Goal: Communication & Community: Answer question/provide support

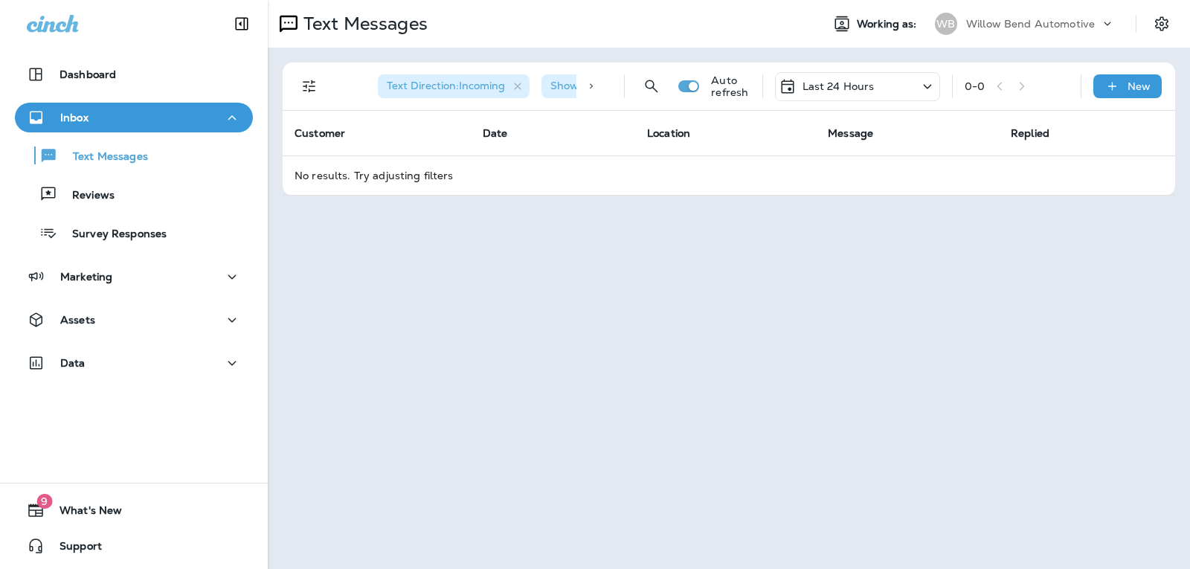
click at [881, 91] on div "Last 24 Hours" at bounding box center [857, 86] width 165 height 29
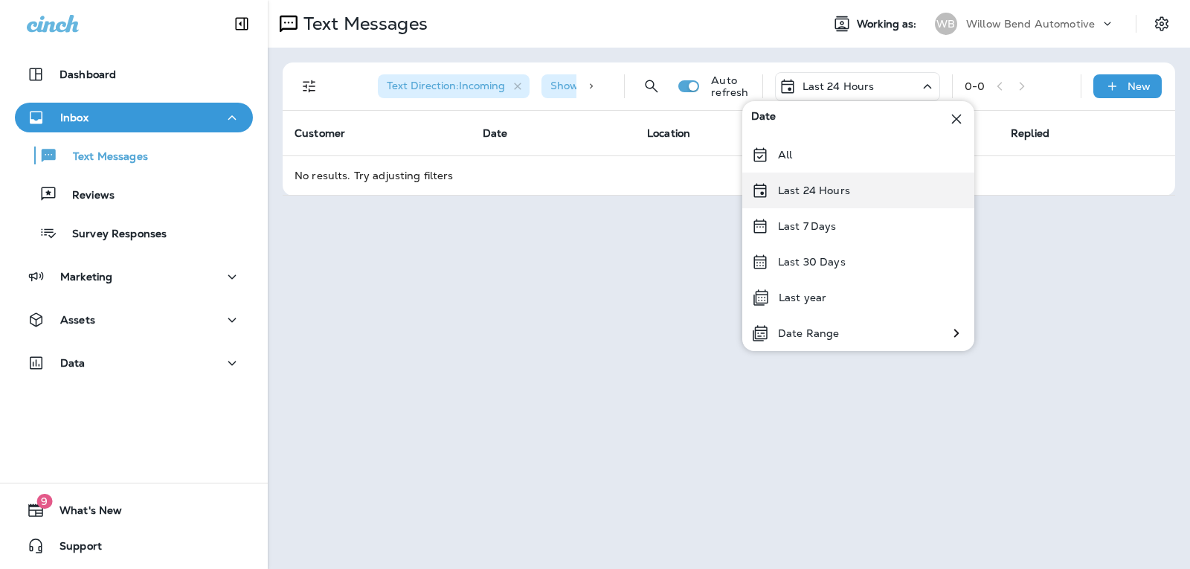
click at [867, 191] on div "Last 24 Hours" at bounding box center [858, 191] width 232 height 36
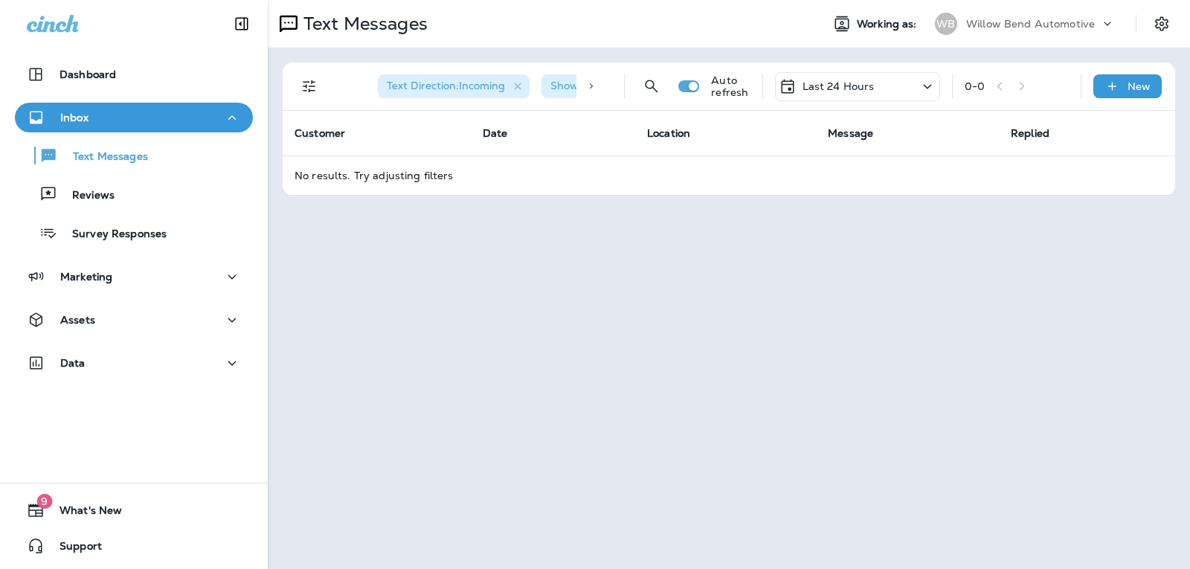
click at [862, 86] on p "Last 24 Hours" at bounding box center [838, 86] width 72 height 12
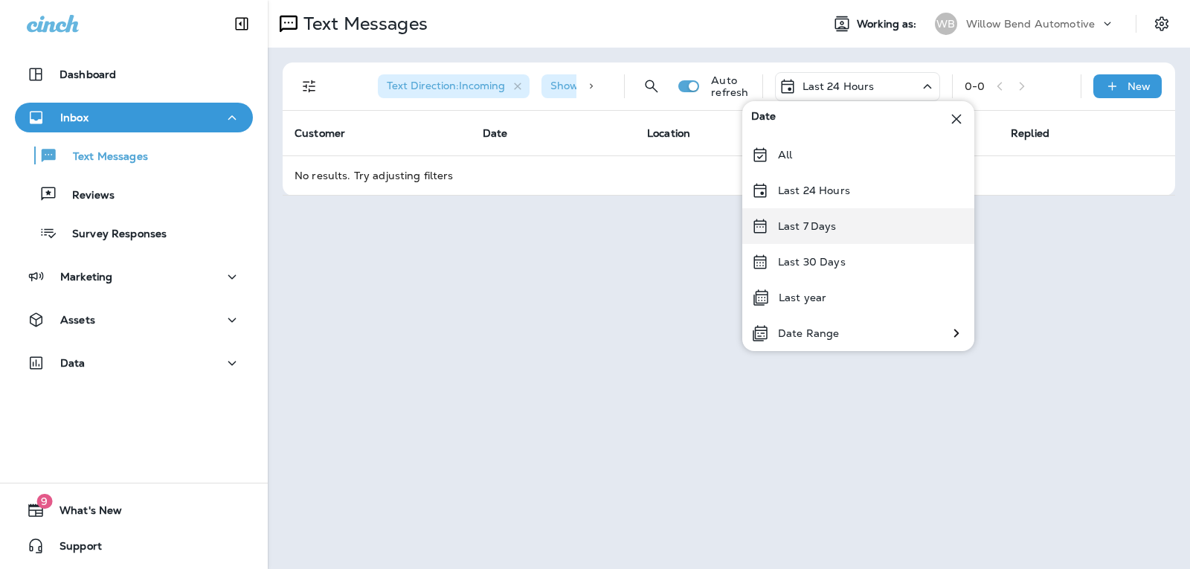
click at [819, 222] on p "Last 7 Days" at bounding box center [807, 226] width 59 height 12
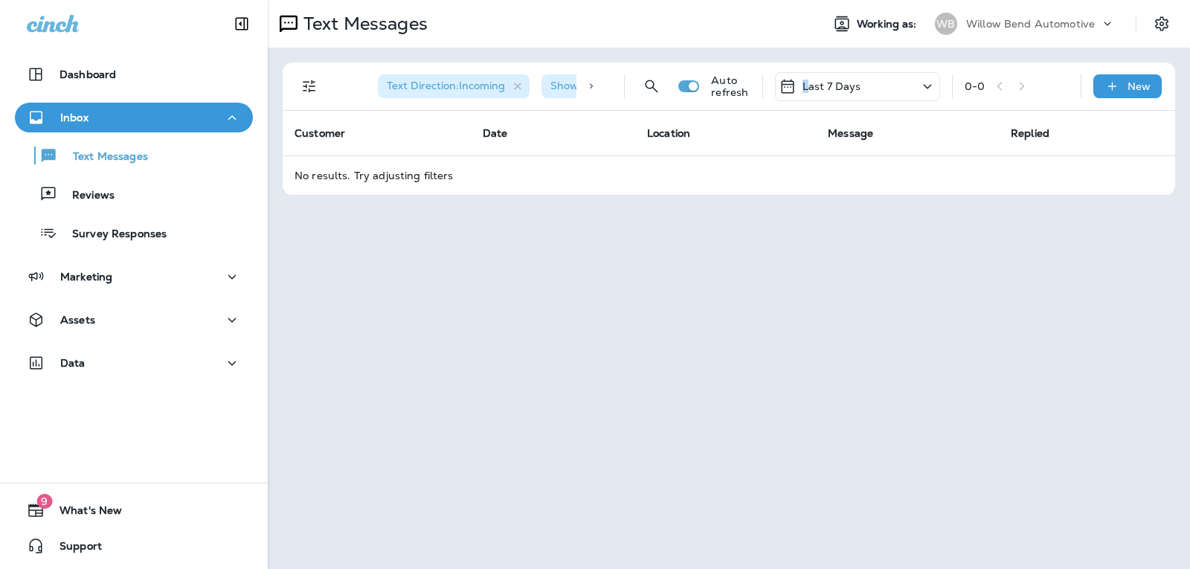
click at [807, 83] on p "Last 7 Days" at bounding box center [831, 86] width 59 height 12
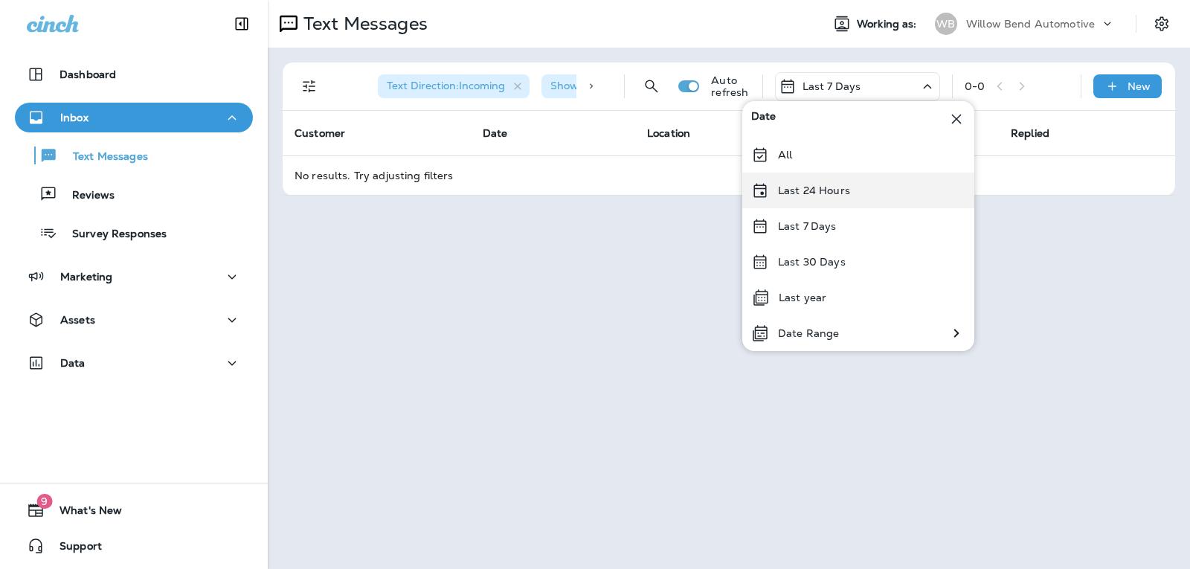
click at [838, 197] on div "Last 24 Hours" at bounding box center [858, 191] width 232 height 36
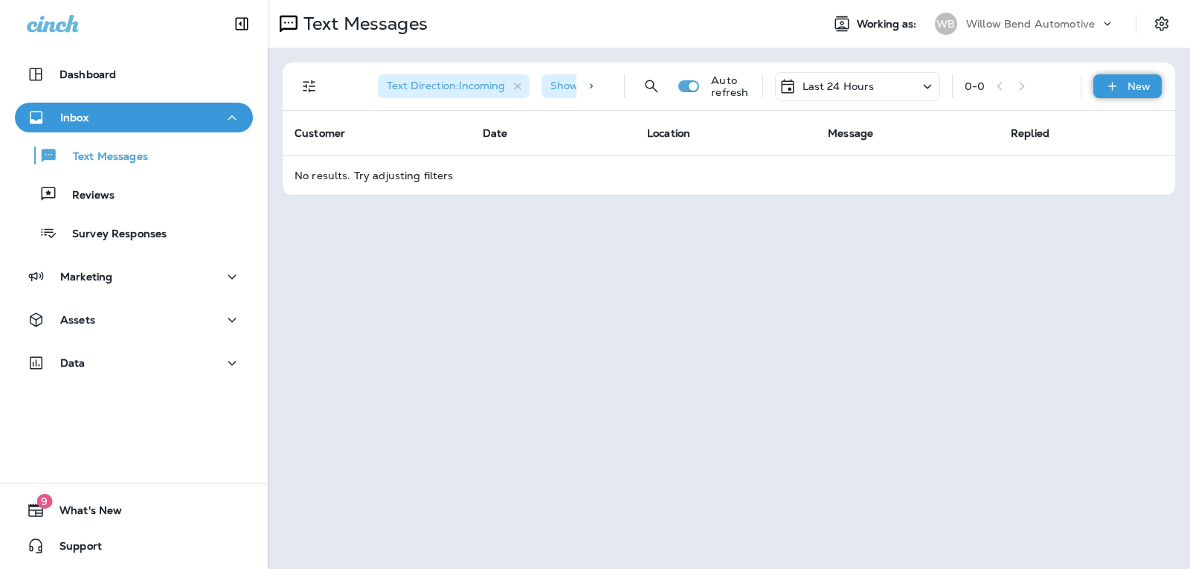
click at [1109, 86] on icon at bounding box center [1111, 86] width 8 height 8
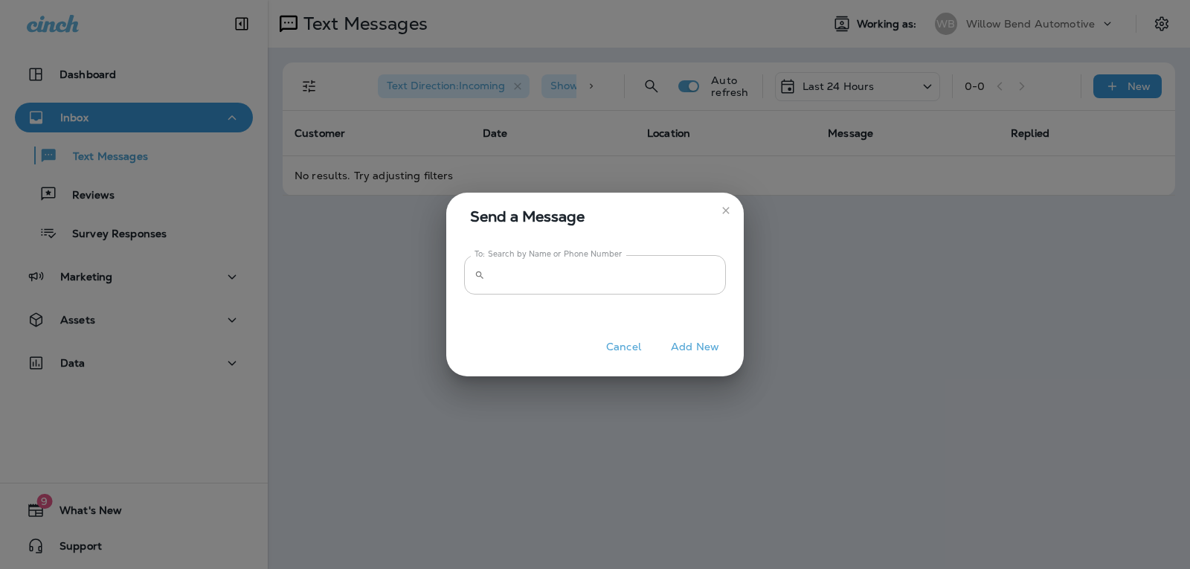
click at [619, 266] on input "To: Search by Name or Phone Number" at bounding box center [608, 274] width 235 height 39
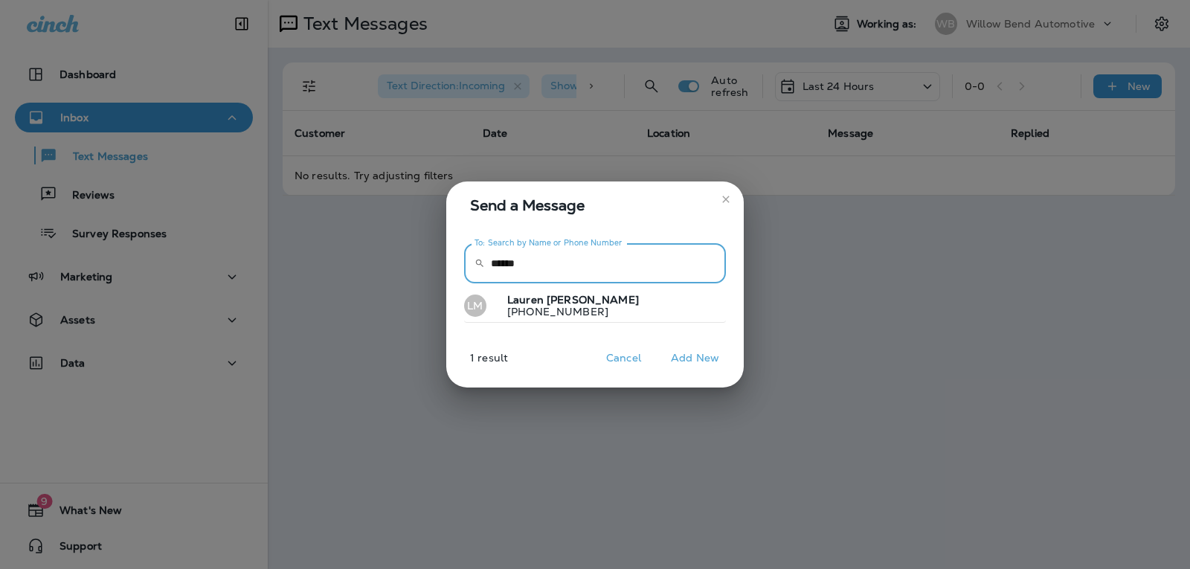
type input "******"
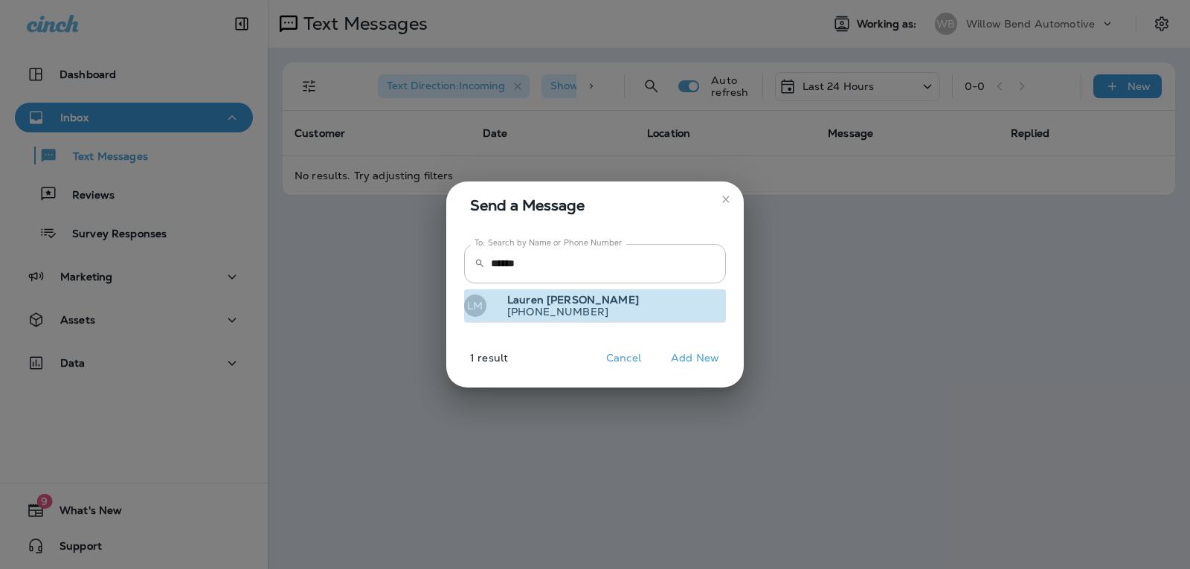
click at [605, 303] on button "[PERSON_NAME] [PHONE_NUMBER]" at bounding box center [595, 306] width 262 height 34
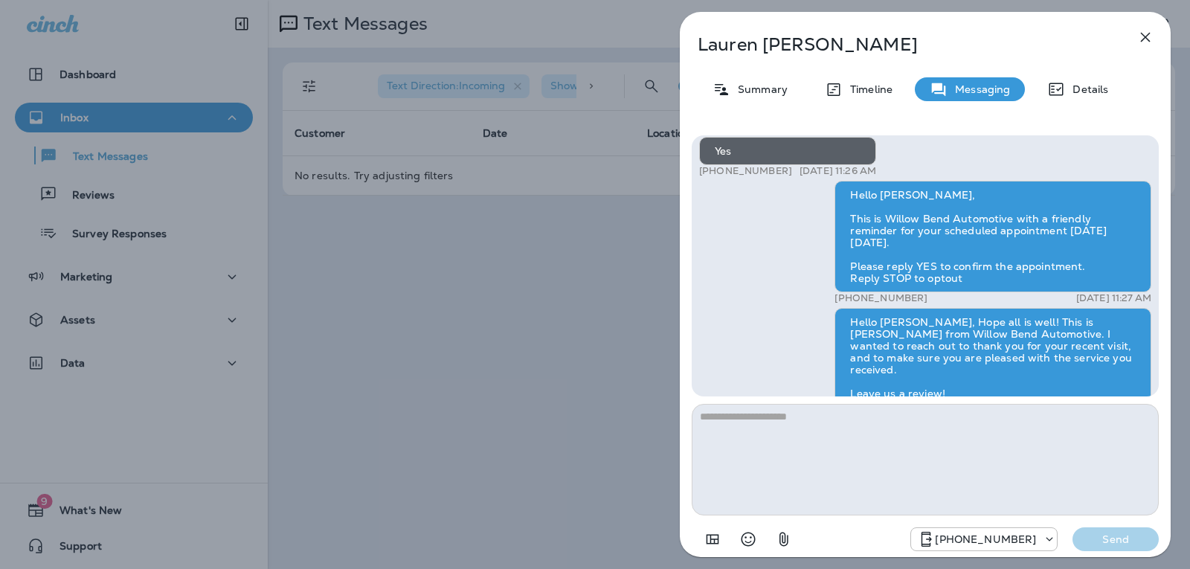
scroll to position [-297, 0]
click at [1147, 31] on icon "button" at bounding box center [1145, 37] width 18 height 18
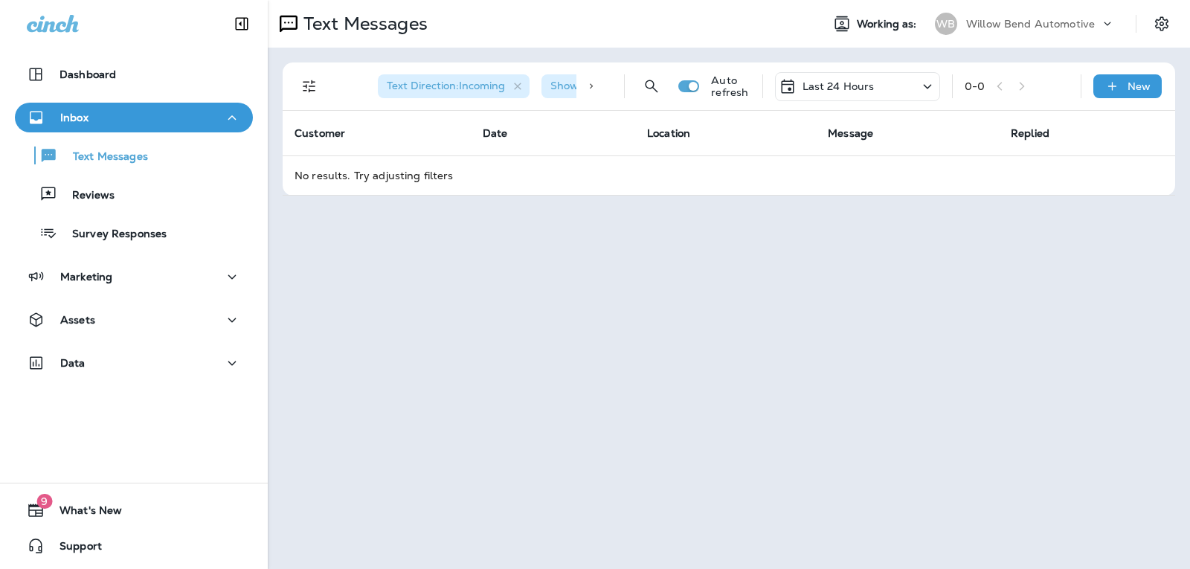
click at [880, 90] on div "Last 24 Hours" at bounding box center [857, 86] width 165 height 29
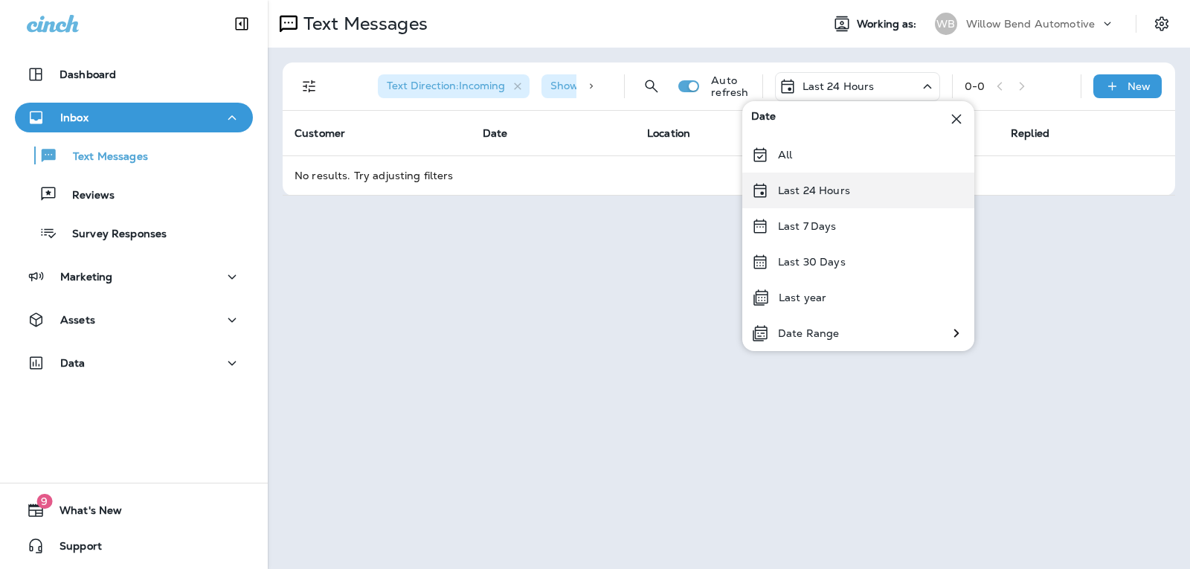
click at [855, 187] on div "Last 24 Hours" at bounding box center [858, 191] width 232 height 36
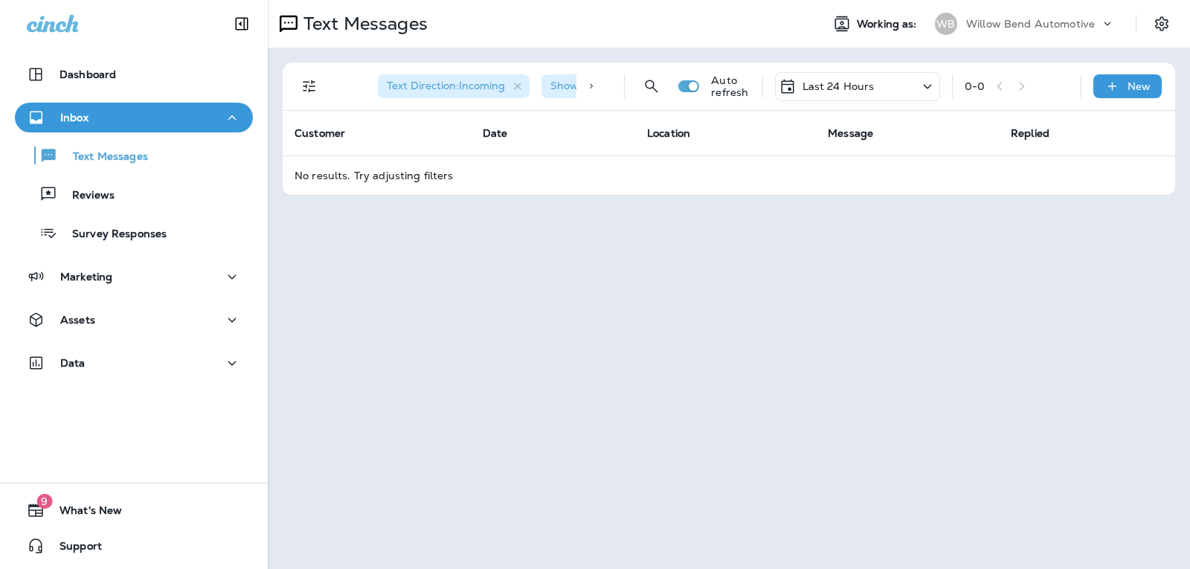
click at [870, 85] on p "Last 24 Hours" at bounding box center [838, 86] width 72 height 12
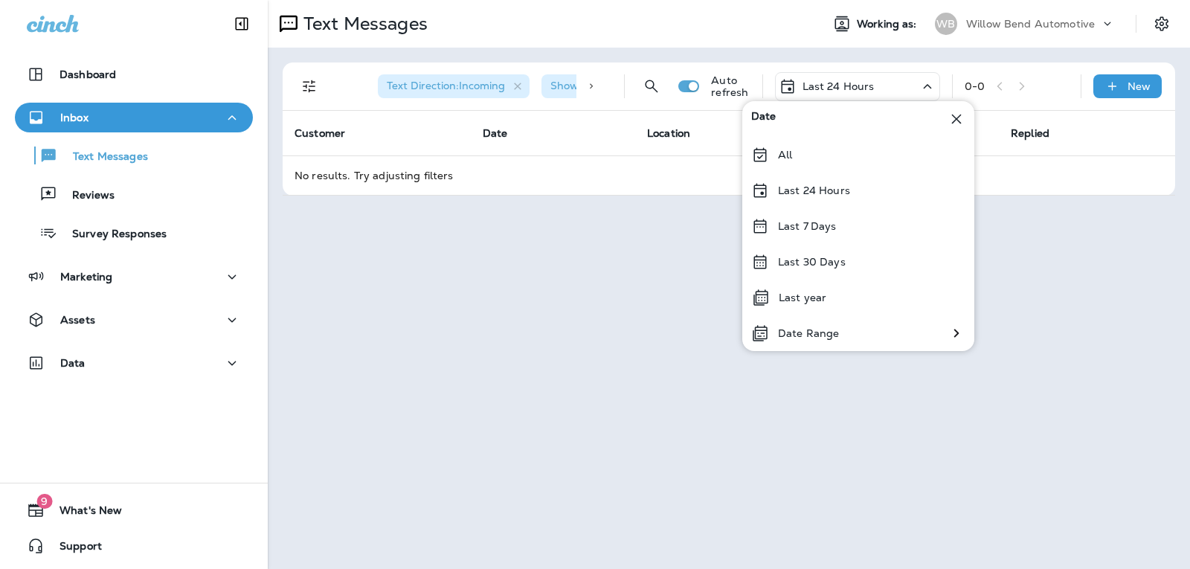
click at [857, 226] on div "Last 7 Days" at bounding box center [858, 226] width 232 height 36
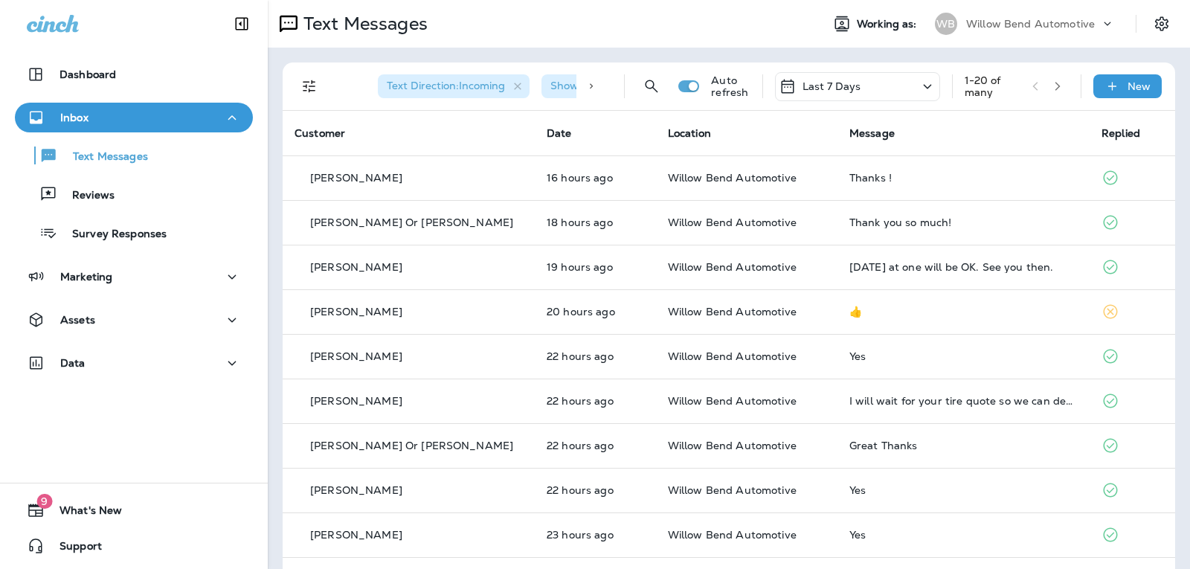
click at [893, 84] on div "Last 7 Days" at bounding box center [857, 86] width 165 height 29
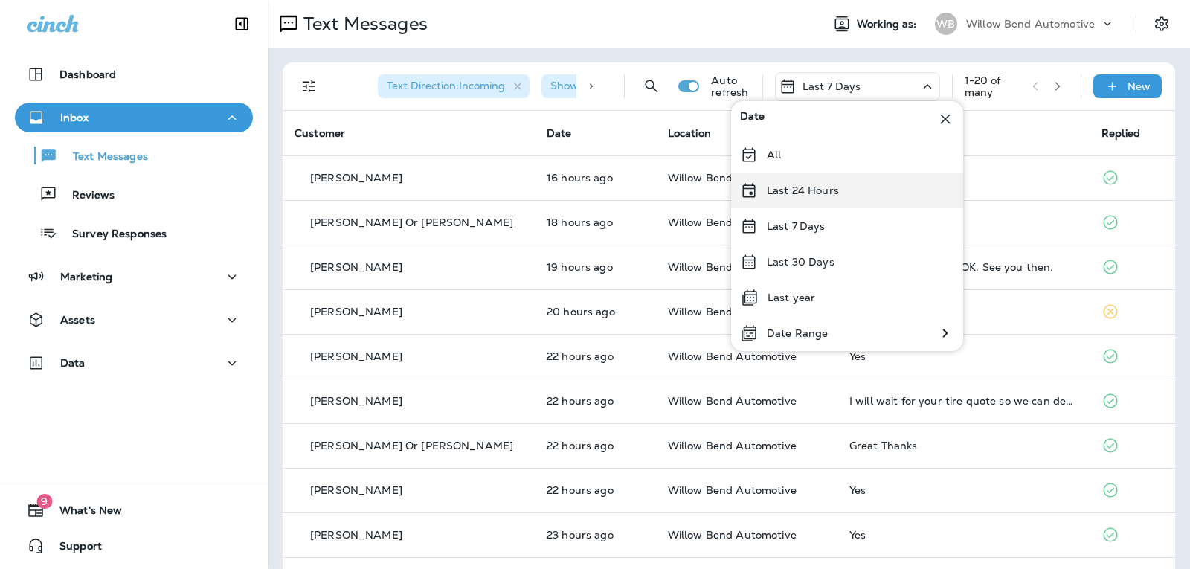
click at [791, 182] on div "Last 24 Hours" at bounding box center [847, 191] width 232 height 36
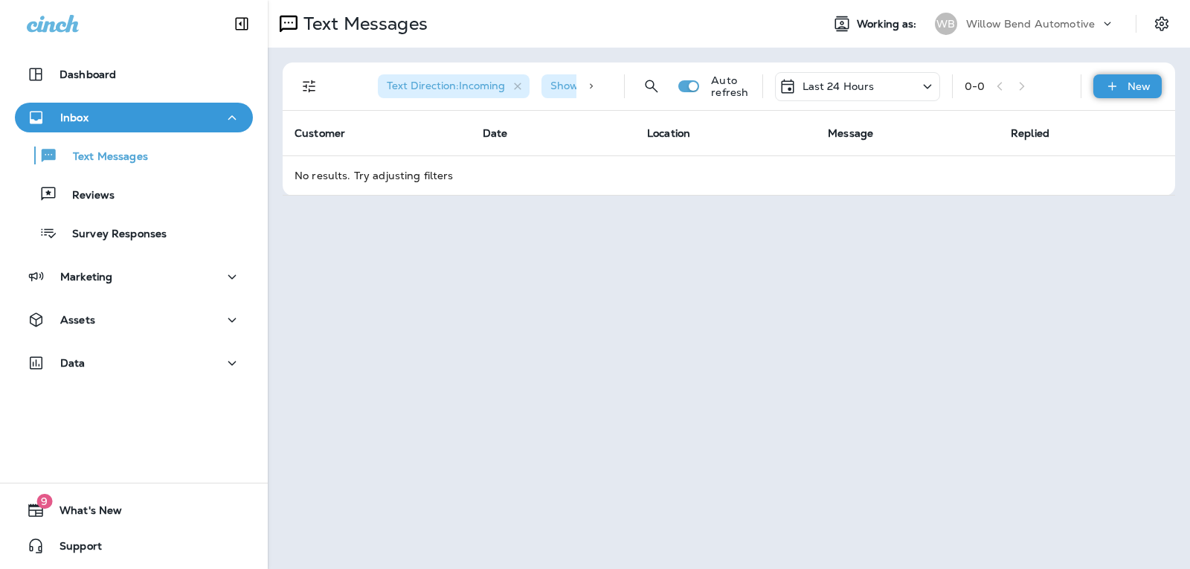
click at [1133, 86] on p "New" at bounding box center [1138, 86] width 23 height 12
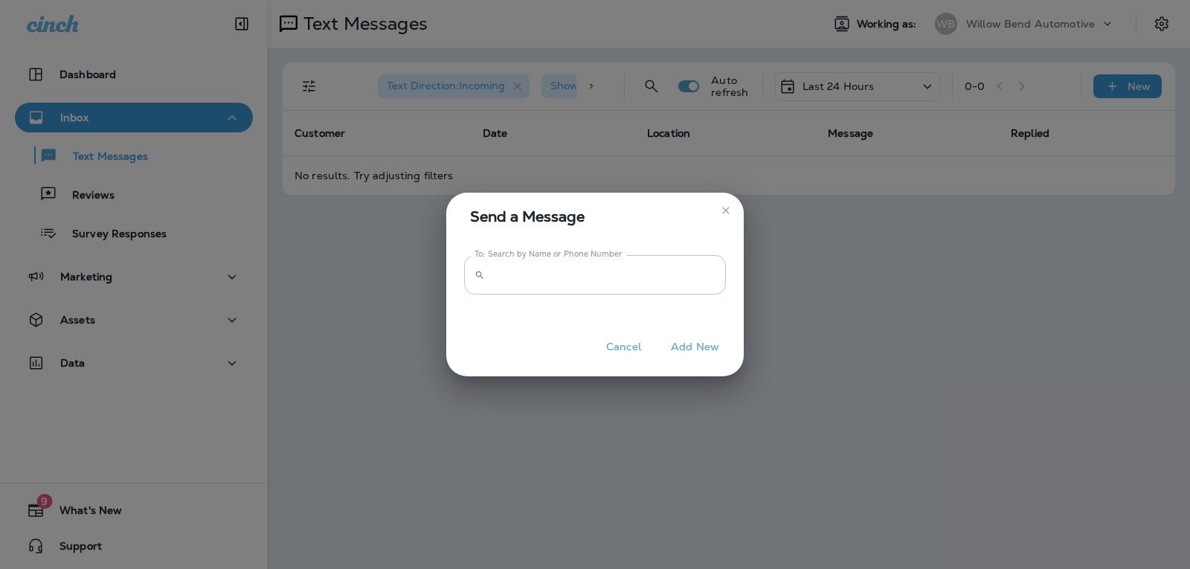
click at [668, 284] on input "To: Search by Name or Phone Number" at bounding box center [608, 274] width 235 height 39
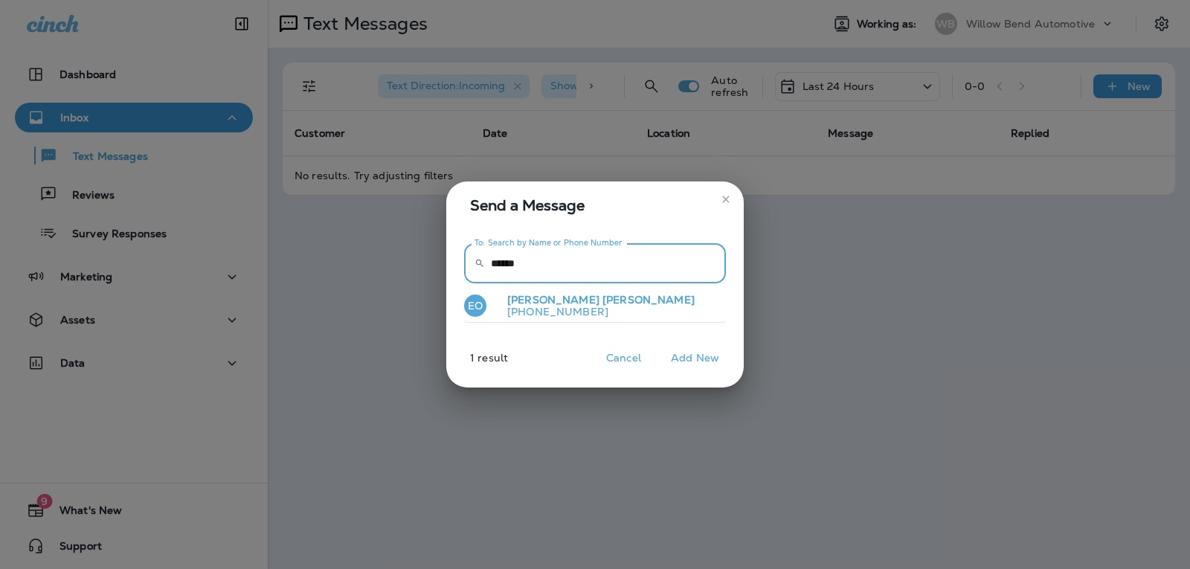
type input "******"
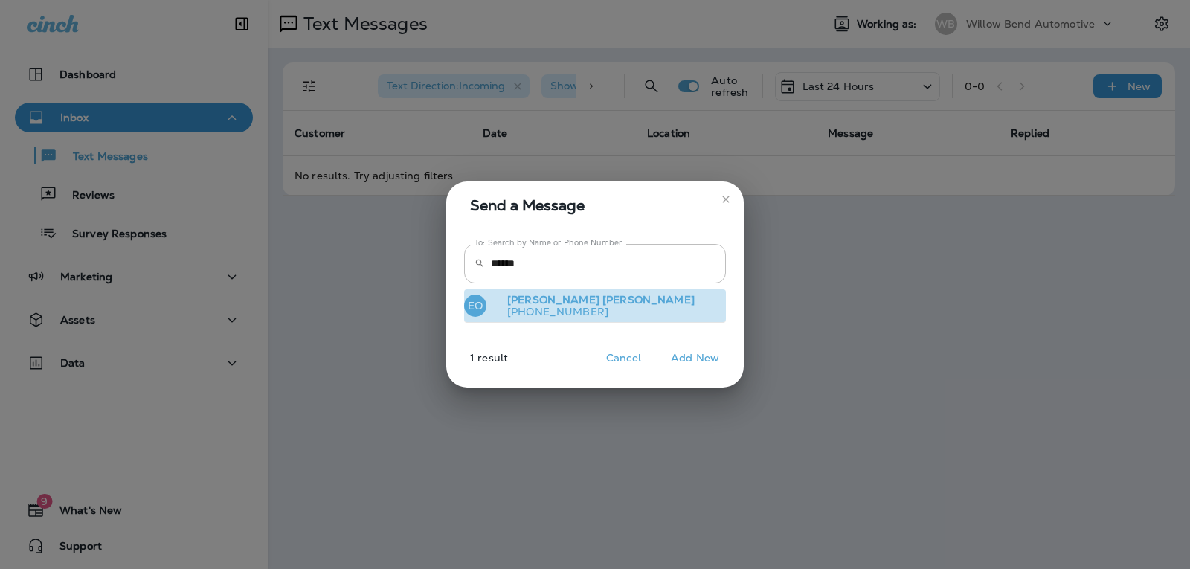
click at [642, 315] on button "EO [PERSON_NAME] [PHONE_NUMBER]" at bounding box center [595, 306] width 262 height 34
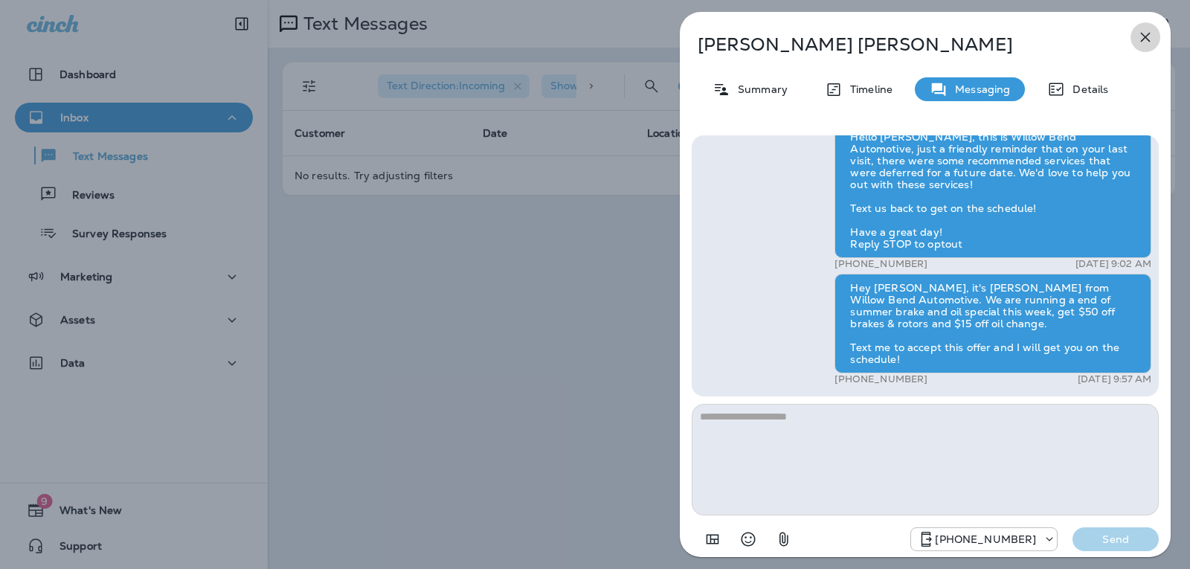
click at [1153, 38] on icon "button" at bounding box center [1145, 37] width 18 height 18
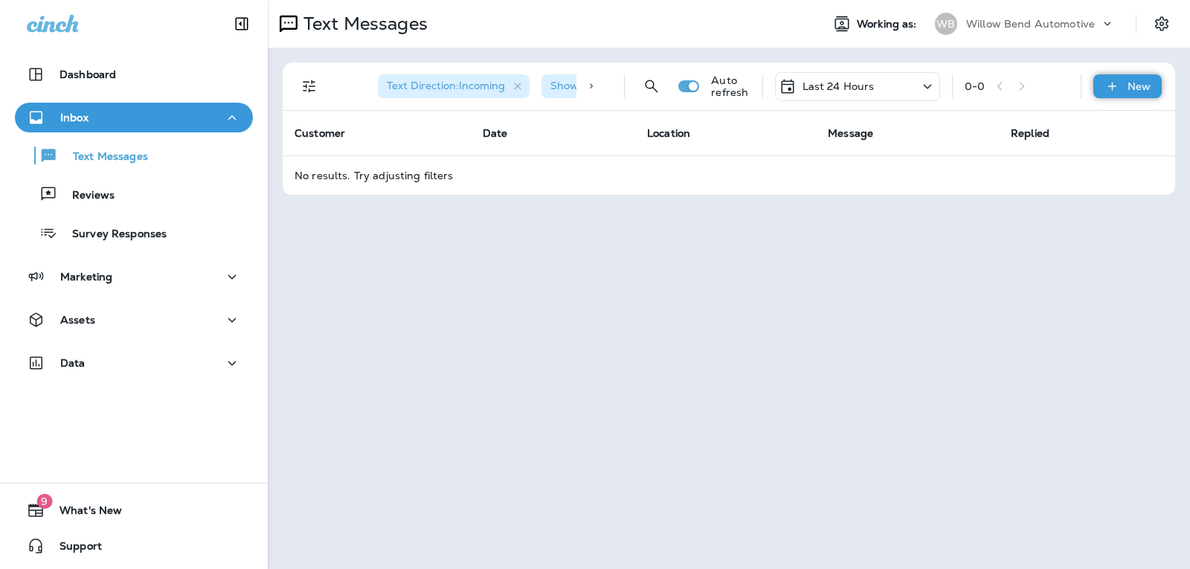
click at [1117, 83] on icon at bounding box center [1112, 86] width 16 height 15
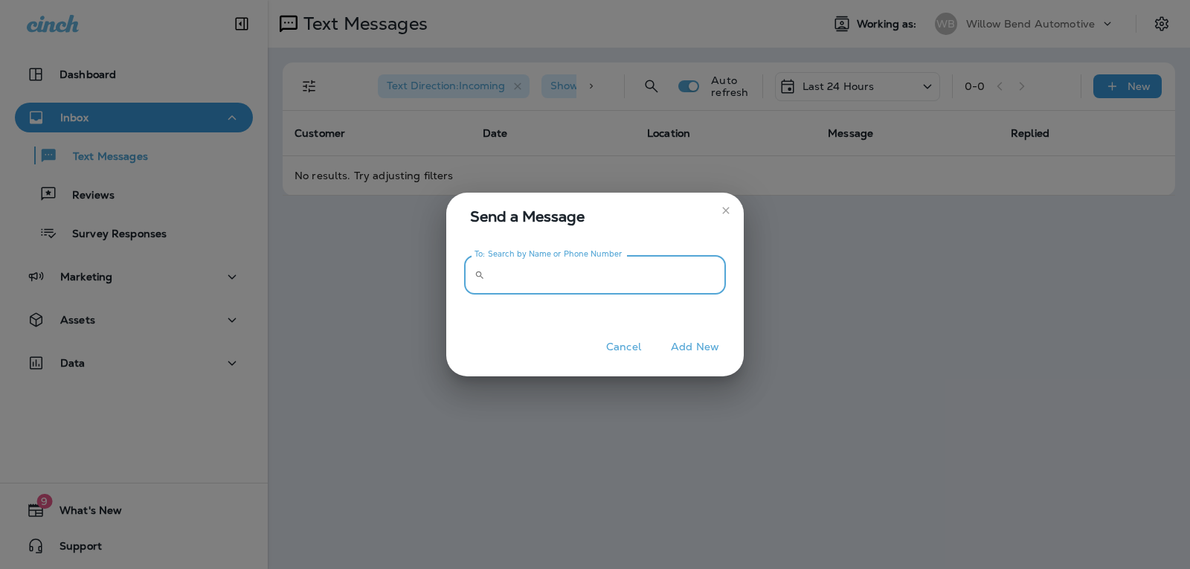
click at [653, 280] on input "To: Search by Name or Phone Number" at bounding box center [608, 274] width 235 height 39
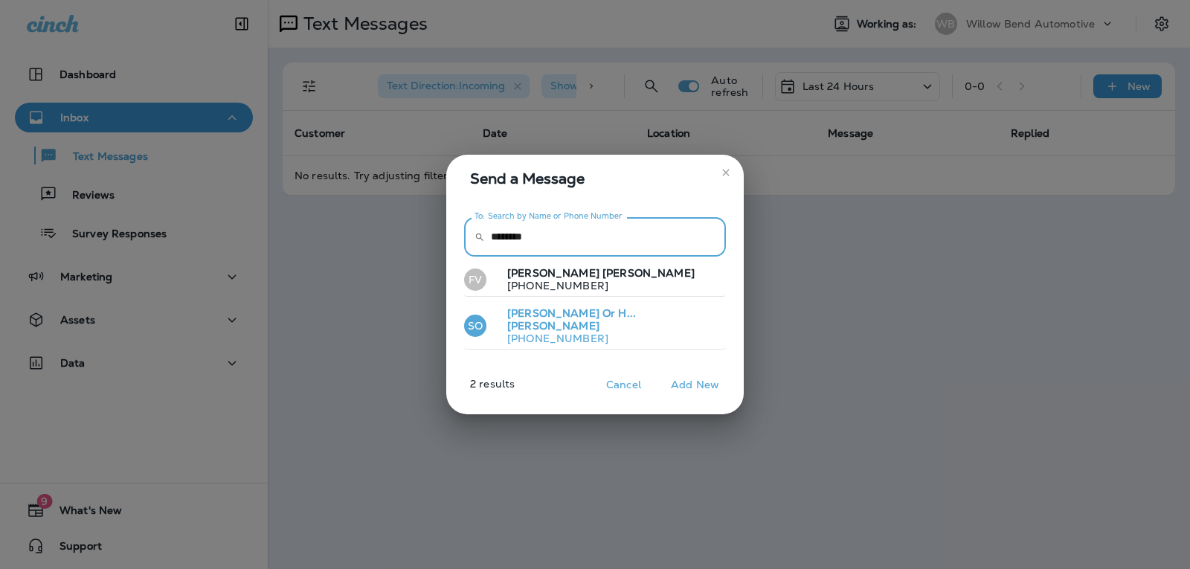
type input "********"
click at [601, 332] on p "[PHONE_NUMBER]" at bounding box center [607, 338] width 225 height 12
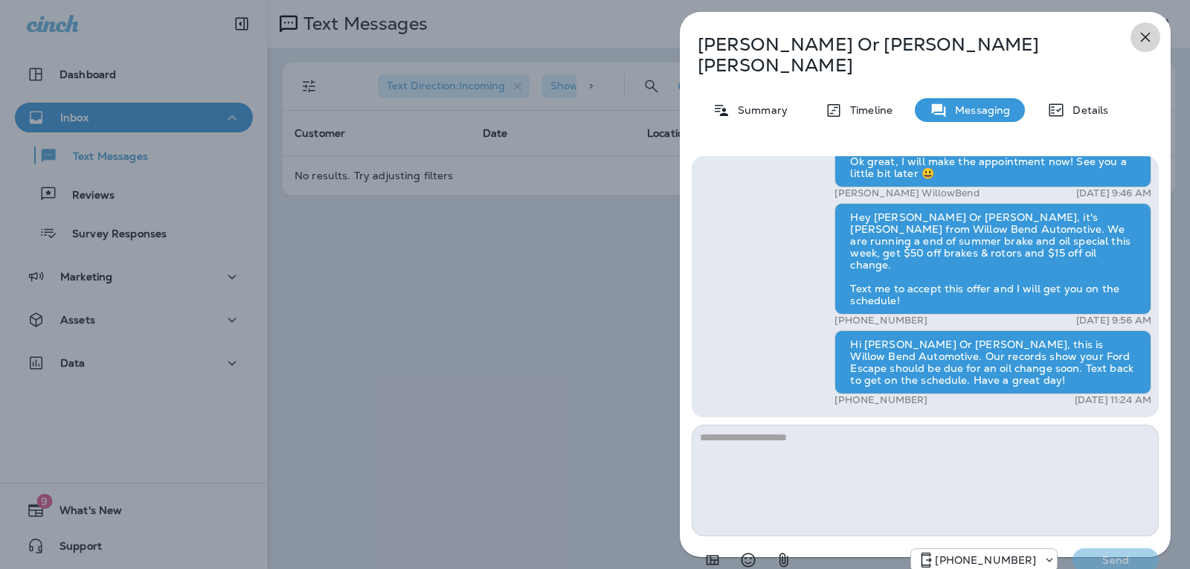
click at [1144, 33] on icon "button" at bounding box center [1145, 37] width 18 height 18
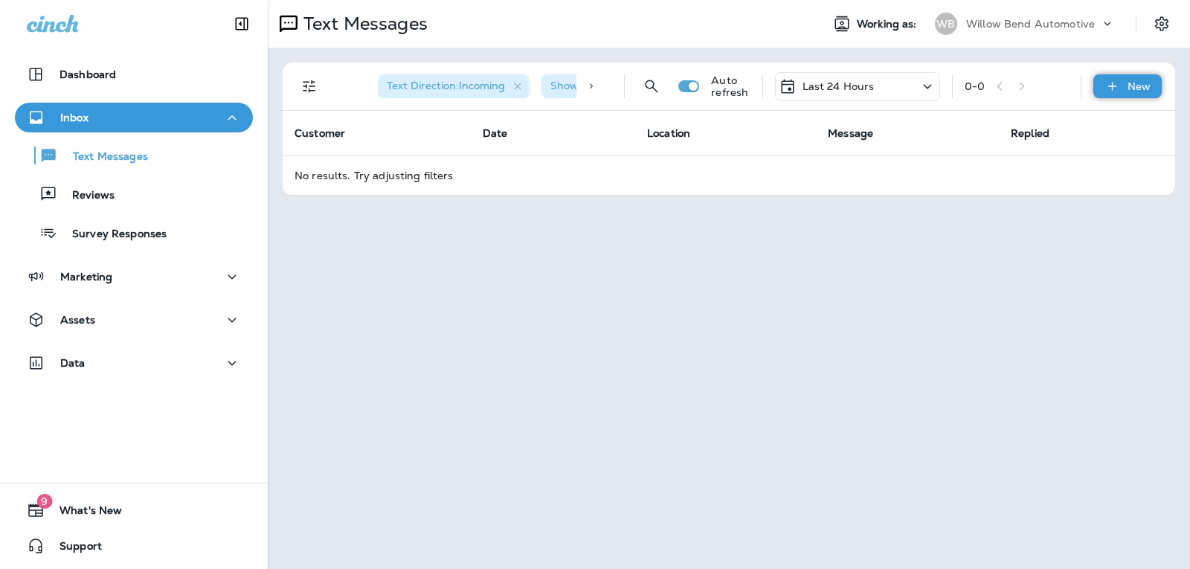
click at [1152, 90] on div "New" at bounding box center [1127, 86] width 68 height 24
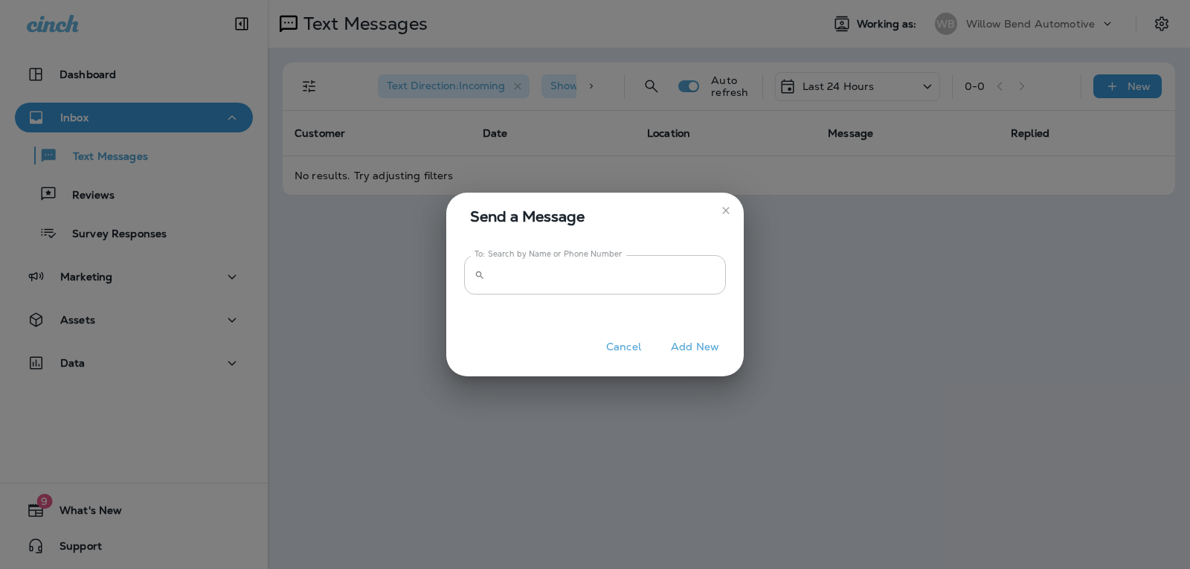
click at [648, 268] on input "To: Search by Name or Phone Number" at bounding box center [608, 274] width 235 height 39
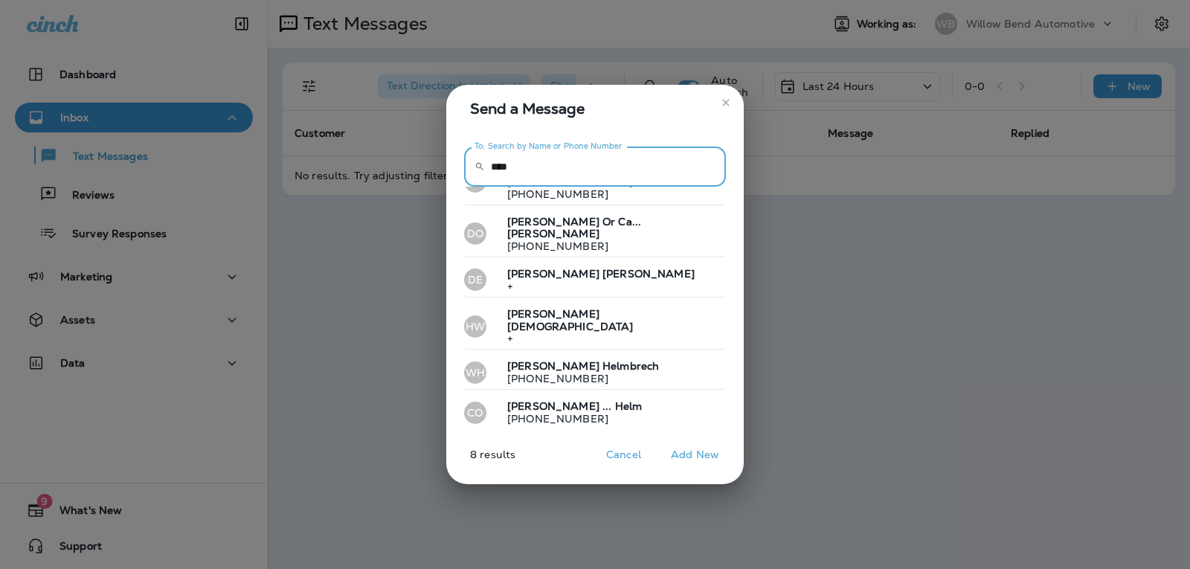
scroll to position [87, 0]
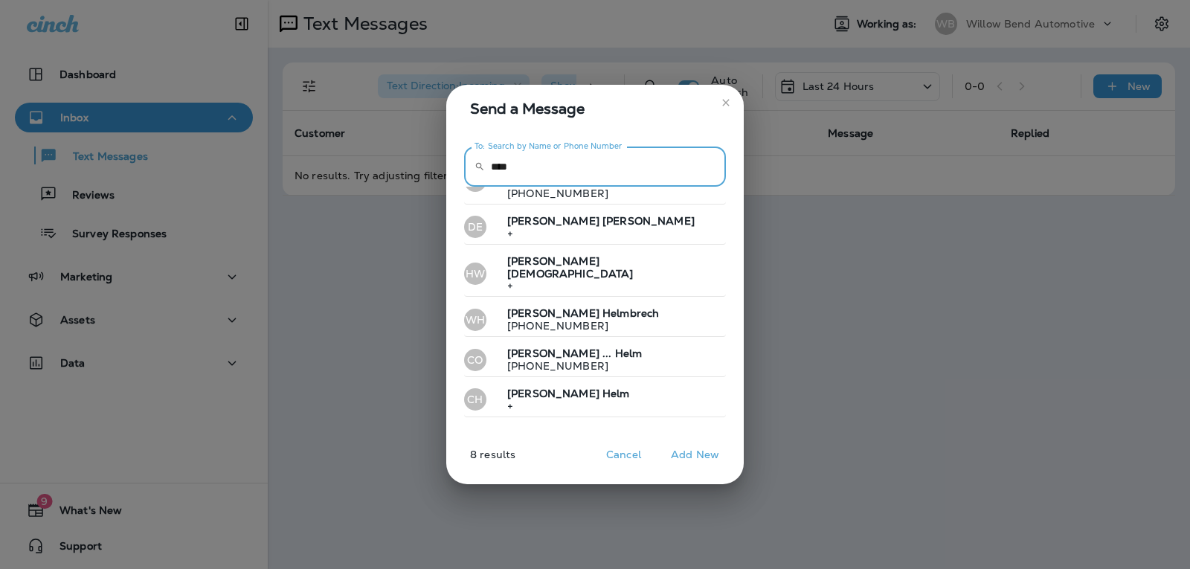
type input "****"
click at [630, 423] on button "[PERSON_NAME] [PHONE_NUMBER]" at bounding box center [595, 440] width 262 height 34
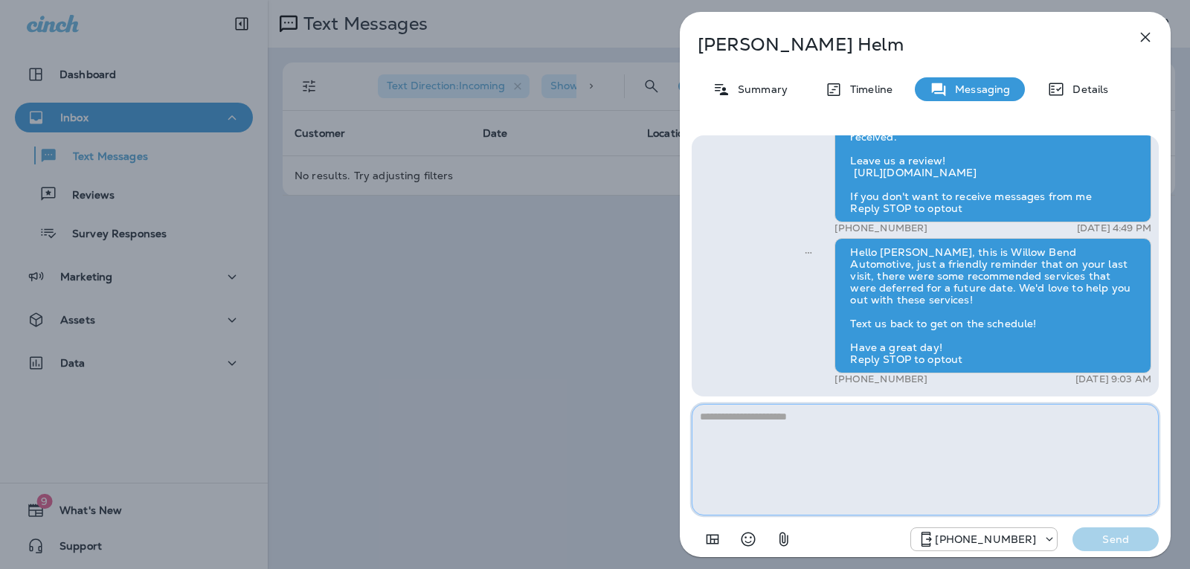
click at [735, 428] on textarea at bounding box center [925, 460] width 467 height 112
paste textarea "**********"
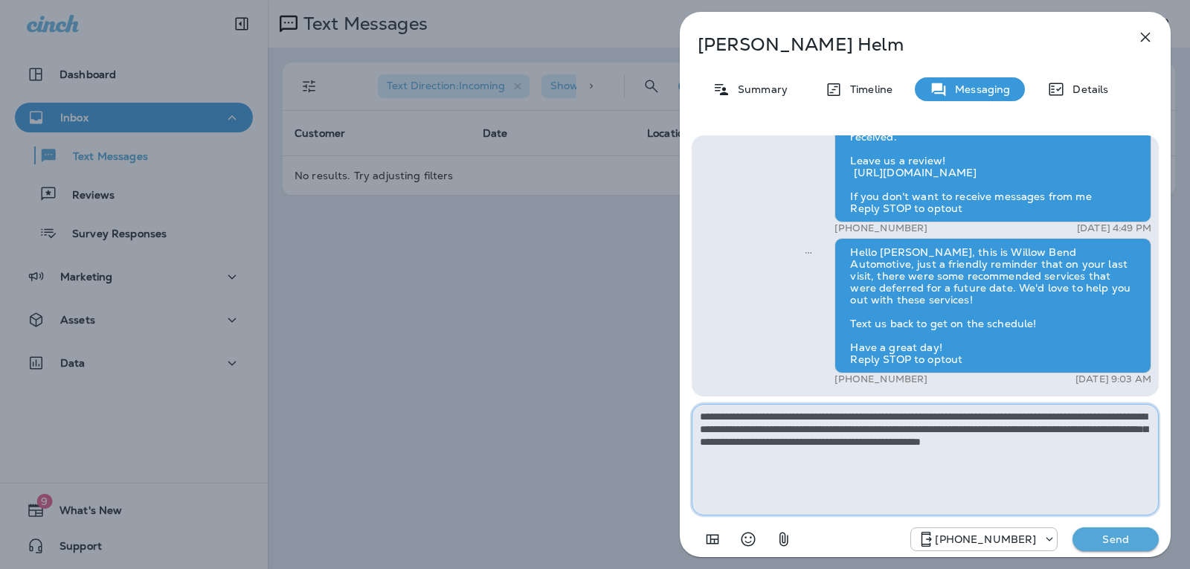
type textarea "**********"
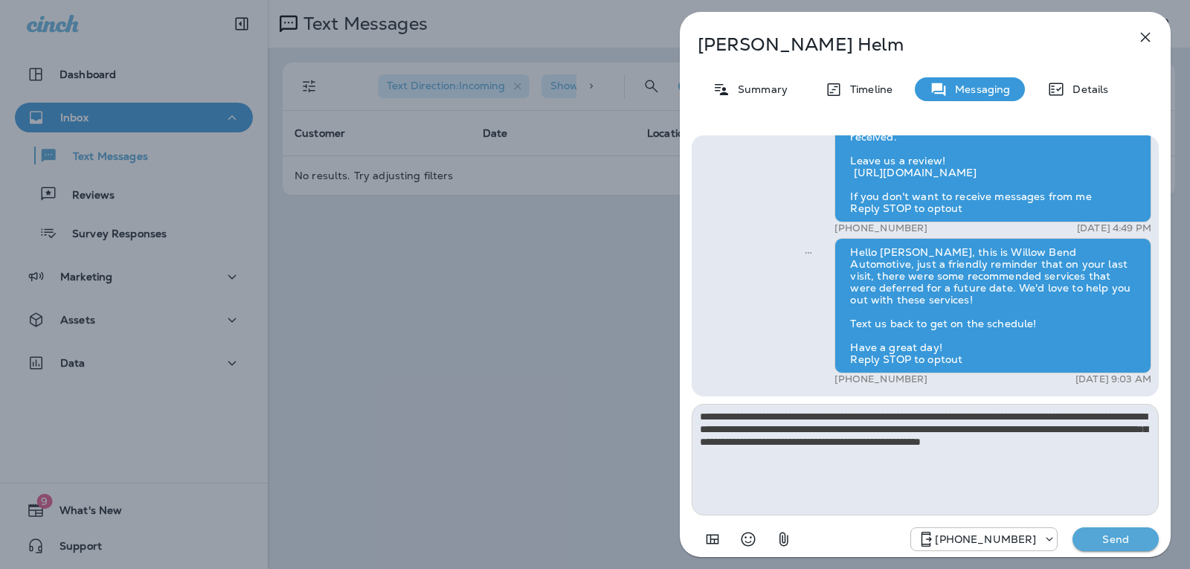
click at [1113, 537] on p "Send" at bounding box center [1115, 538] width 62 height 13
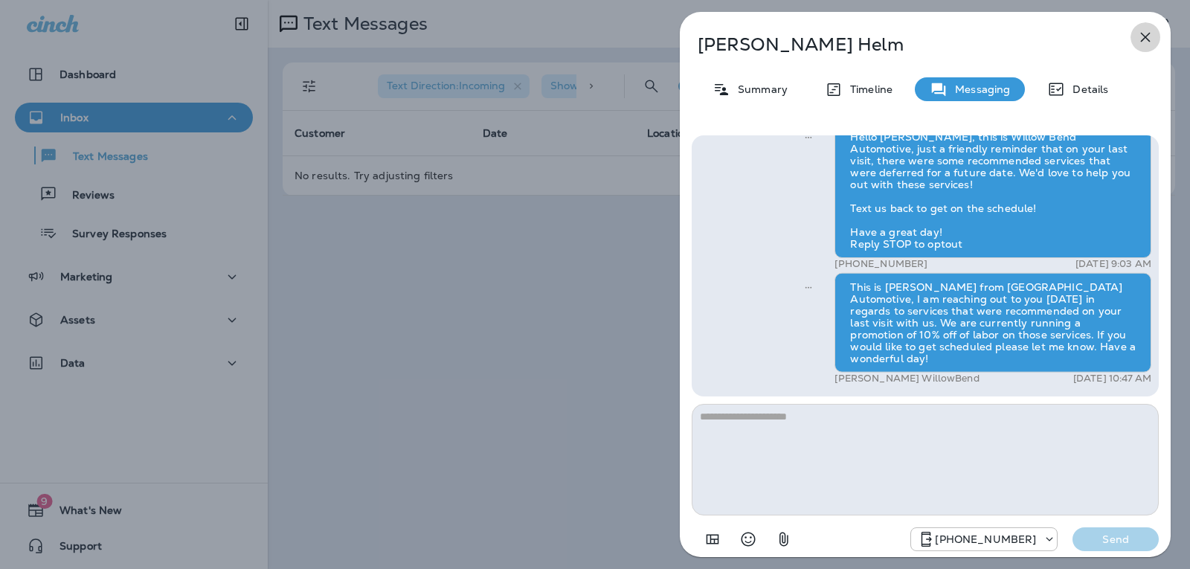
click at [1151, 37] on icon "button" at bounding box center [1145, 37] width 18 height 18
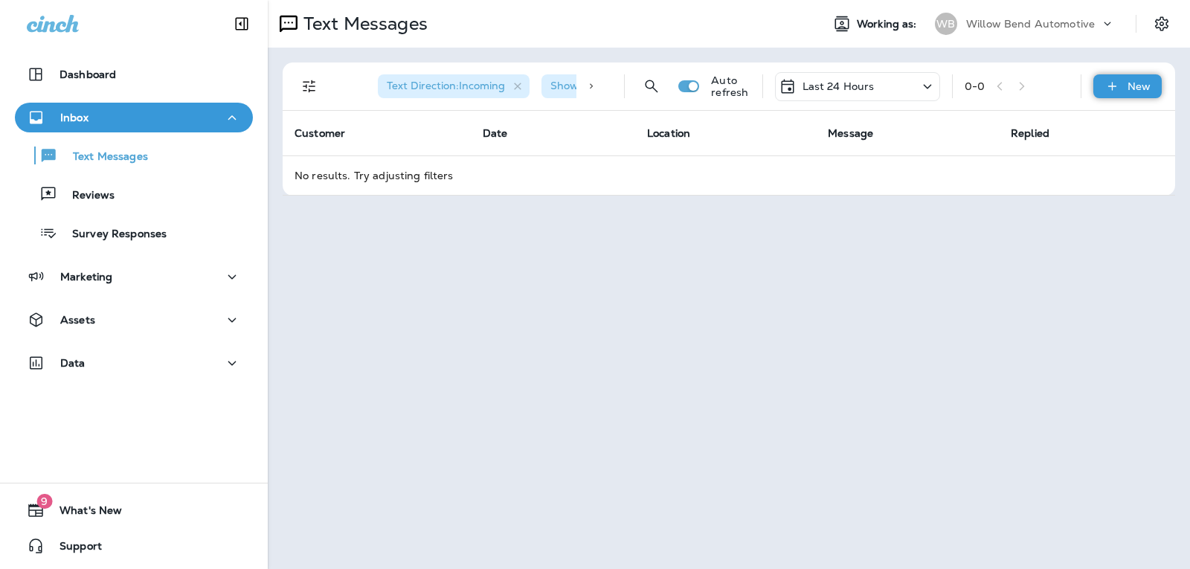
click at [1124, 82] on div "New" at bounding box center [1127, 86] width 68 height 24
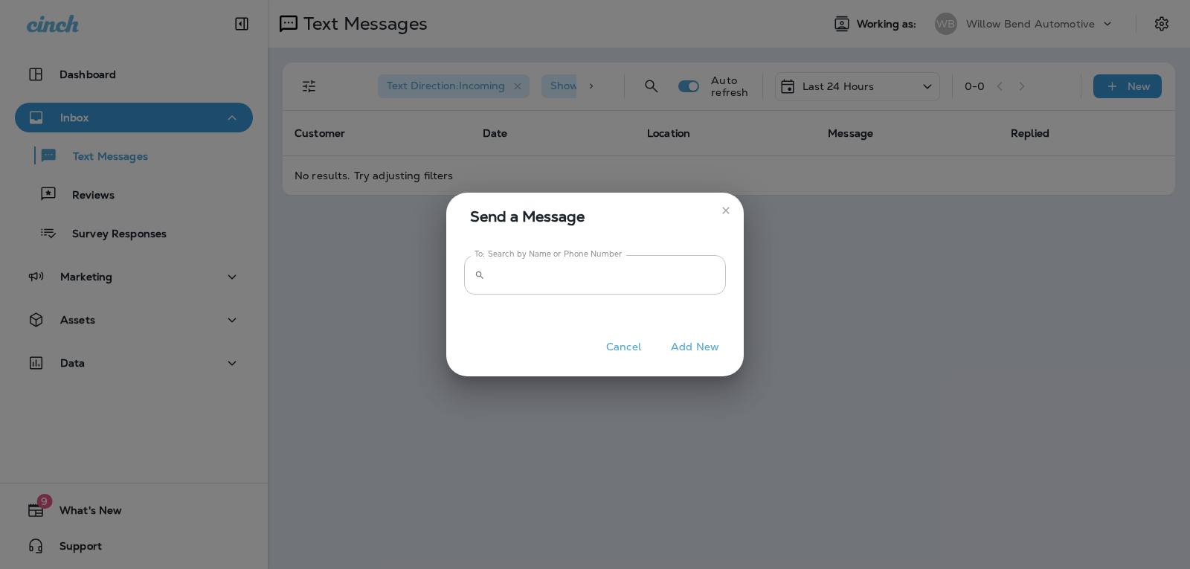
click at [588, 285] on input "To: Search by Name or Phone Number" at bounding box center [608, 274] width 235 height 39
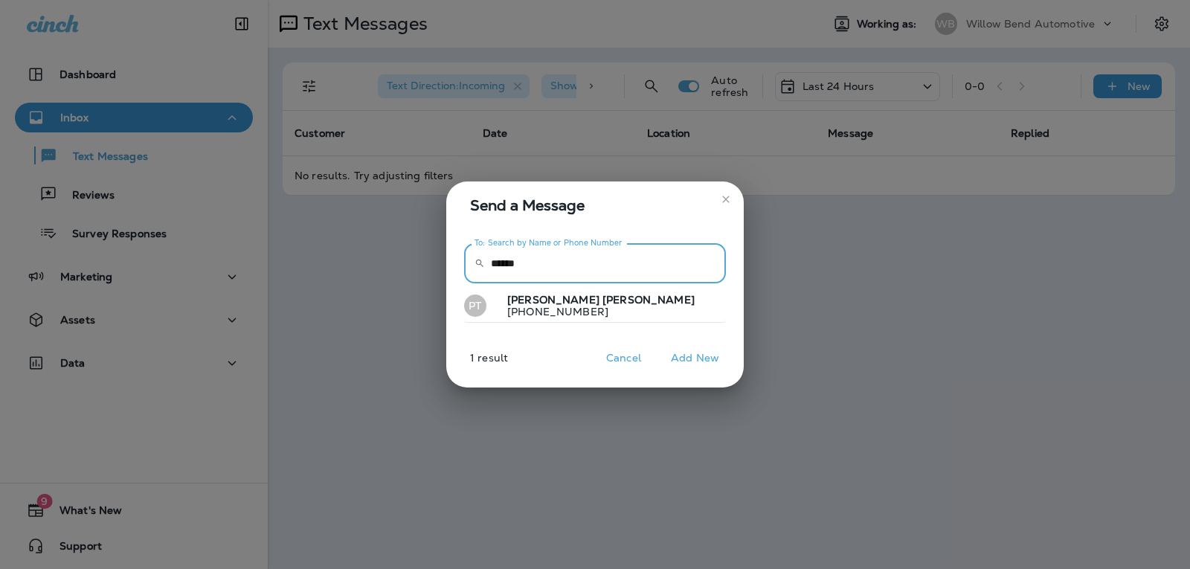
type input "******"
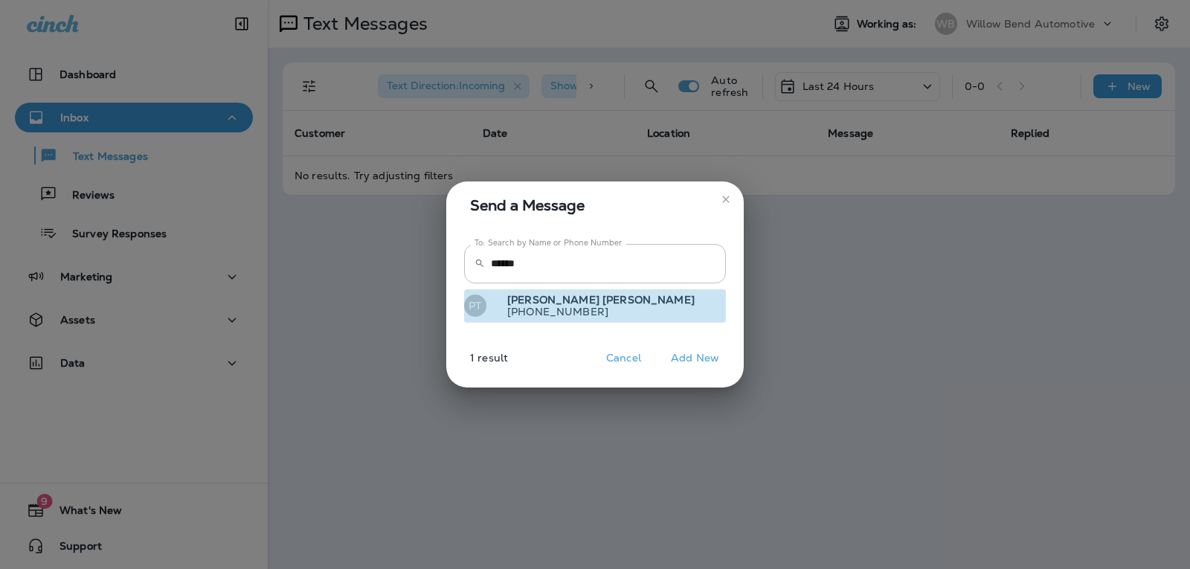
click at [589, 310] on button "PT [PERSON_NAME] [PHONE_NUMBER]" at bounding box center [595, 306] width 262 height 34
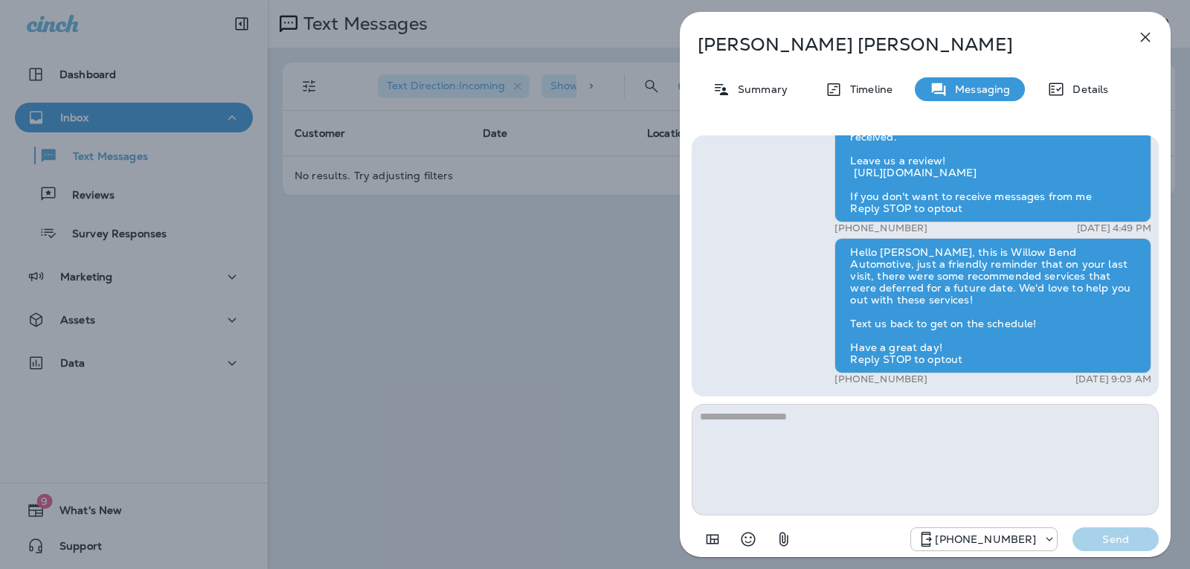
click at [737, 417] on textarea at bounding box center [925, 460] width 467 height 112
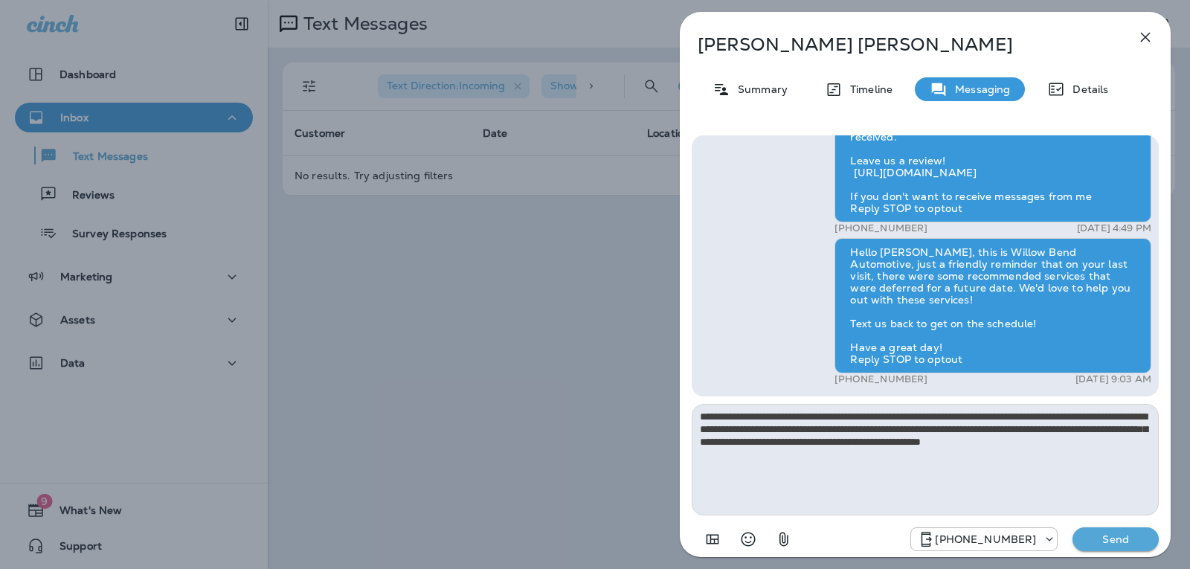
type textarea "**********"
click at [1155, 538] on button "Send" at bounding box center [1115, 539] width 86 height 24
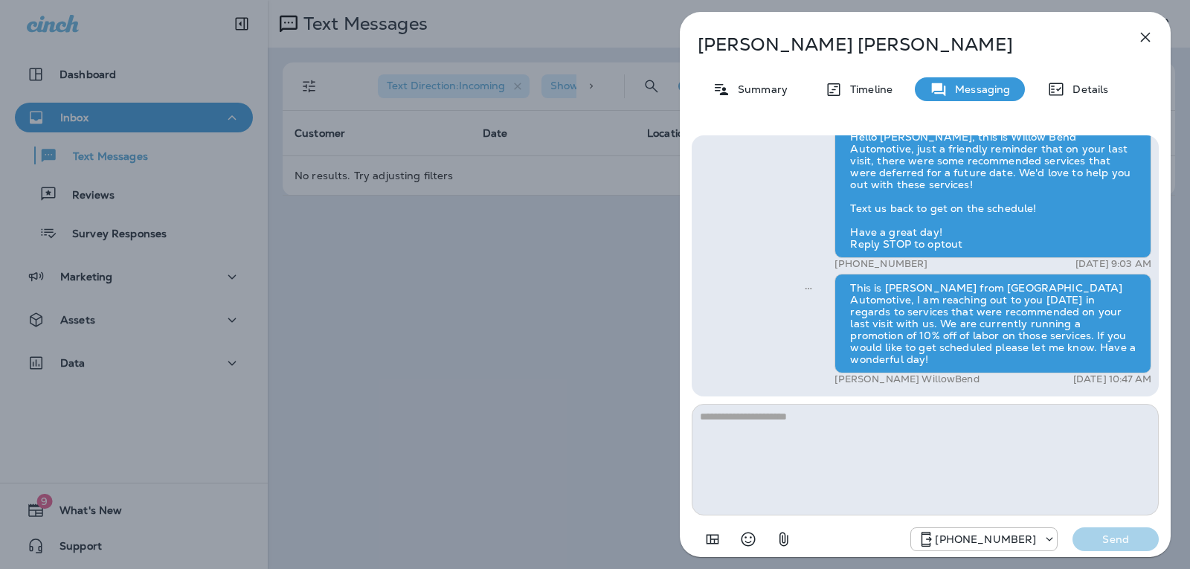
click at [1149, 42] on icon "button" at bounding box center [1146, 38] width 10 height 10
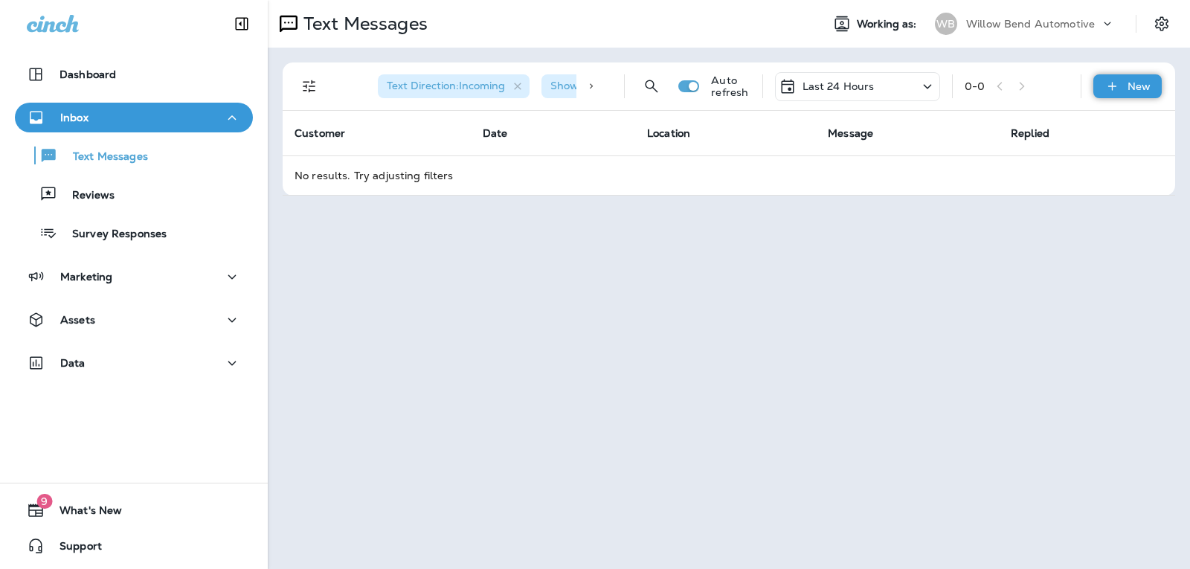
click at [1128, 83] on p "New" at bounding box center [1138, 86] width 23 height 12
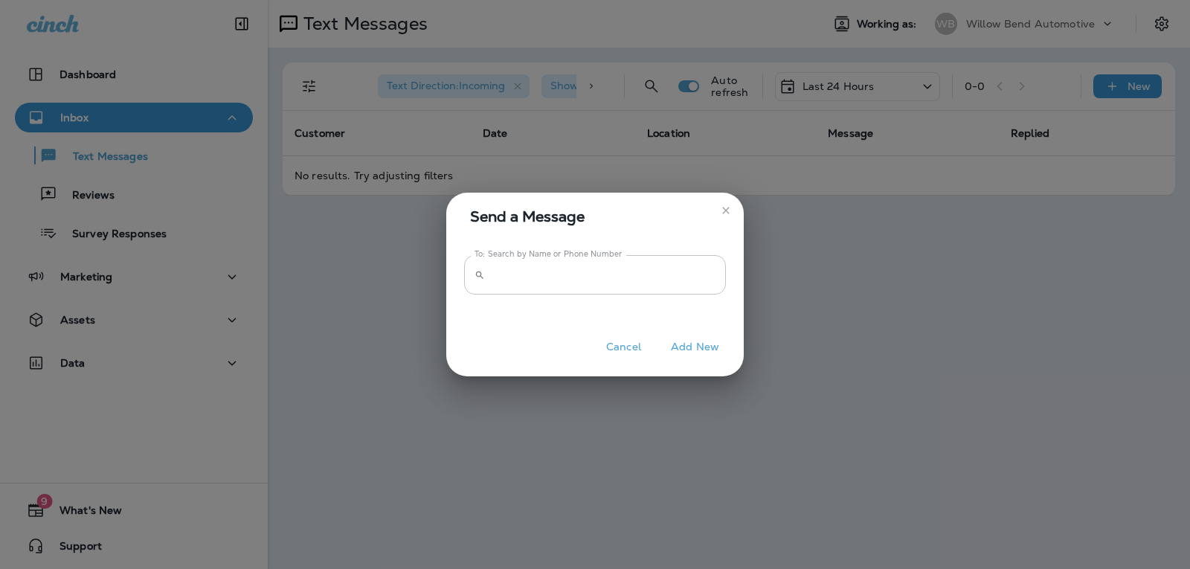
click at [689, 278] on input "To: Search by Name or Phone Number" at bounding box center [608, 274] width 235 height 39
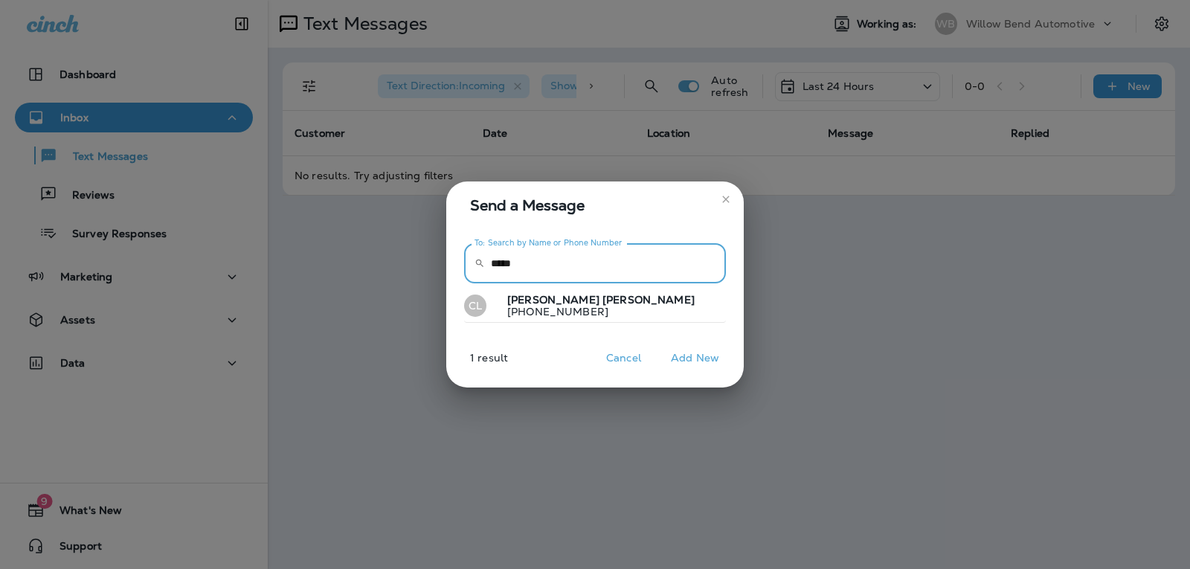
type input "*****"
click at [686, 314] on button "CL [PERSON_NAME] [PHONE_NUMBER]" at bounding box center [595, 306] width 262 height 34
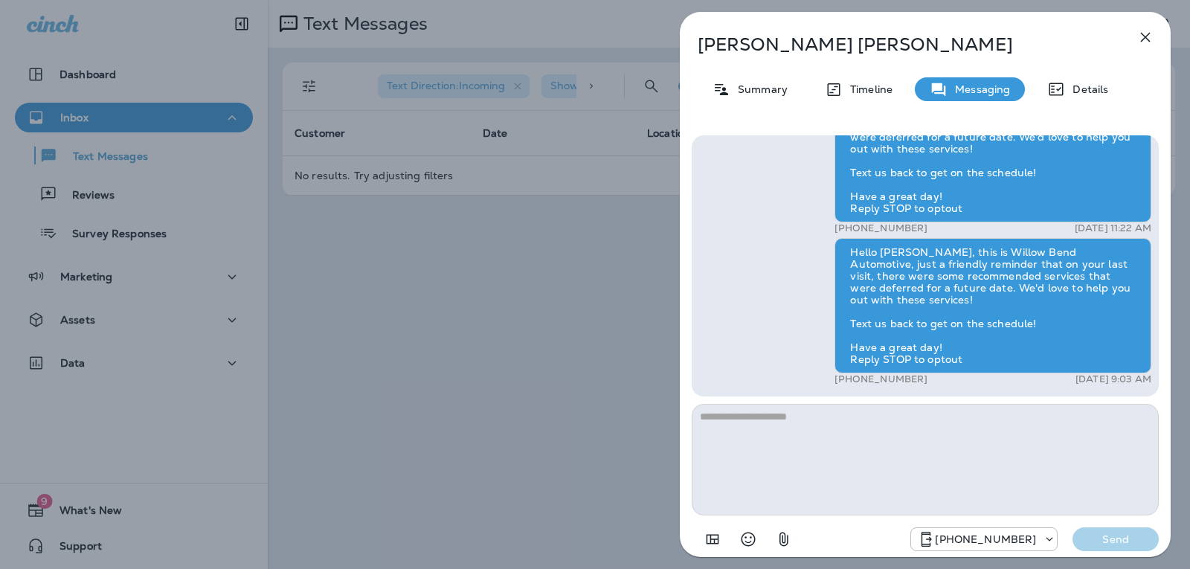
click at [744, 418] on textarea at bounding box center [925, 460] width 467 height 112
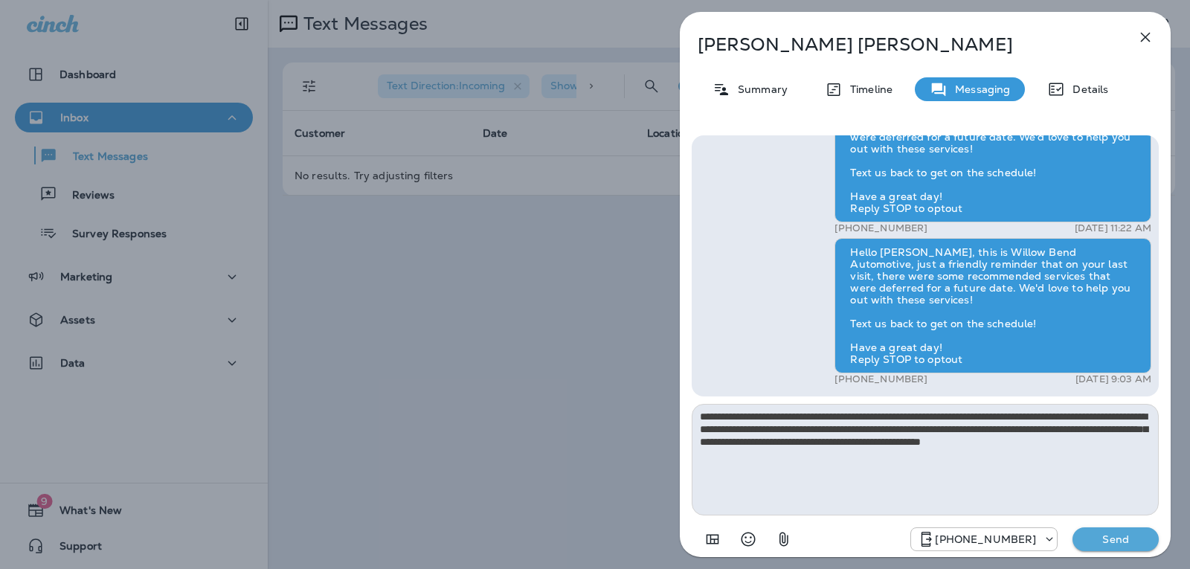
type textarea "**********"
click at [1094, 536] on p "Send" at bounding box center [1115, 538] width 62 height 13
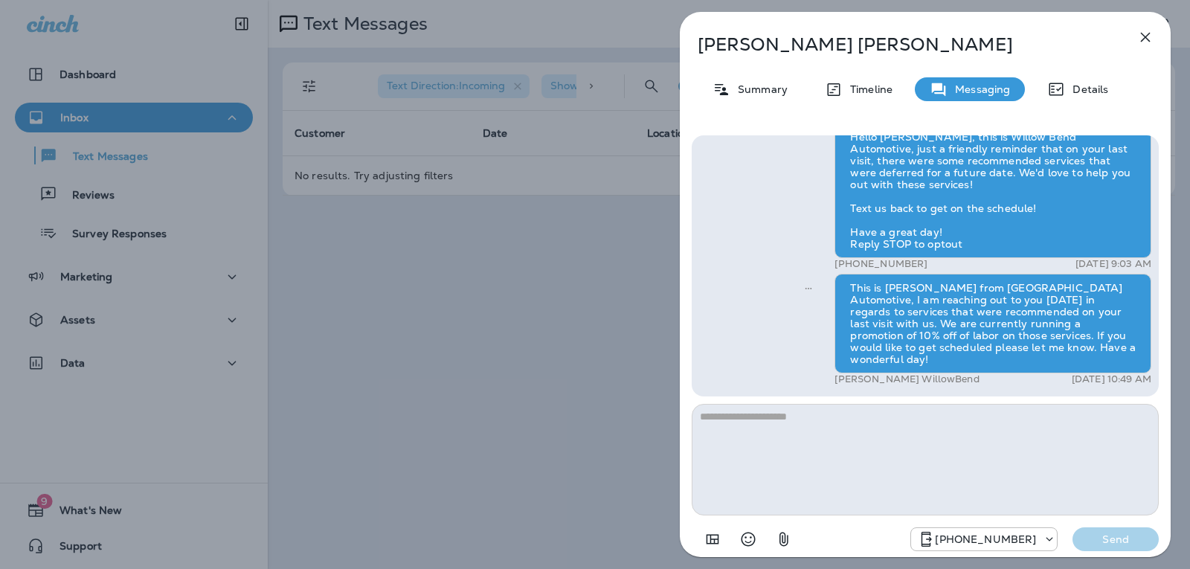
click at [1153, 37] on icon "button" at bounding box center [1145, 37] width 18 height 18
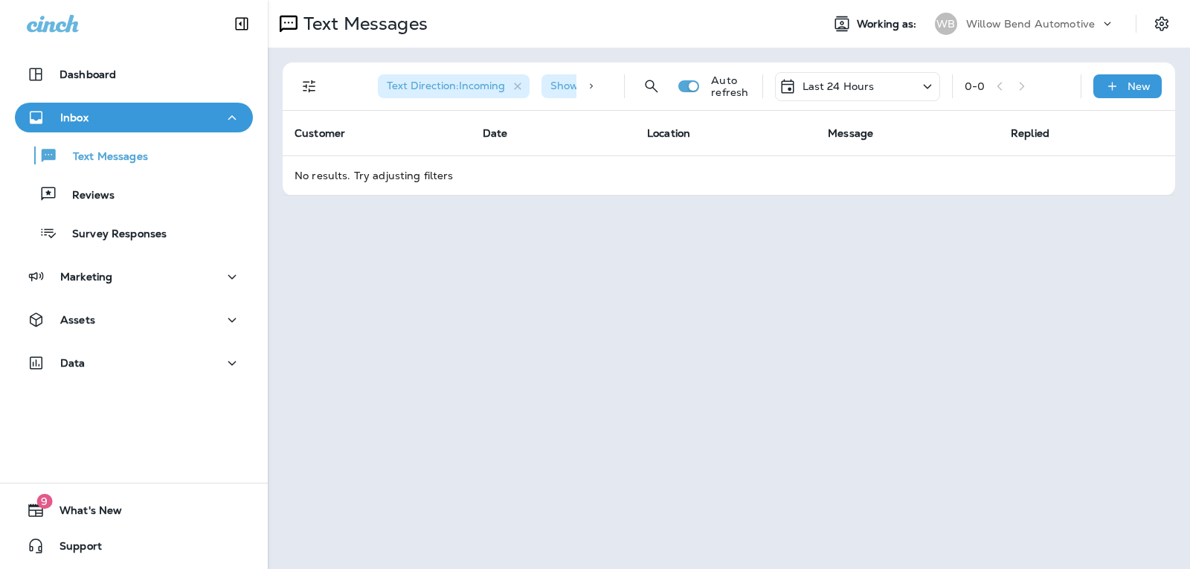
click at [857, 86] on p "Last 24 Hours" at bounding box center [838, 86] width 72 height 12
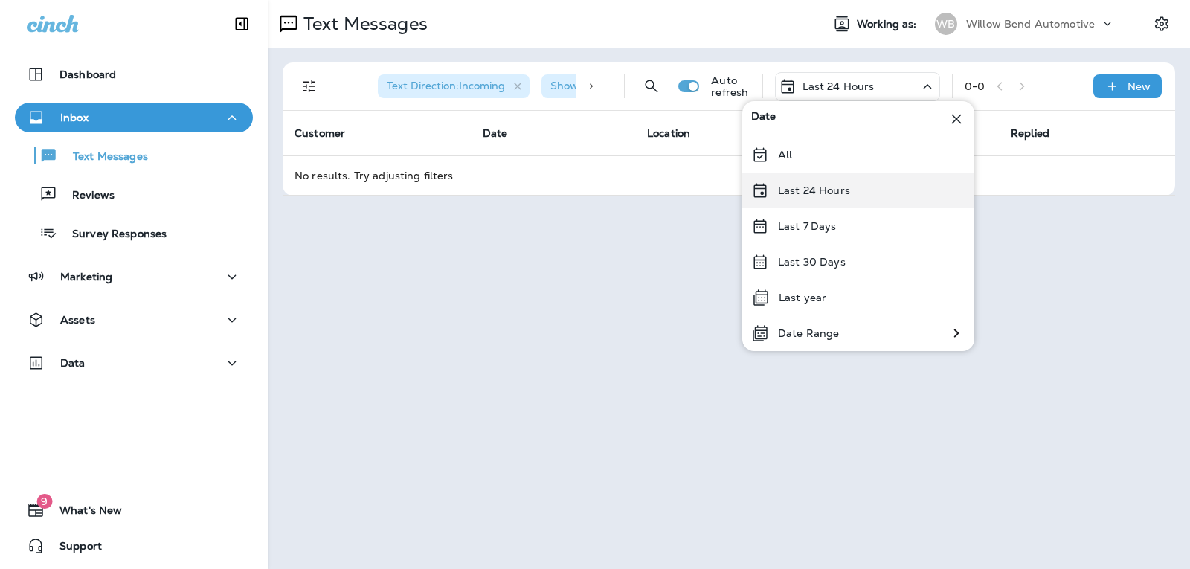
click at [826, 196] on p "Last 24 Hours" at bounding box center [814, 190] width 72 height 12
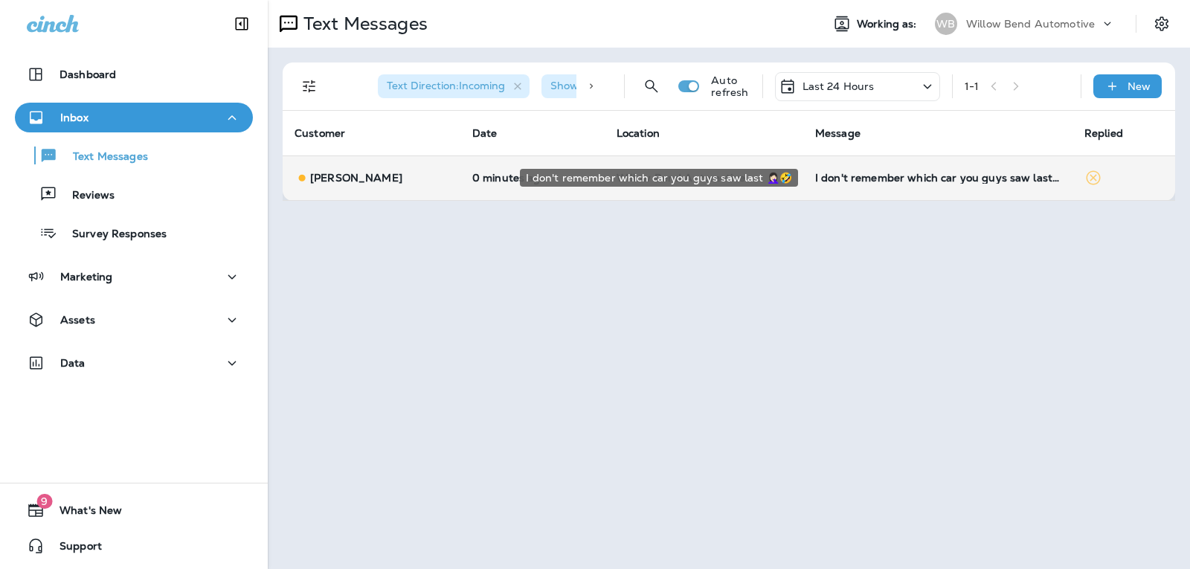
click at [990, 181] on div "I don't remember which car you guys saw last 🤦🏻‍♀️🤣" at bounding box center [937, 178] width 245 height 12
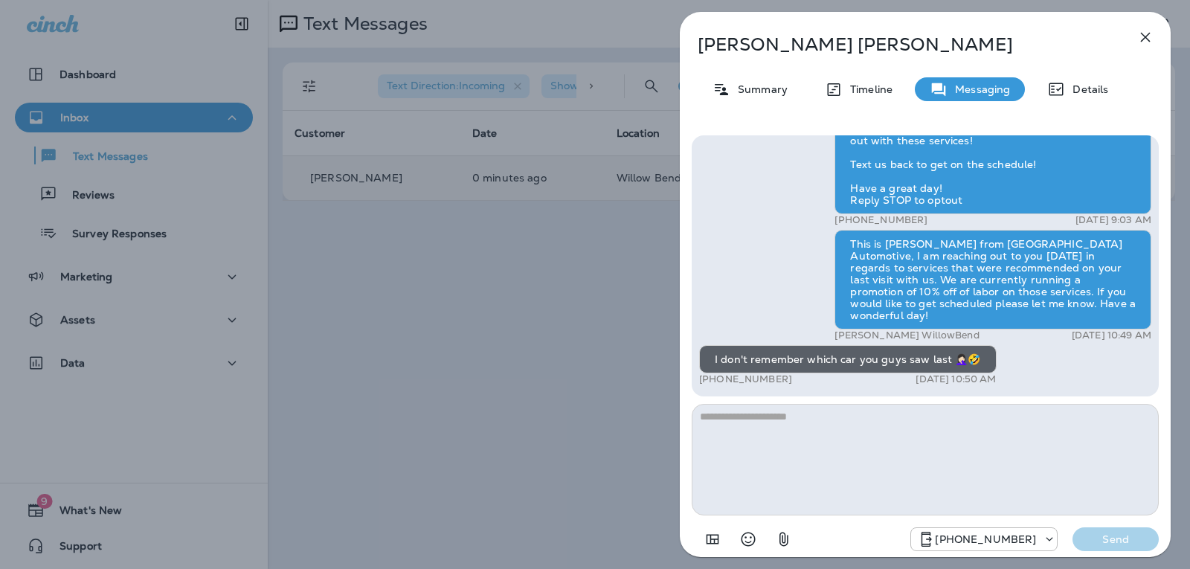
click at [753, 425] on textarea at bounding box center [925, 460] width 467 height 112
type textarea "*"
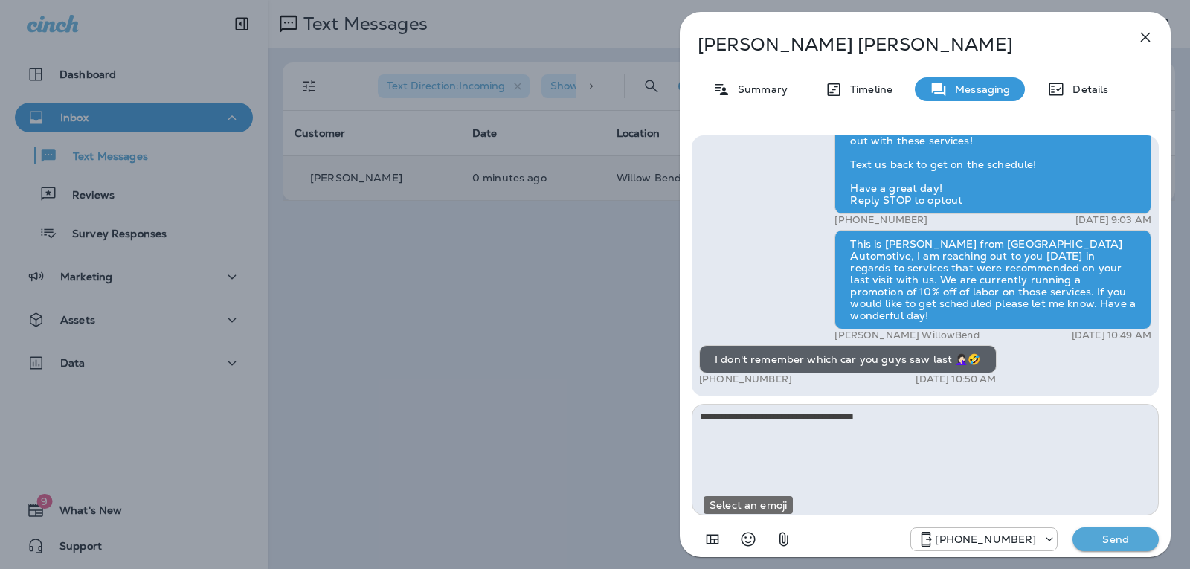
click at [751, 537] on icon "Select an emoji" at bounding box center [748, 539] width 14 height 14
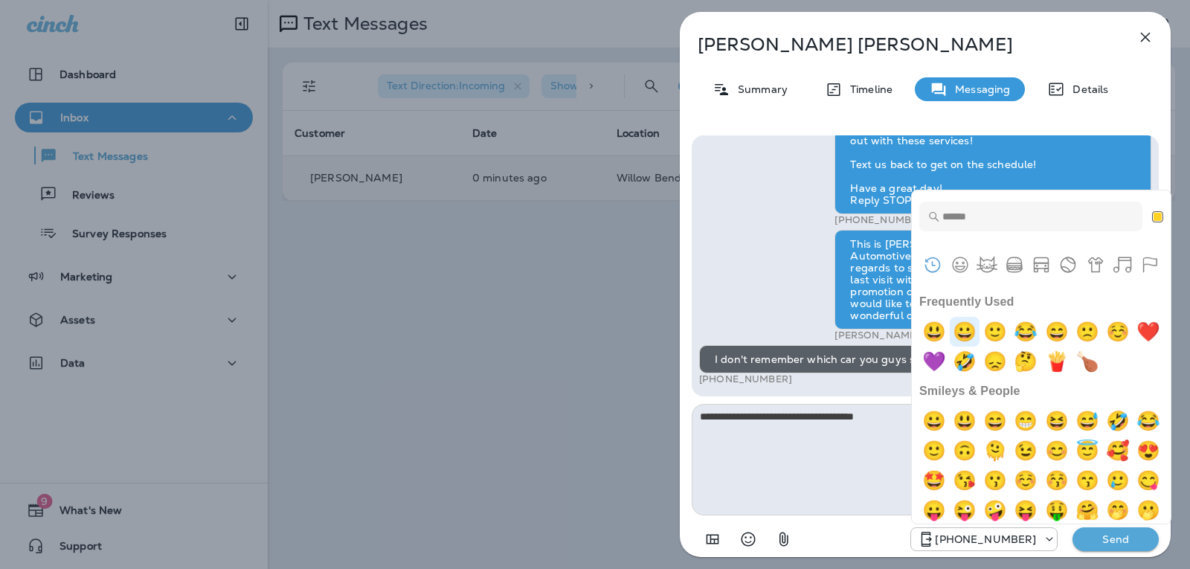
click at [970, 339] on img "grinning" at bounding box center [965, 332] width 30 height 30
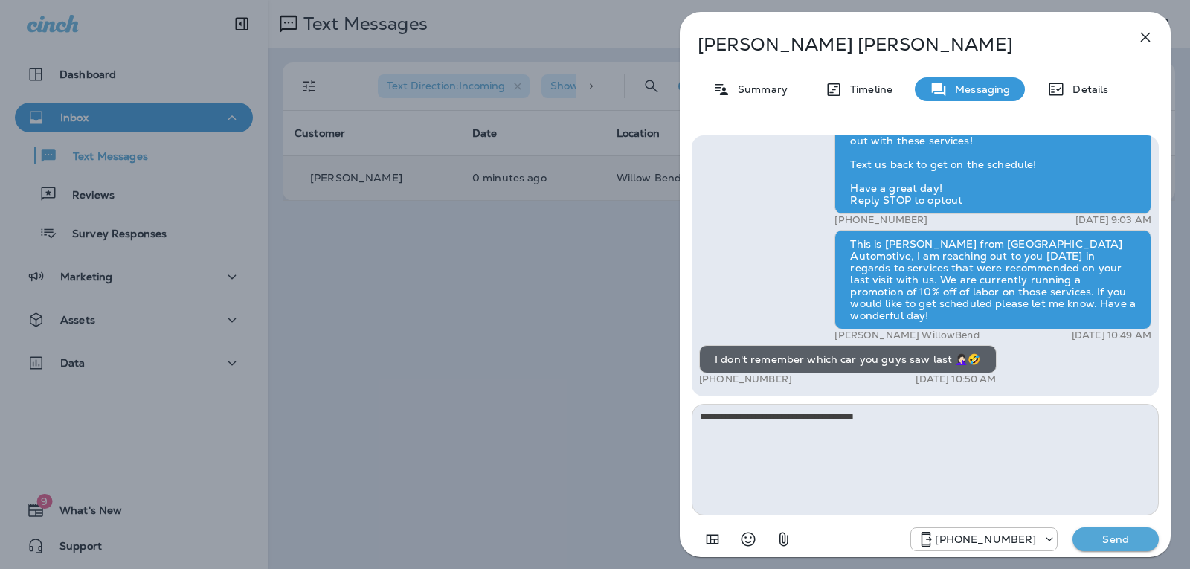
type textarea "**********"
click at [1091, 537] on p "Send" at bounding box center [1115, 538] width 62 height 13
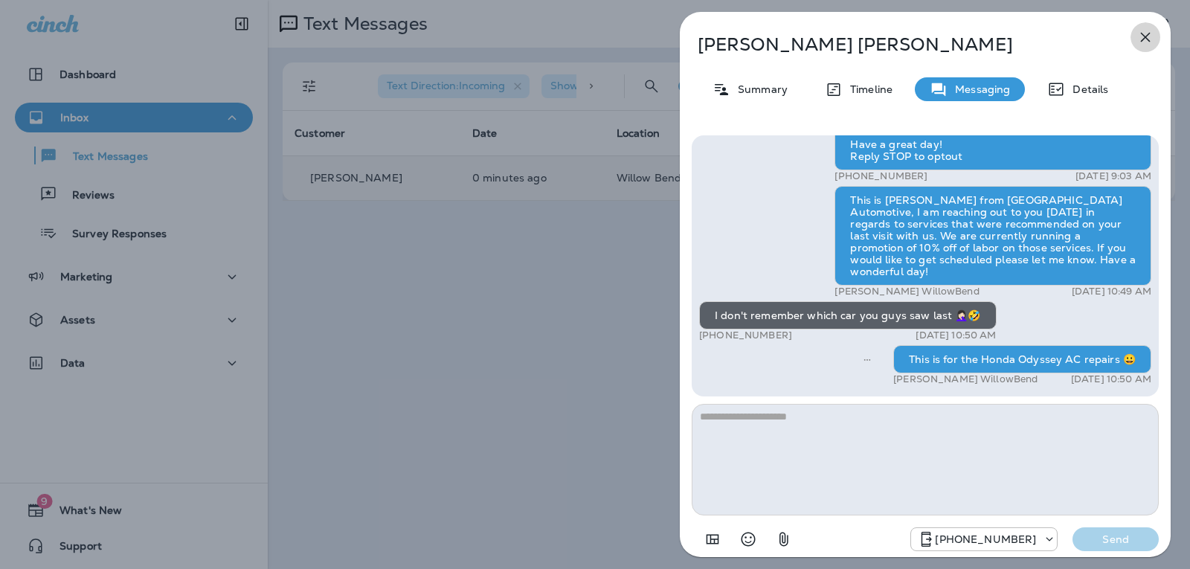
click at [1153, 30] on icon "button" at bounding box center [1145, 37] width 18 height 18
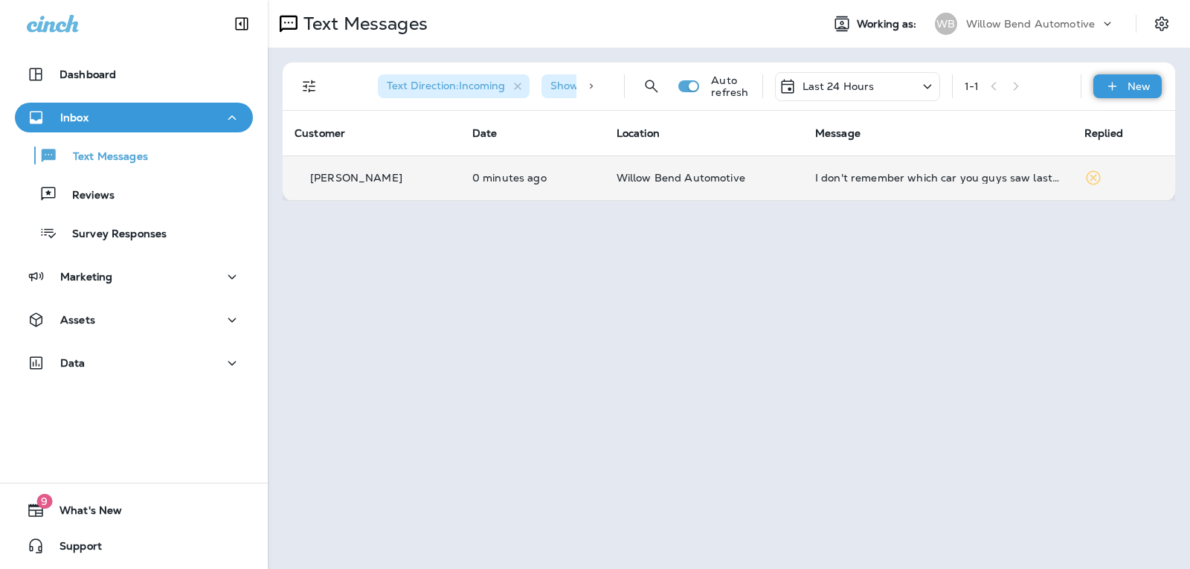
click at [1124, 83] on div "New" at bounding box center [1127, 86] width 68 height 24
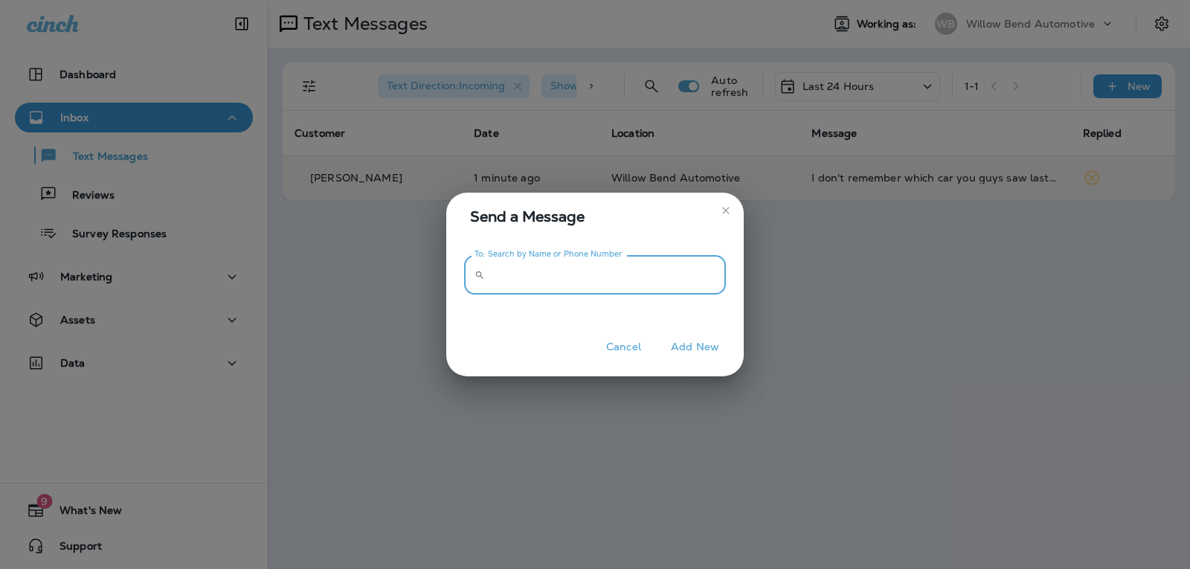
click at [677, 272] on input "To: Search by Name or Phone Number" at bounding box center [608, 274] width 235 height 39
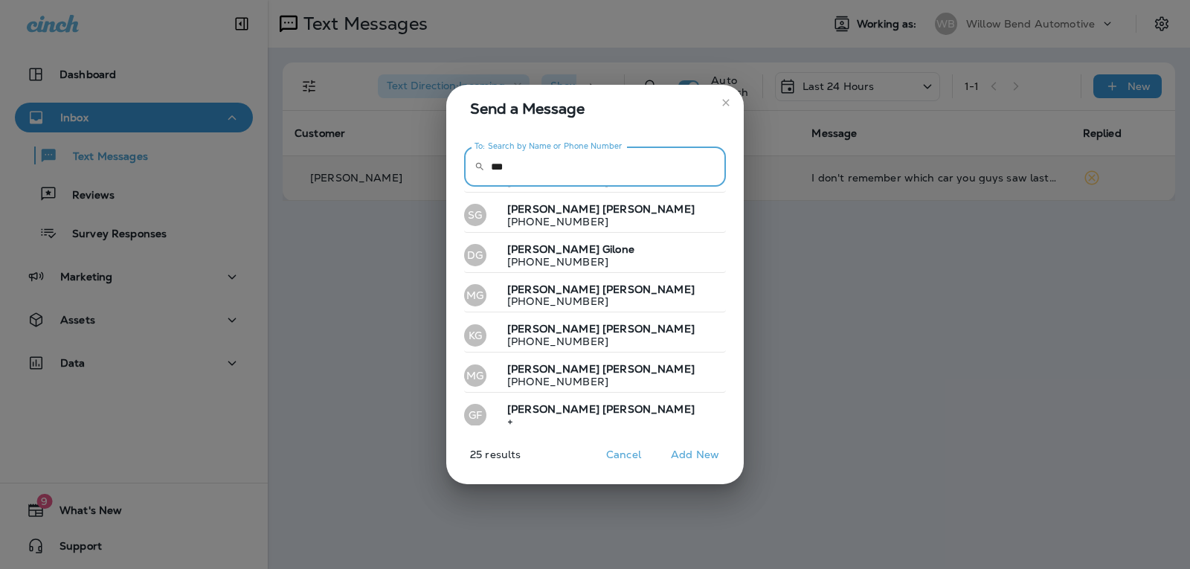
scroll to position [767, 0]
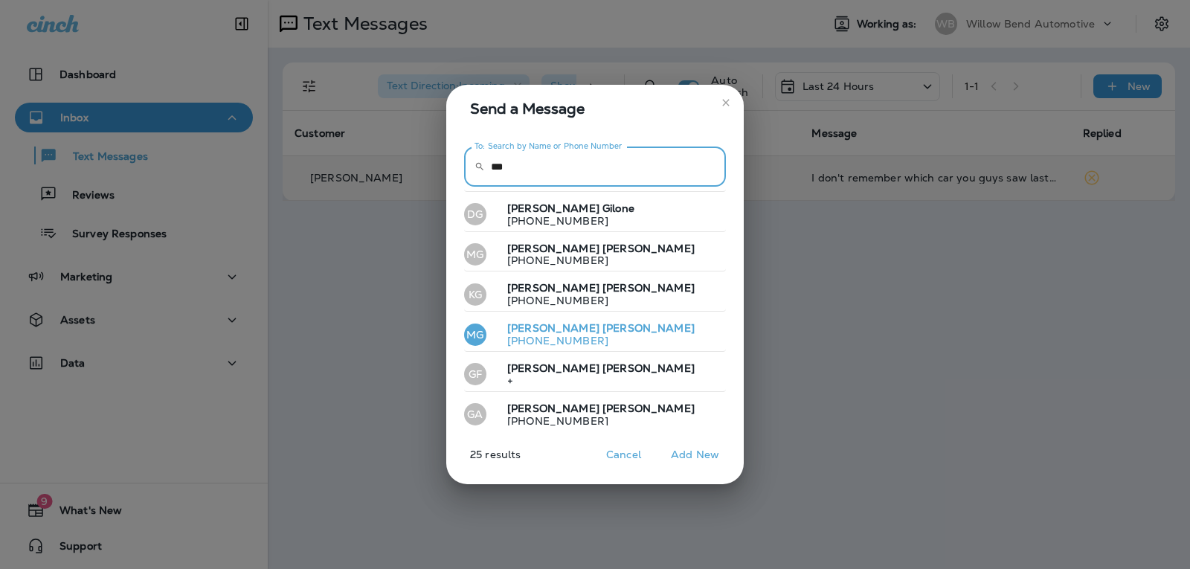
type input "***"
click at [587, 333] on button "MG [PERSON_NAME] [PHONE_NUMBER]" at bounding box center [595, 335] width 262 height 34
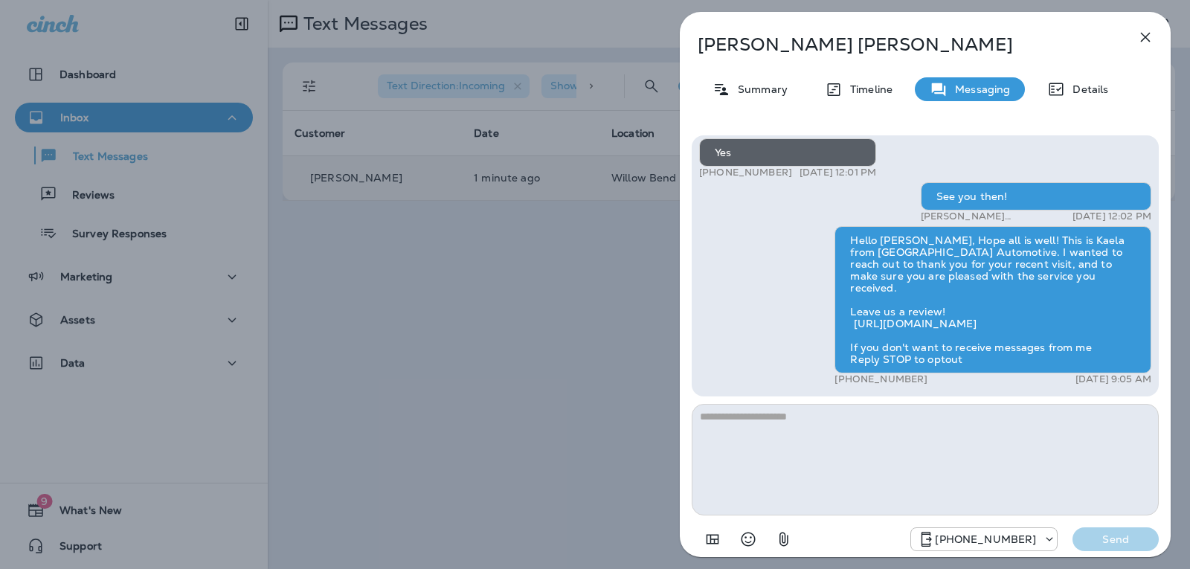
click at [774, 416] on textarea at bounding box center [925, 460] width 467 height 112
click at [778, 434] on textarea at bounding box center [925, 460] width 467 height 112
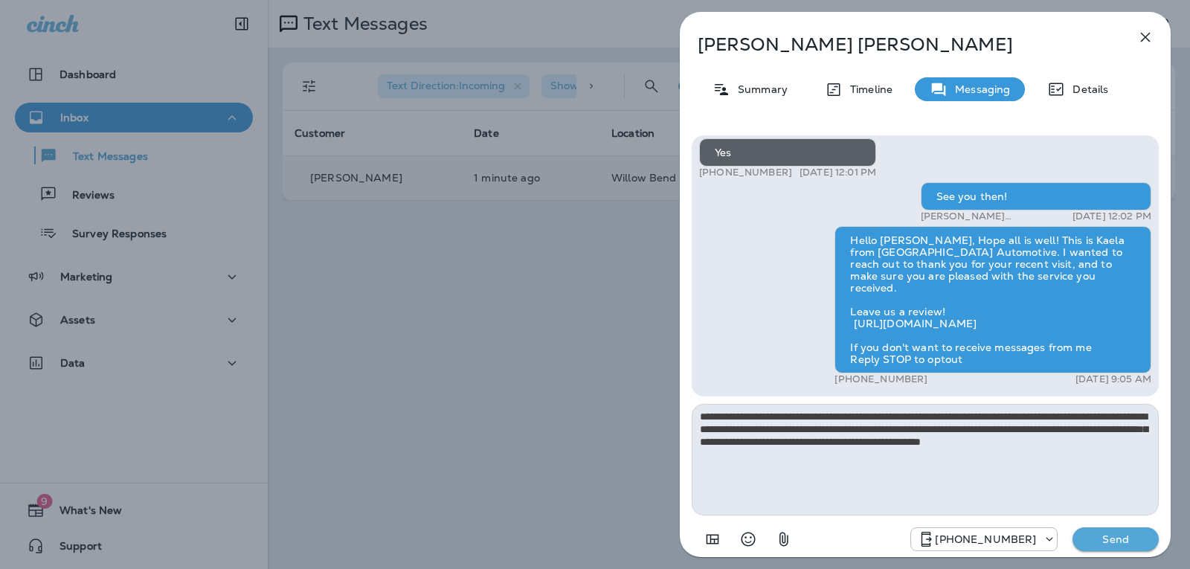
type textarea "**********"
click at [1089, 532] on button "Send" at bounding box center [1115, 539] width 86 height 24
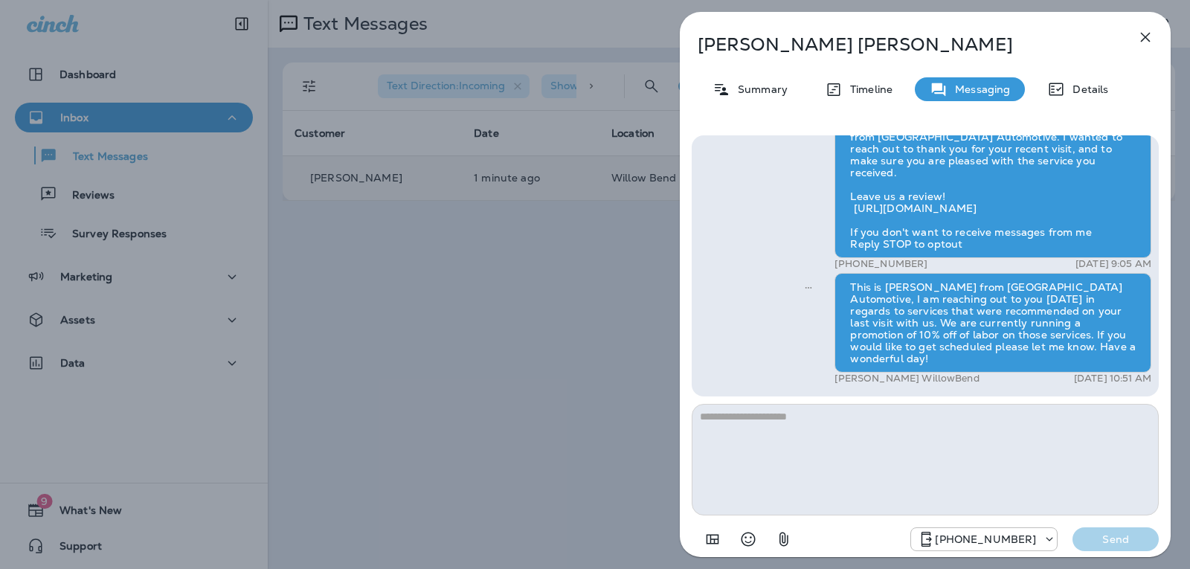
click at [1151, 39] on icon "button" at bounding box center [1145, 37] width 18 height 18
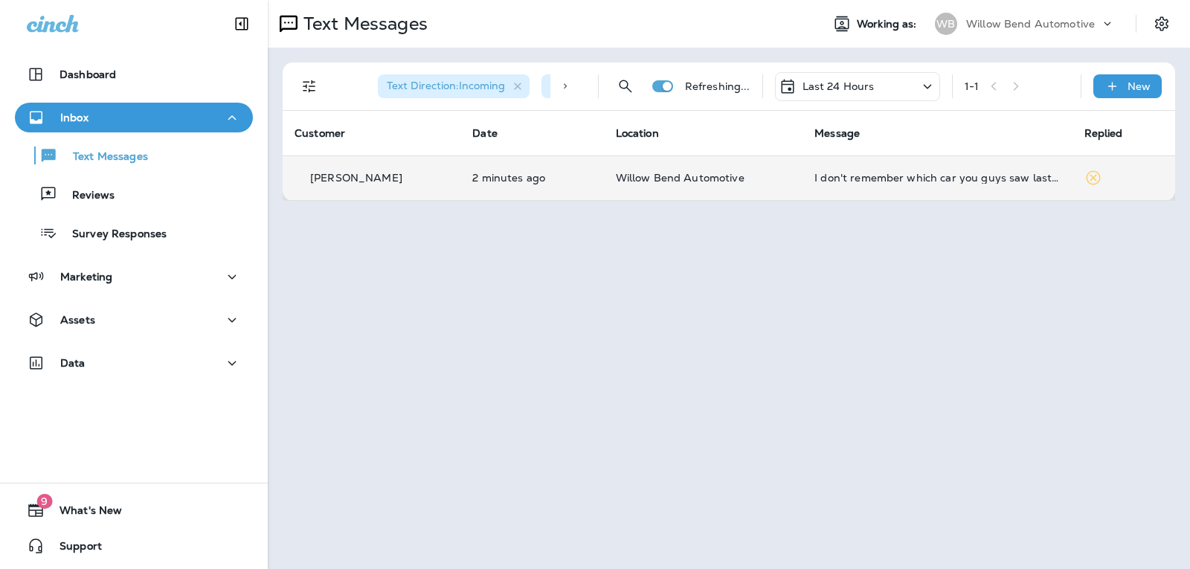
click at [1170, 91] on div "Text Direction : Incoming Show Start/Stop/Unsubscribe : true Refreshing... Last…" at bounding box center [729, 86] width 892 height 48
click at [1150, 91] on div "New" at bounding box center [1127, 86] width 68 height 24
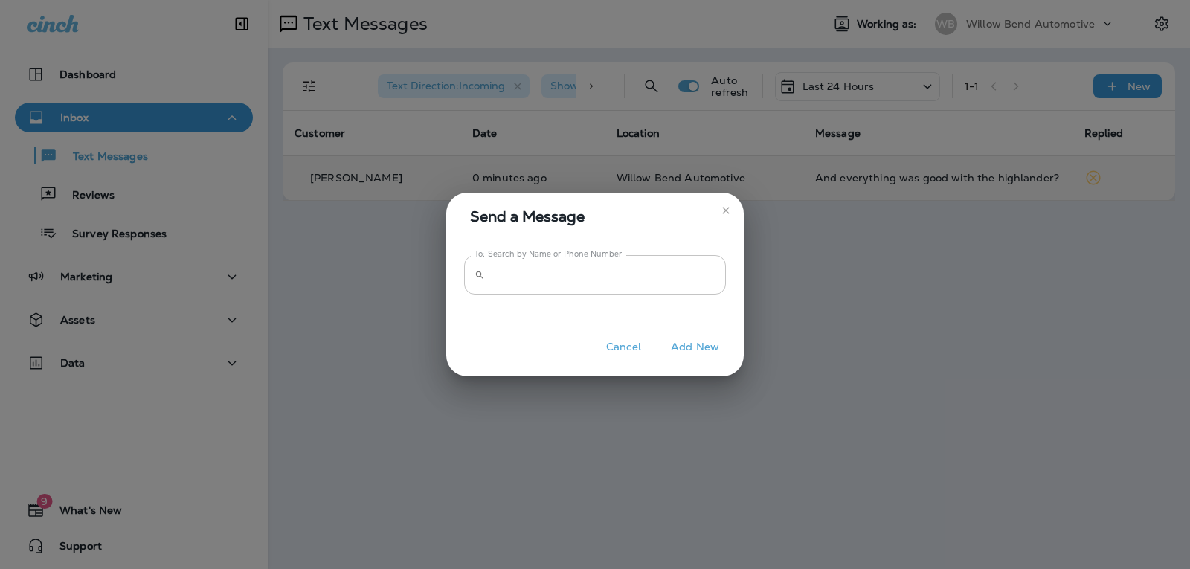
click at [610, 281] on input "To: Search by Name or Phone Number" at bounding box center [608, 274] width 235 height 39
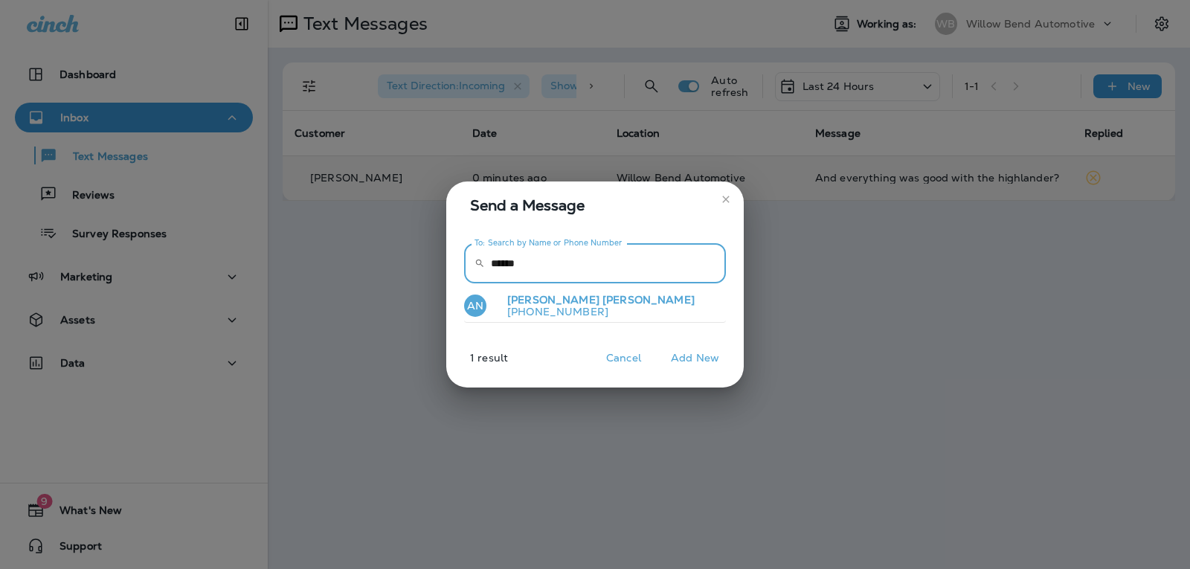
type input "******"
click at [599, 304] on button "AN [PERSON_NAME] [PHONE_NUMBER]" at bounding box center [595, 306] width 262 height 34
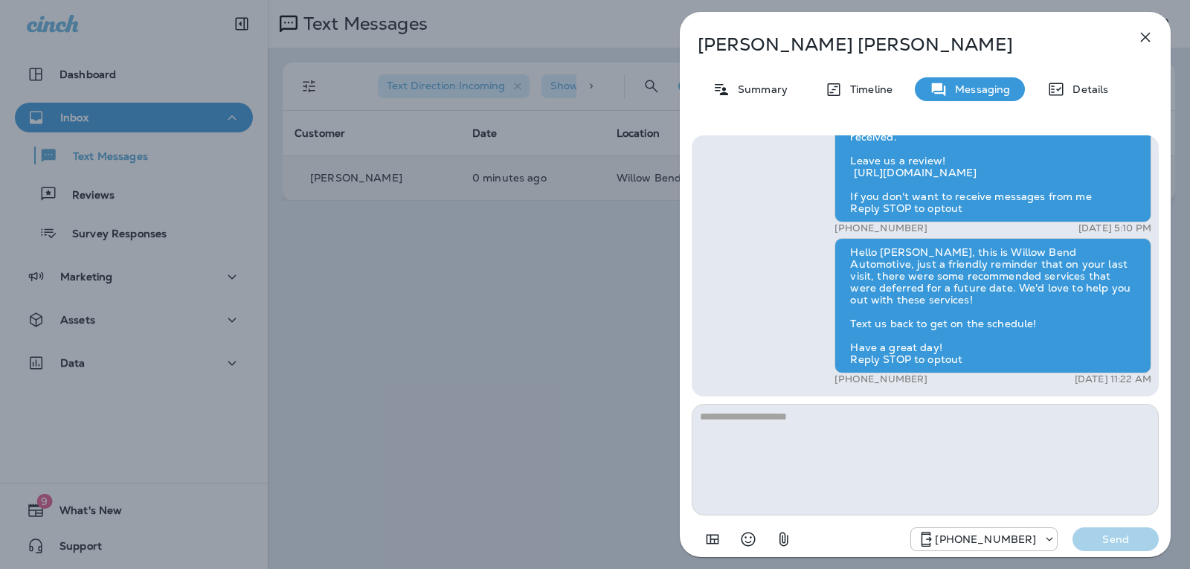
click at [728, 428] on textarea at bounding box center [925, 460] width 467 height 112
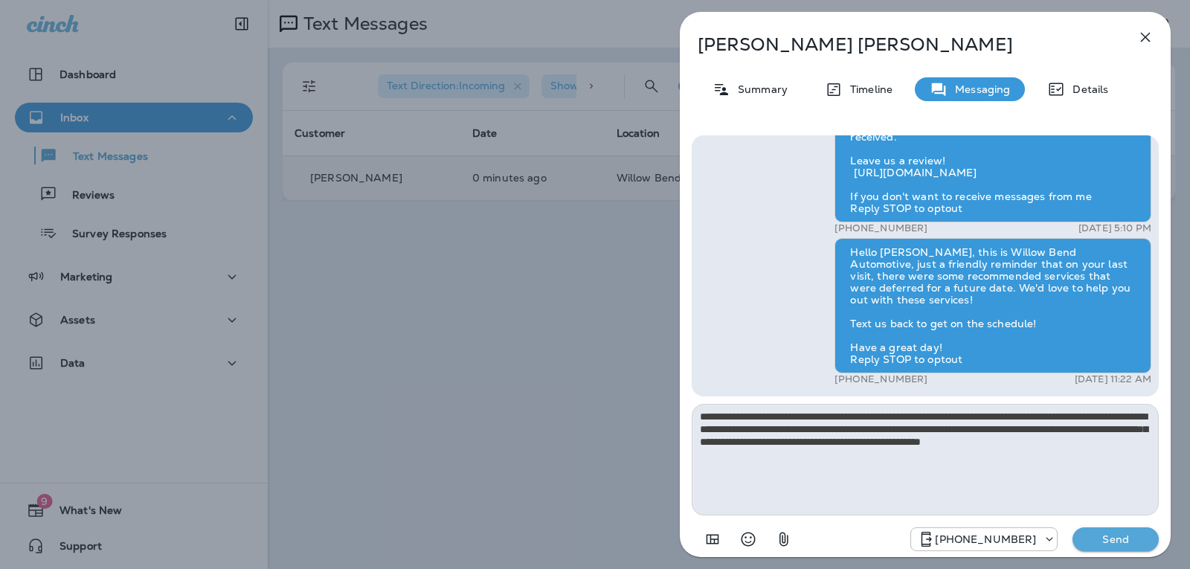
type textarea "**********"
click at [1115, 535] on p "Send" at bounding box center [1115, 538] width 62 height 13
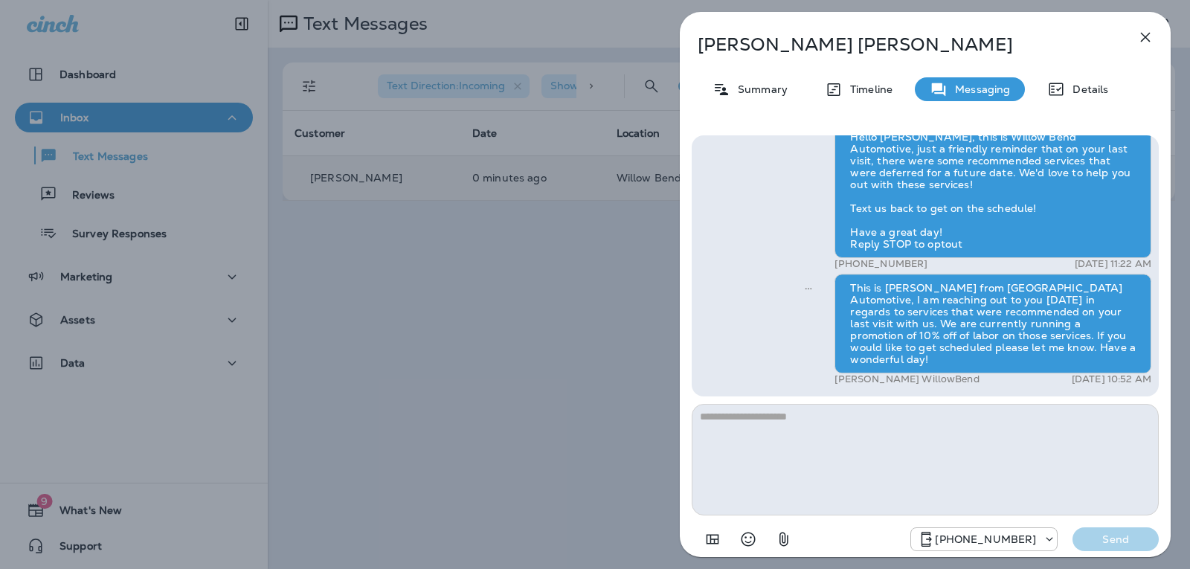
click at [1150, 37] on icon "button" at bounding box center [1145, 37] width 18 height 18
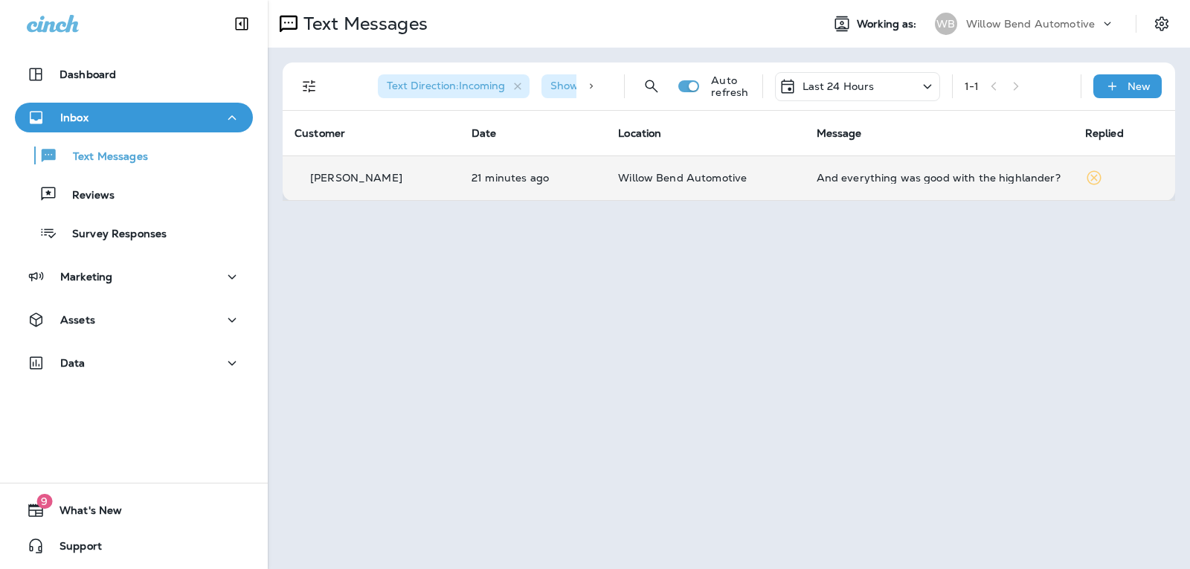
click at [819, 173] on div "And everything was good with the highlander?" at bounding box center [938, 178] width 245 height 12
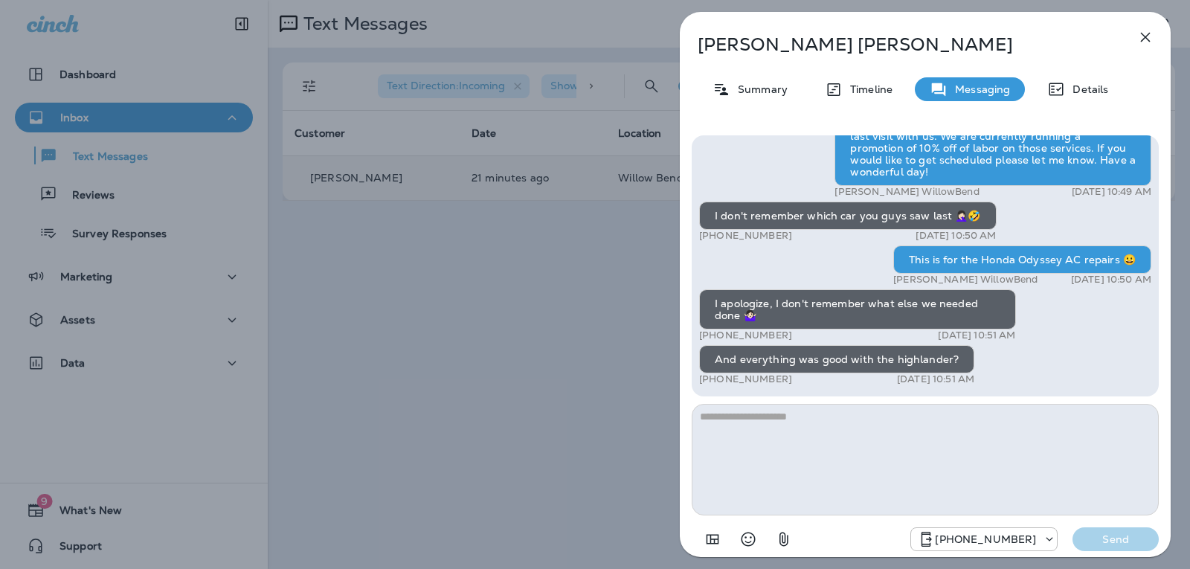
click at [739, 429] on textarea at bounding box center [925, 460] width 467 height 112
click at [732, 428] on textarea at bounding box center [925, 460] width 467 height 112
type textarea "*"
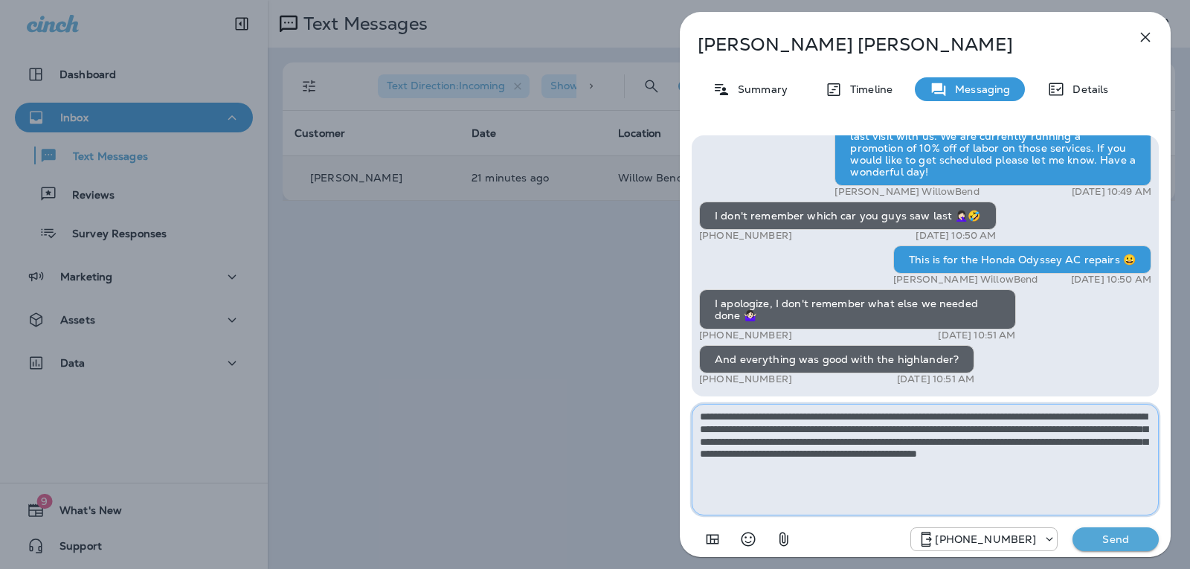
type textarea "**********"
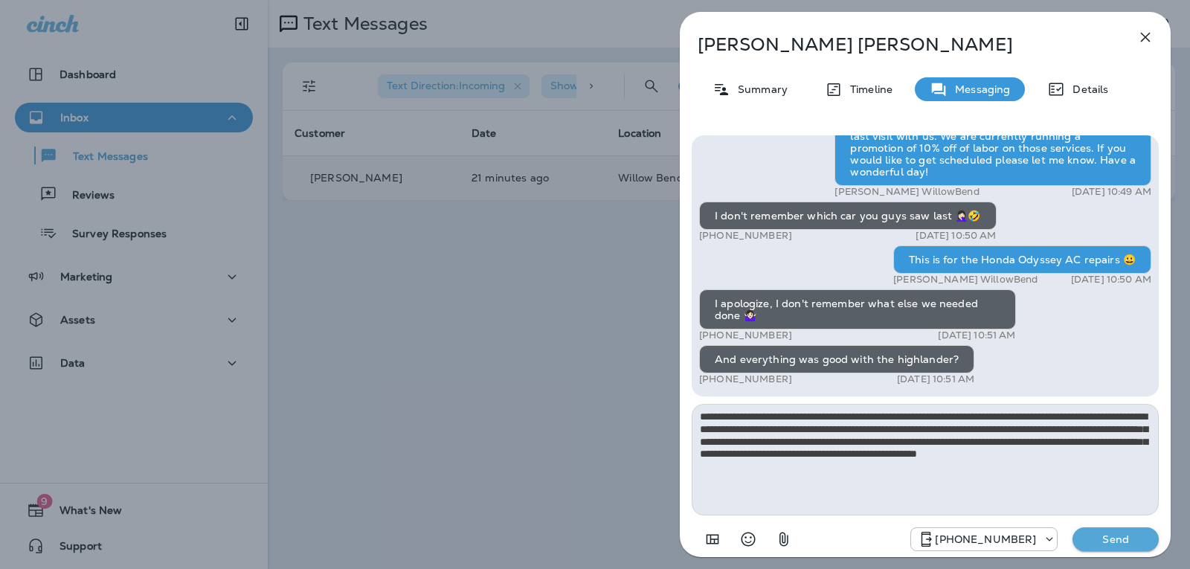
click at [1113, 538] on p "Send" at bounding box center [1115, 538] width 62 height 13
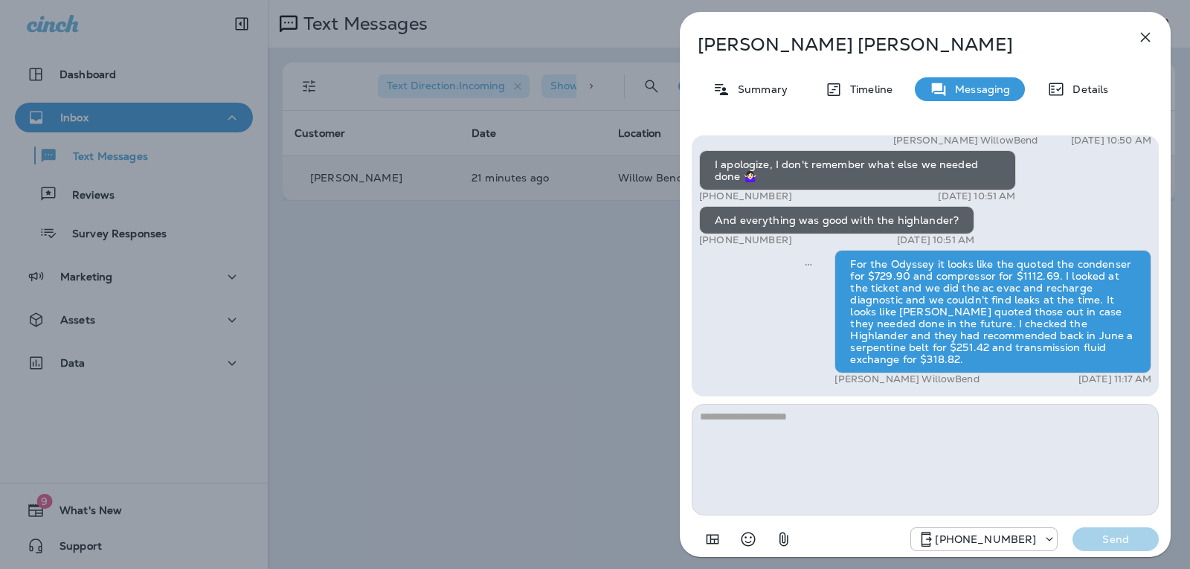
click at [1145, 36] on icon "button" at bounding box center [1146, 38] width 10 height 10
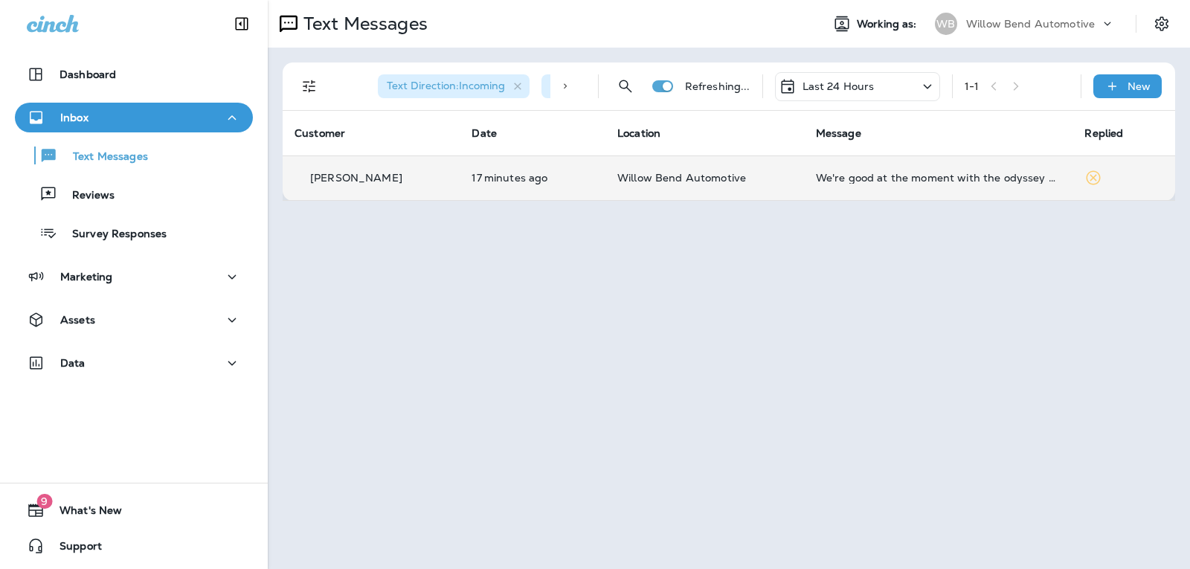
click at [1007, 188] on td "We're good at the moment with the odyssey as far as the AC goes. I'll talk to […" at bounding box center [938, 177] width 269 height 45
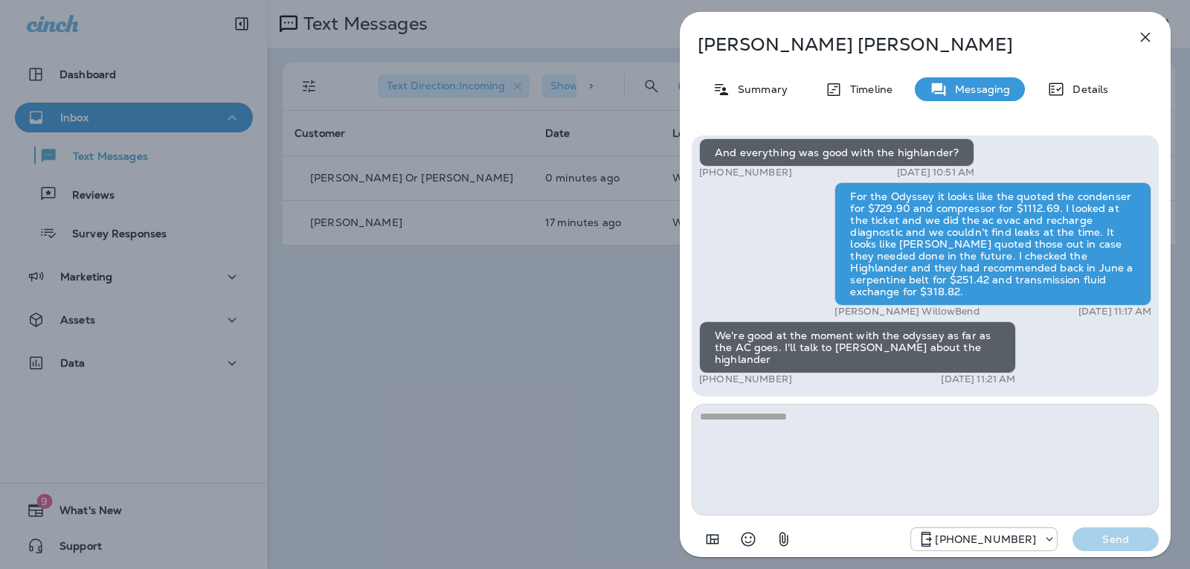
click at [808, 422] on textarea at bounding box center [925, 460] width 467 height 112
type textarea "*"
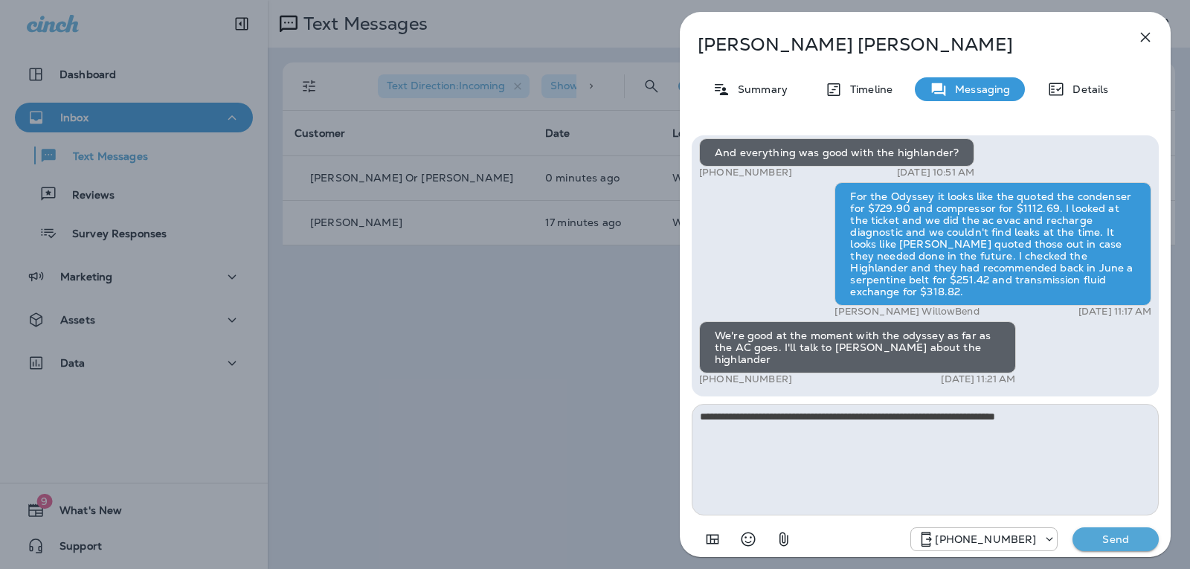
click at [754, 541] on icon "Select an emoji" at bounding box center [748, 539] width 14 height 14
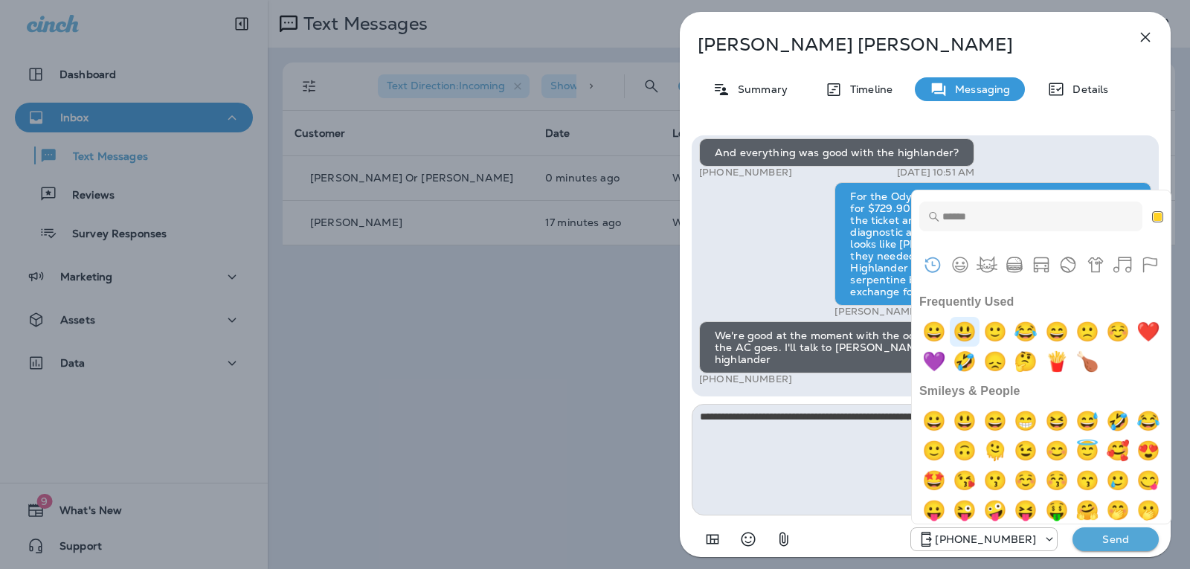
click at [970, 338] on img "smiley" at bounding box center [965, 332] width 30 height 30
type textarea "**********"
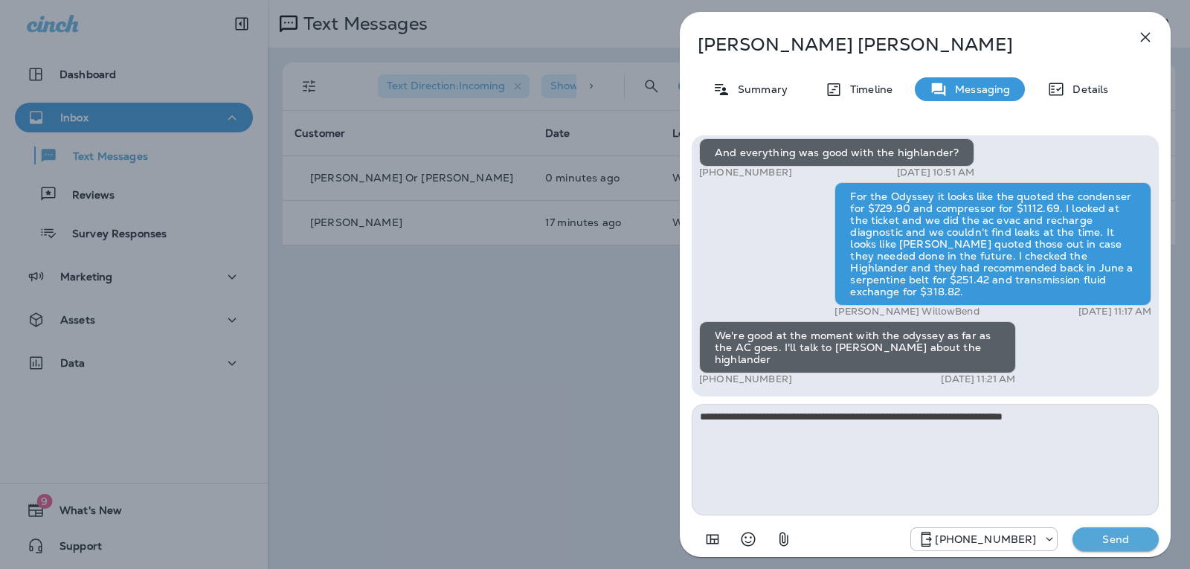
click at [1151, 543] on button "Send" at bounding box center [1115, 539] width 86 height 24
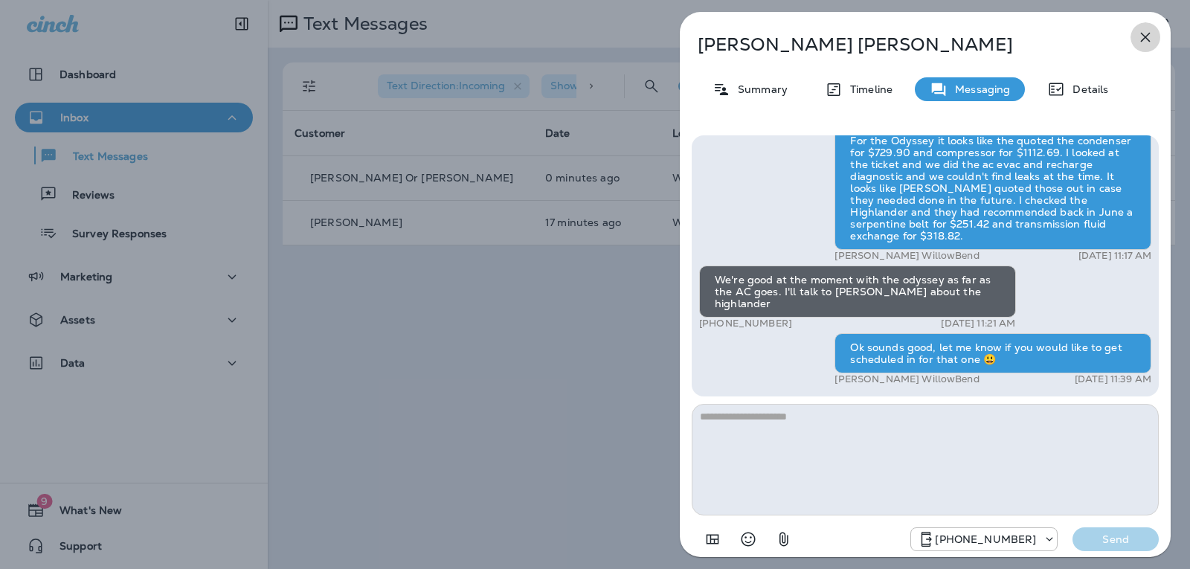
click at [1142, 33] on icon "button" at bounding box center [1145, 37] width 18 height 18
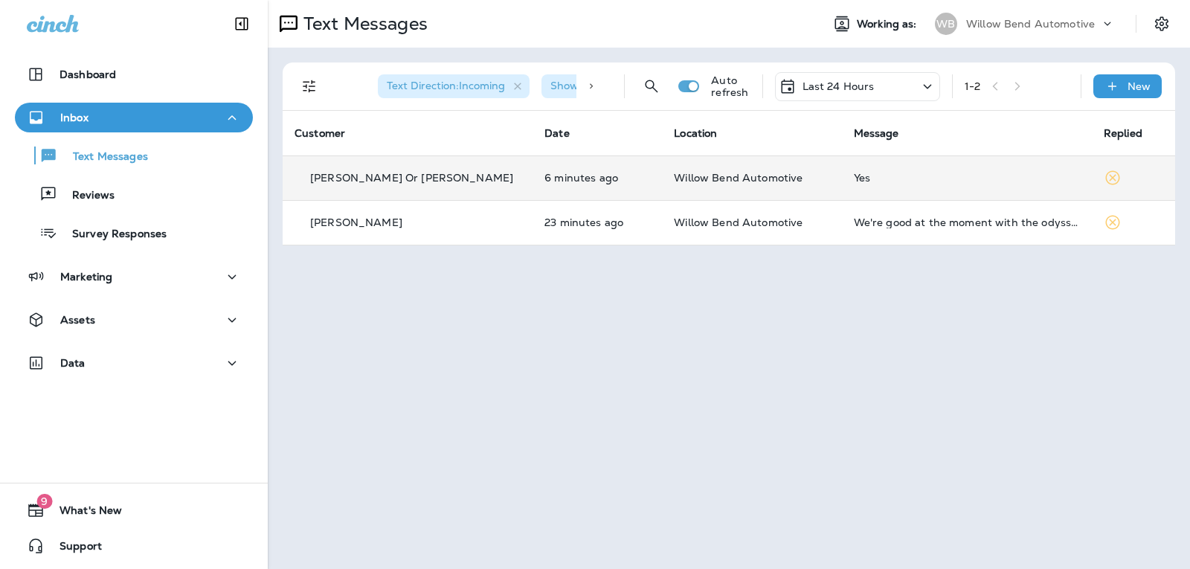
click at [982, 179] on div "Yes" at bounding box center [967, 178] width 226 height 12
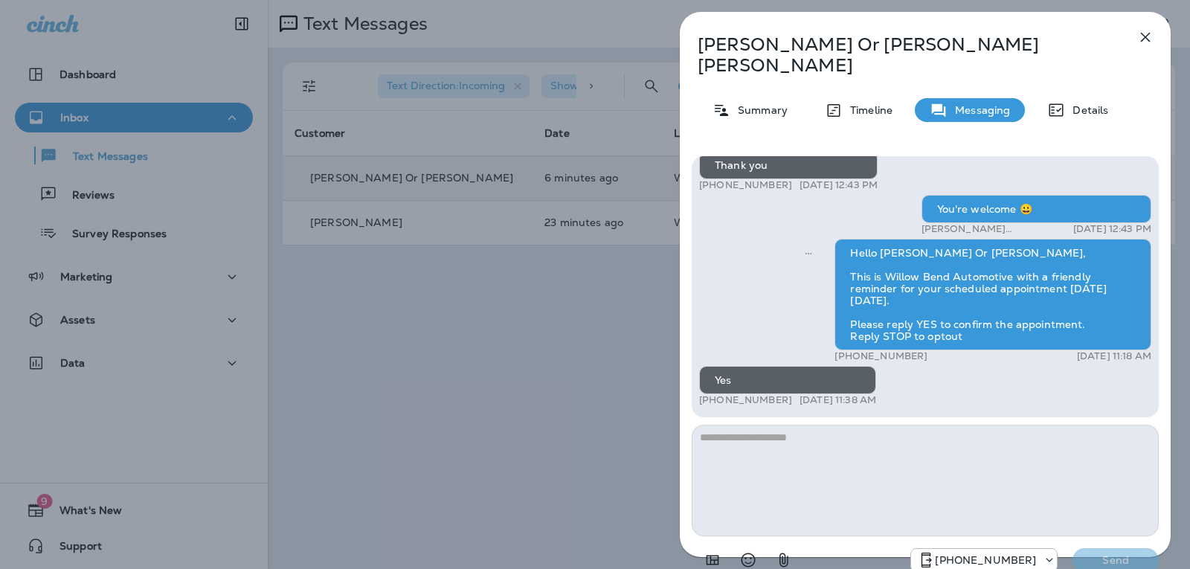
click at [770, 439] on textarea at bounding box center [925, 481] width 467 height 112
type textarea "**********"
click at [1085, 548] on button "Send" at bounding box center [1115, 560] width 86 height 24
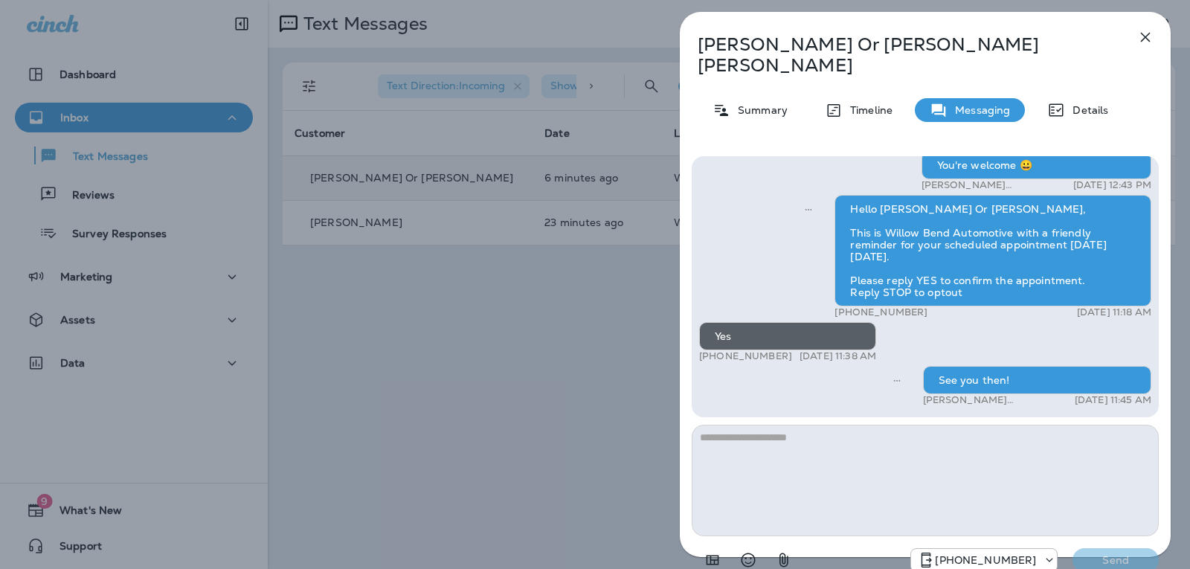
click at [1147, 42] on icon "button" at bounding box center [1145, 37] width 18 height 18
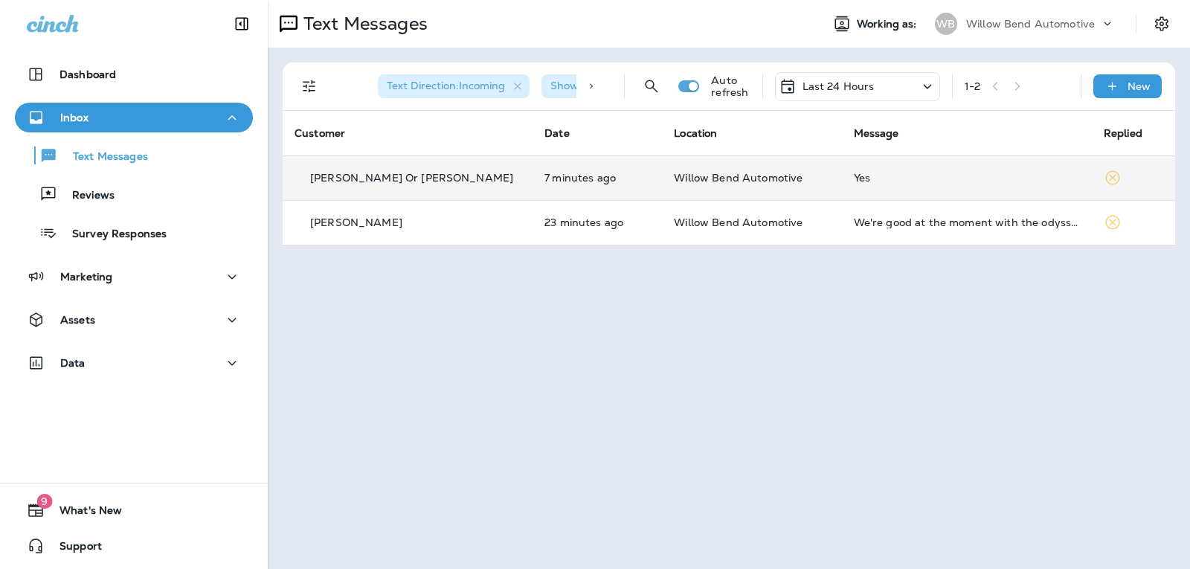
click at [842, 88] on p "Last 24 Hours" at bounding box center [838, 86] width 72 height 12
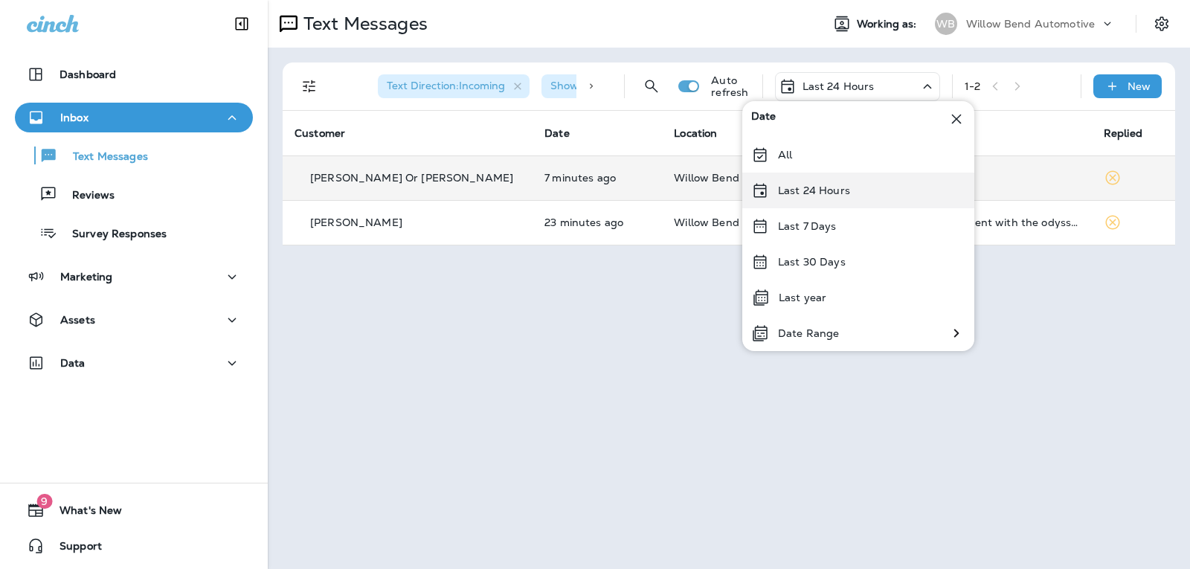
click at [840, 198] on div "Last 24 Hours" at bounding box center [858, 191] width 232 height 36
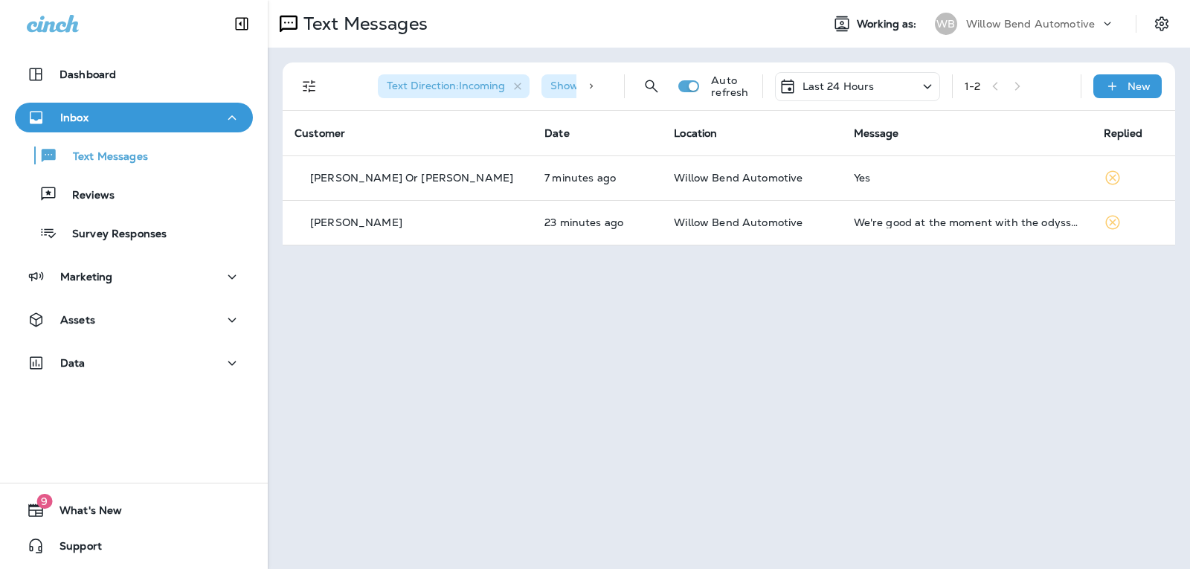
click at [878, 91] on div "Last 24 Hours" at bounding box center [857, 86] width 165 height 29
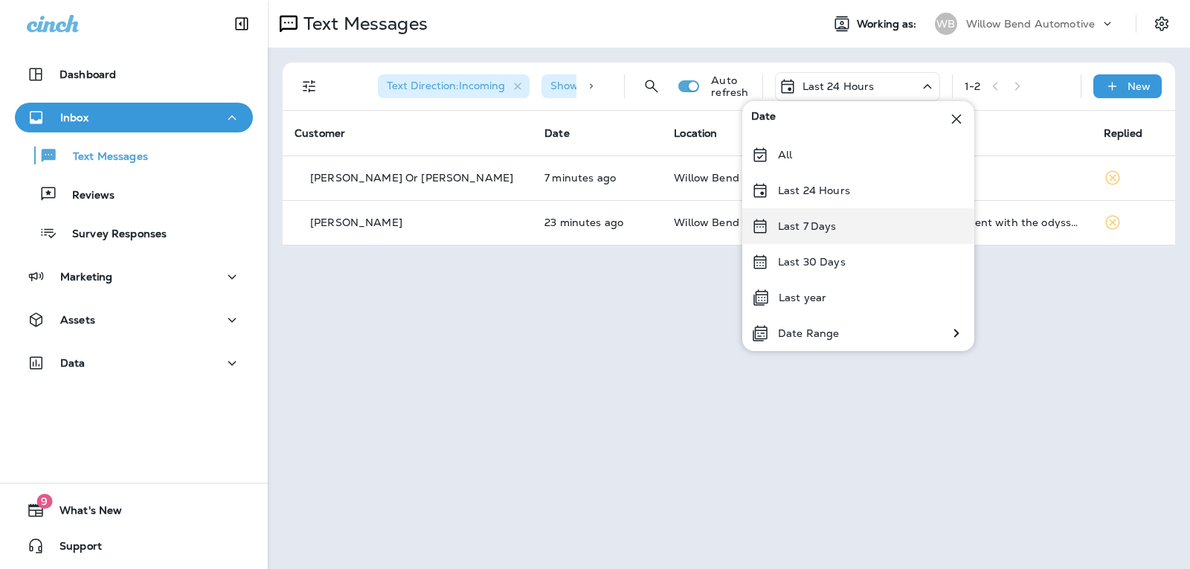
click at [845, 230] on div "Last 7 Days" at bounding box center [858, 226] width 232 height 36
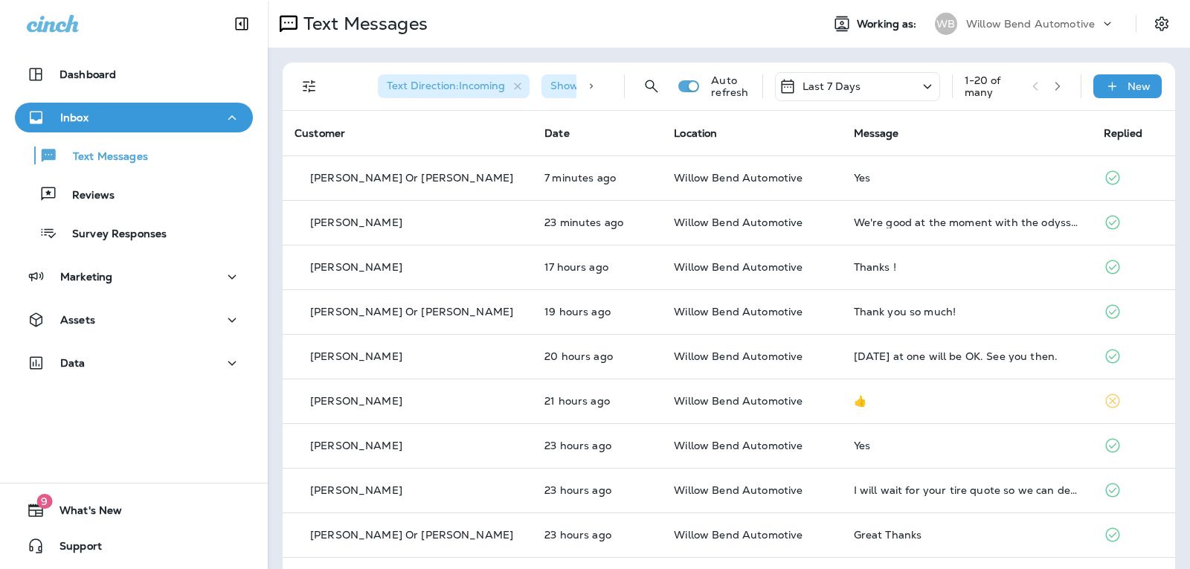
click at [892, 79] on div "Last 7 Days" at bounding box center [857, 86] width 165 height 29
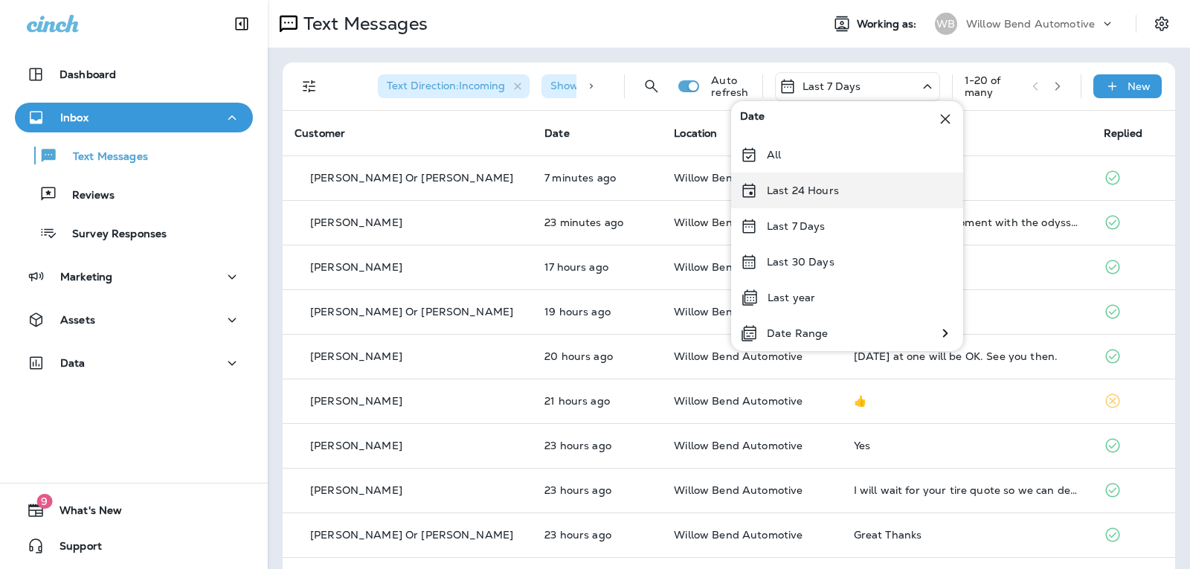
click at [865, 189] on div "Last 24 Hours" at bounding box center [847, 191] width 232 height 36
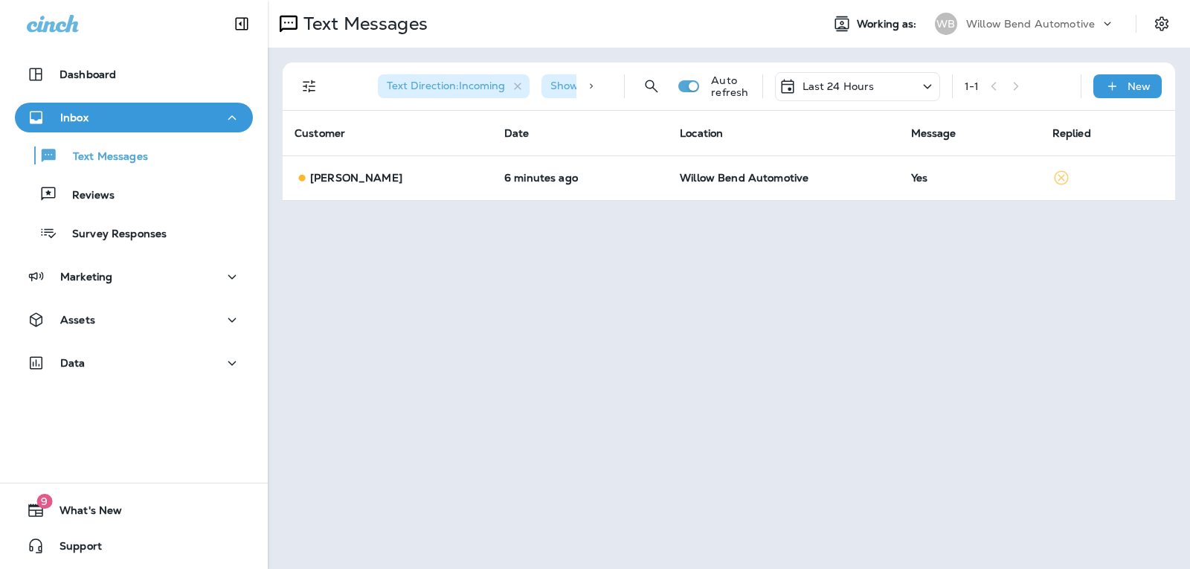
click at [869, 83] on p "Last 24 Hours" at bounding box center [838, 86] width 72 height 12
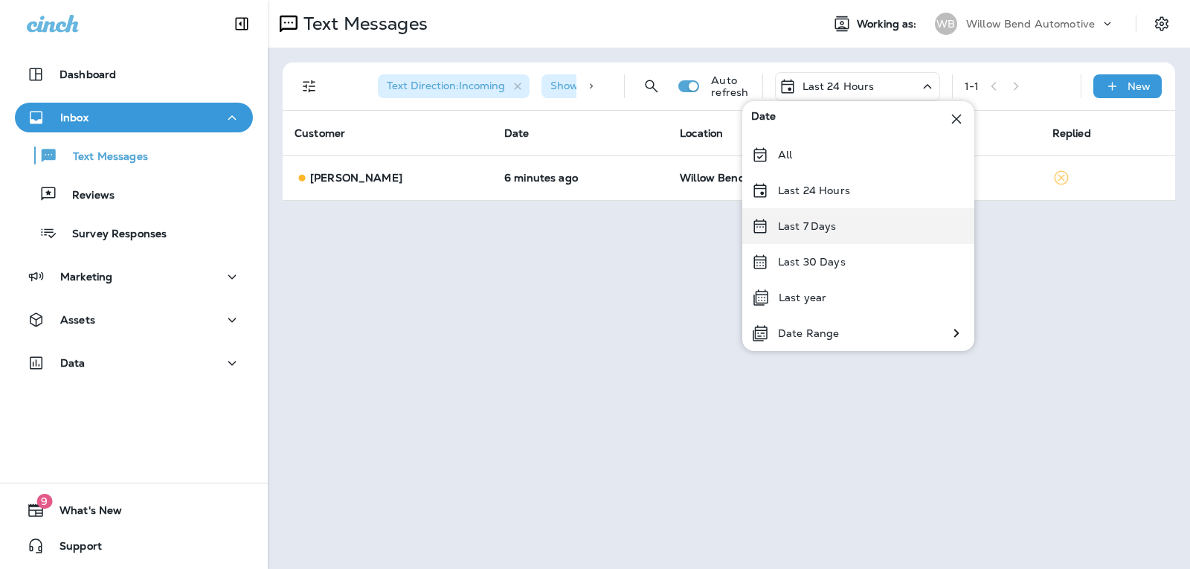
click at [854, 240] on div "Last 7 Days" at bounding box center [858, 226] width 232 height 36
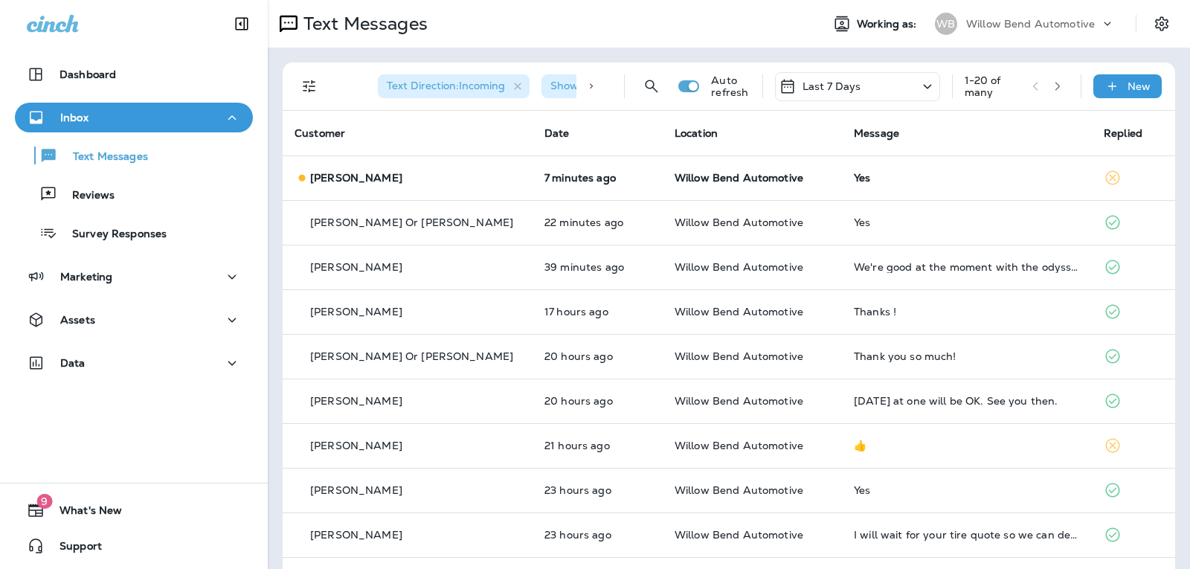
click at [862, 84] on div "Last 7 Days" at bounding box center [857, 86] width 165 height 29
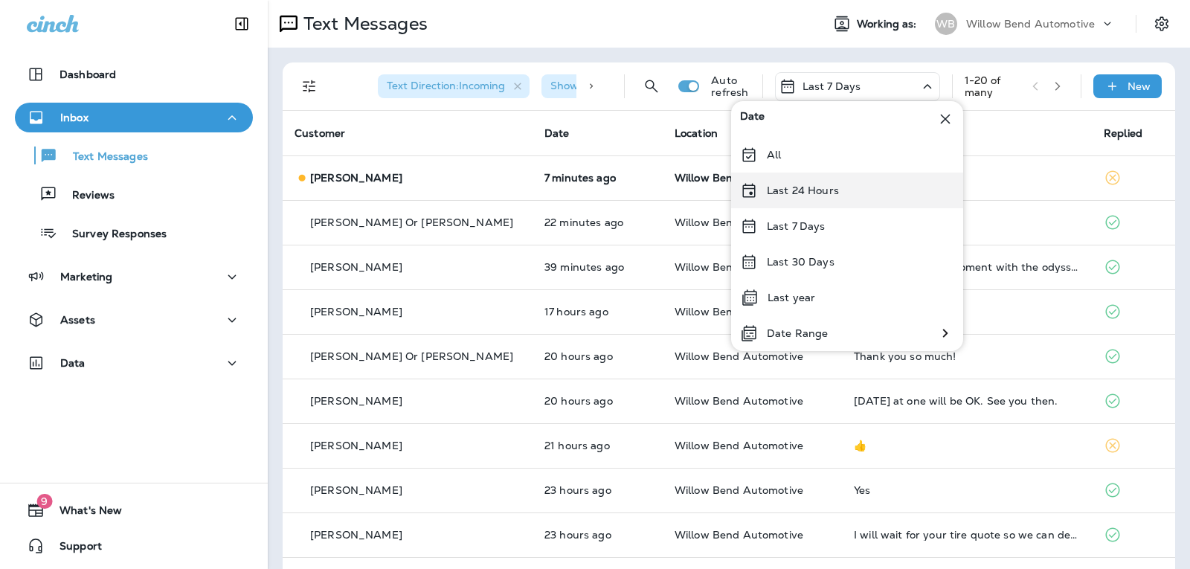
click at [843, 180] on div "Last 24 Hours" at bounding box center [847, 191] width 232 height 36
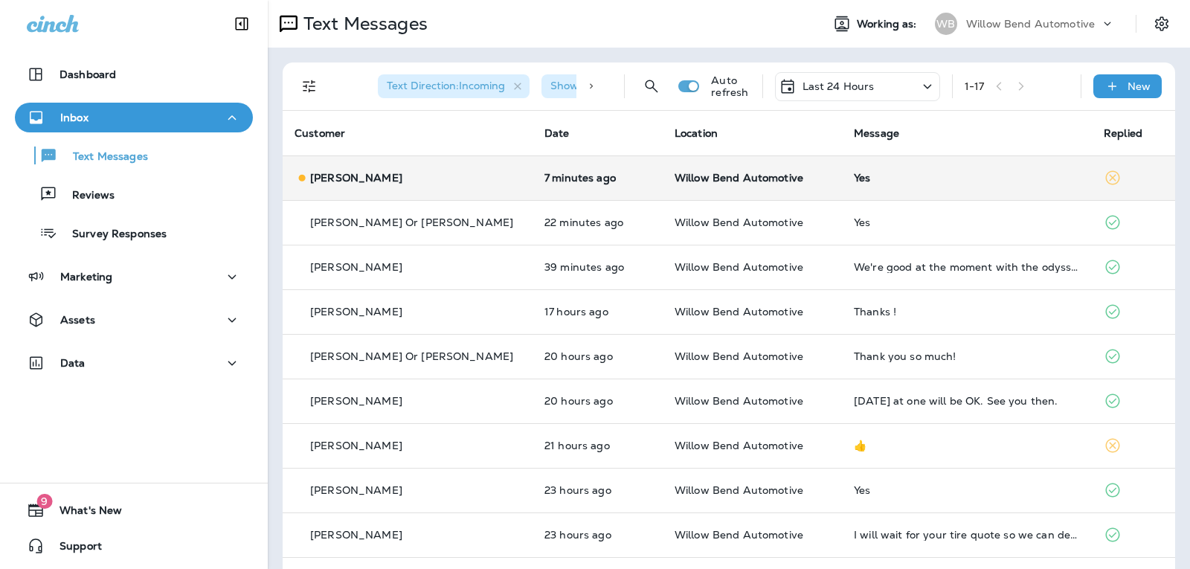
click at [872, 186] on td "Yes" at bounding box center [967, 177] width 250 height 45
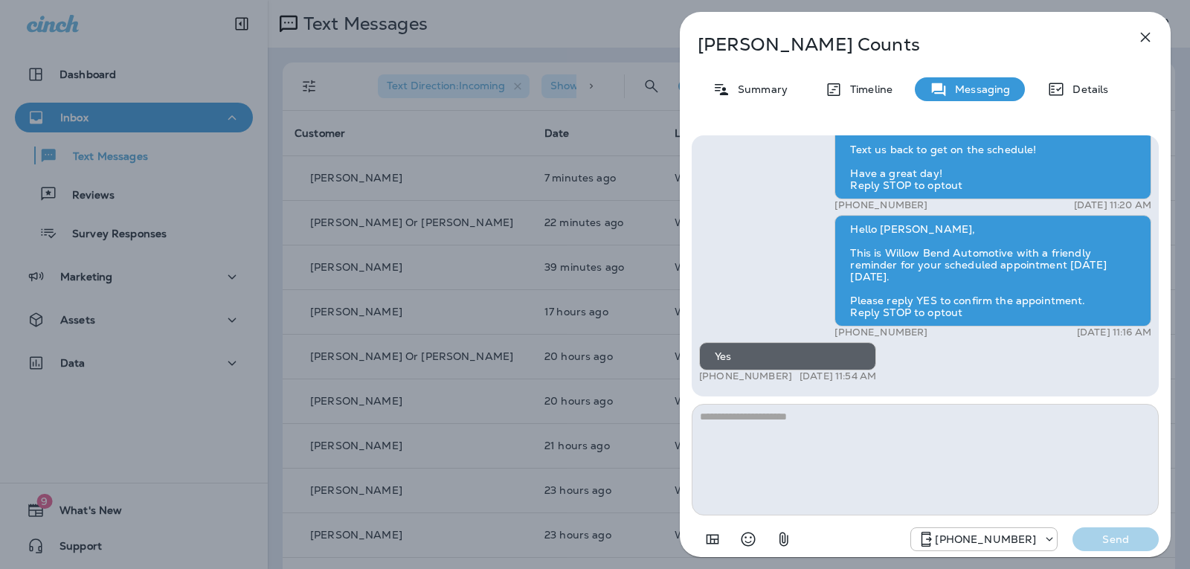
click at [744, 454] on textarea at bounding box center [925, 460] width 467 height 112
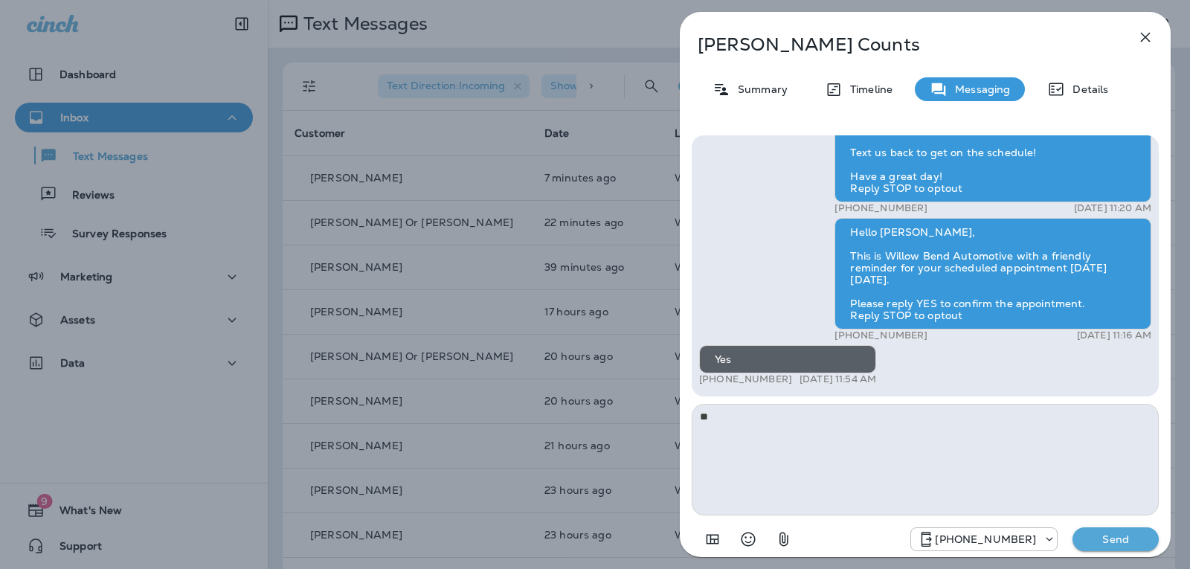
type textarea "*"
type textarea "**********"
click at [1135, 540] on p "Send" at bounding box center [1115, 538] width 62 height 13
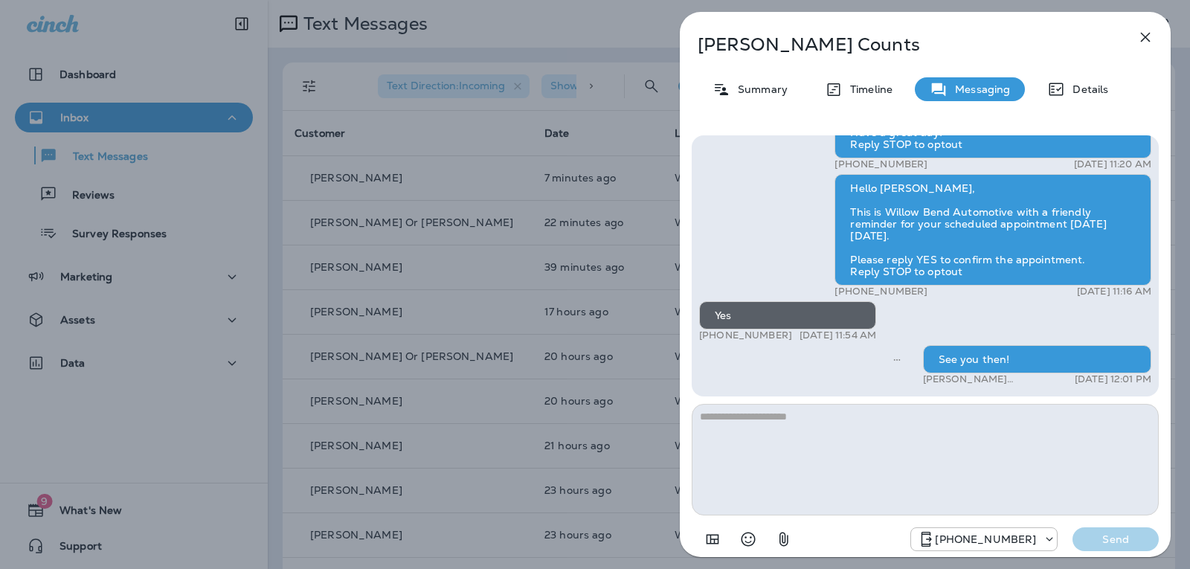
click at [1145, 40] on icon "button" at bounding box center [1145, 37] width 18 height 18
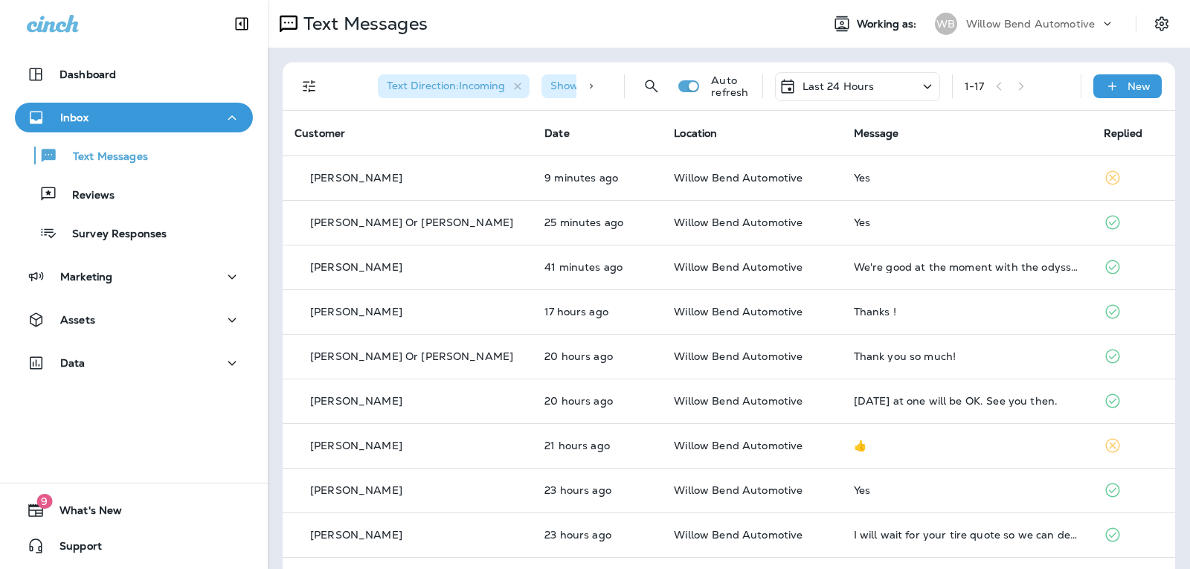
click at [859, 92] on p "Last 24 Hours" at bounding box center [838, 86] width 72 height 12
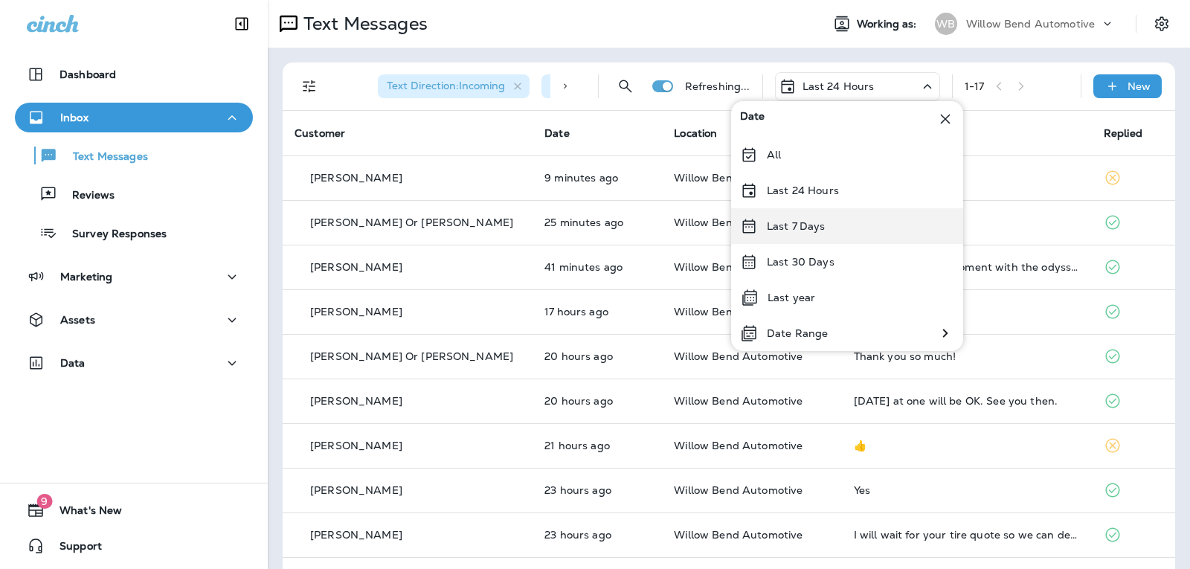
click at [813, 216] on div "Last 7 Days" at bounding box center [847, 226] width 232 height 36
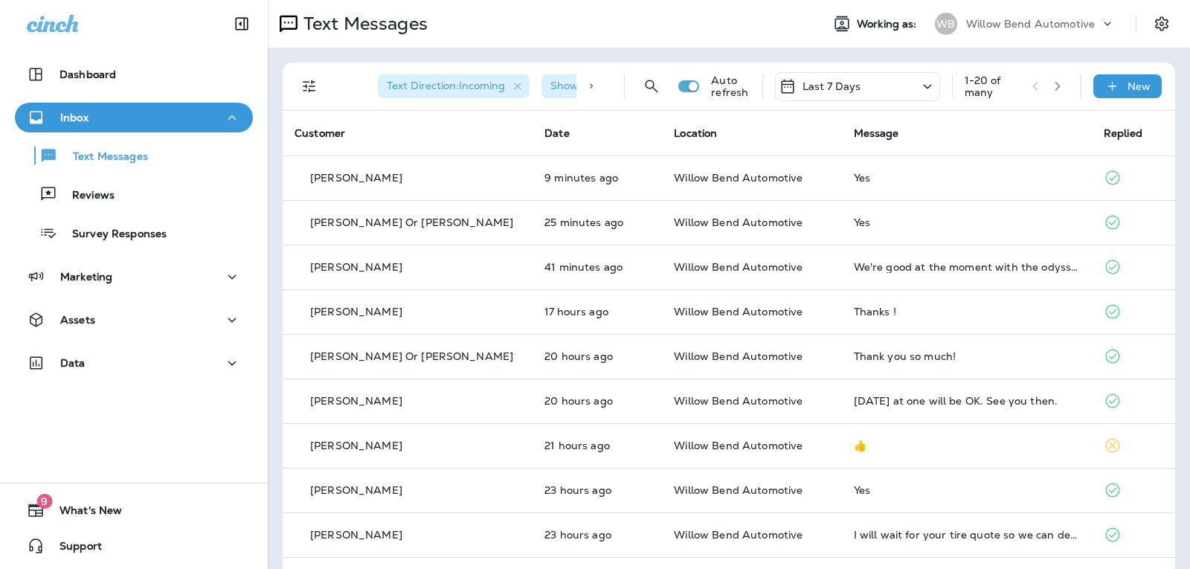
click at [837, 83] on p "Last 7 Days" at bounding box center [831, 86] width 59 height 12
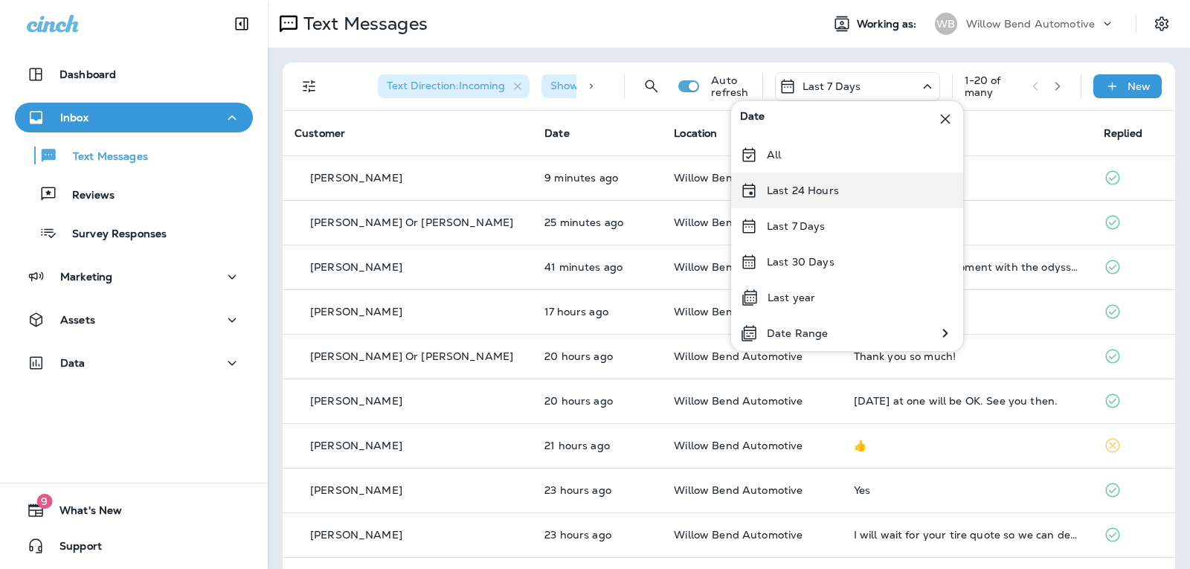
click at [796, 190] on p "Last 24 Hours" at bounding box center [803, 190] width 72 height 12
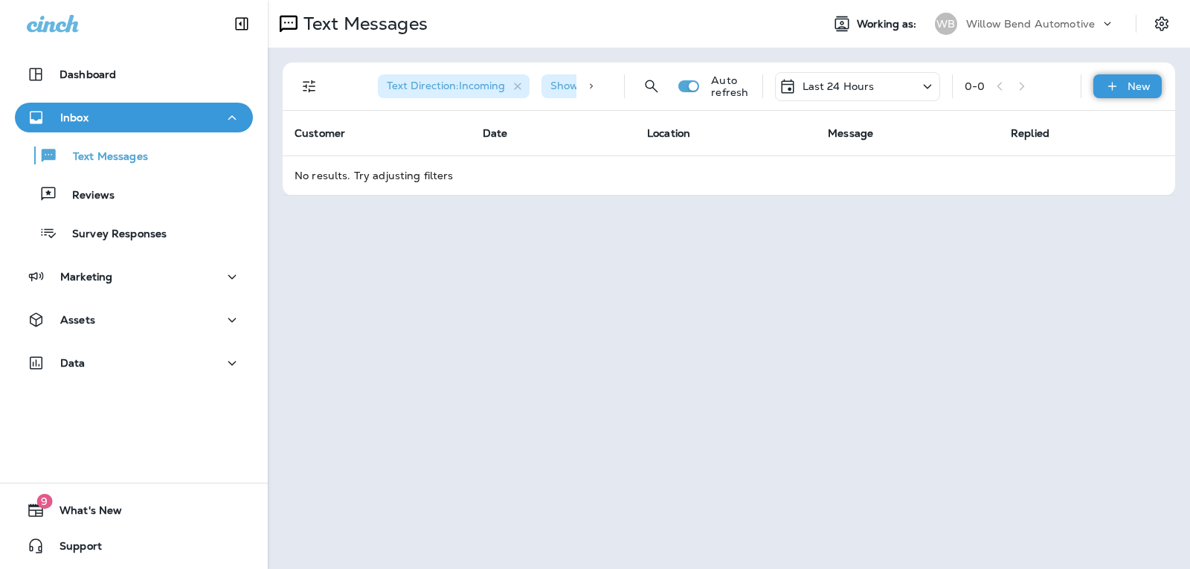
click at [1148, 92] on p "New" at bounding box center [1138, 86] width 23 height 12
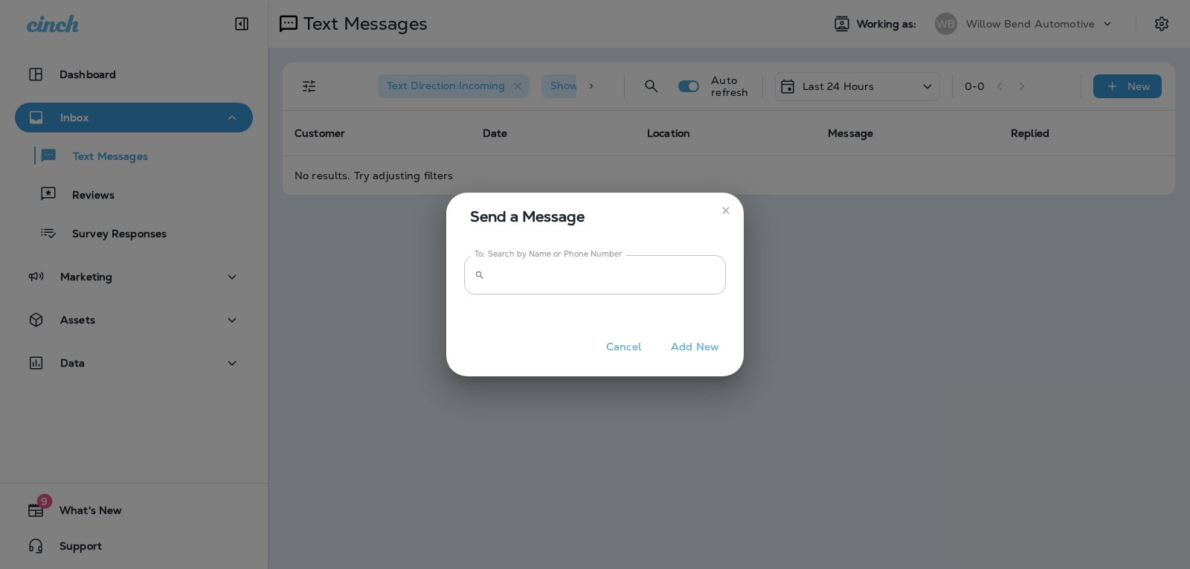
click at [518, 278] on input "To: Search by Name or Phone Number" at bounding box center [608, 274] width 235 height 39
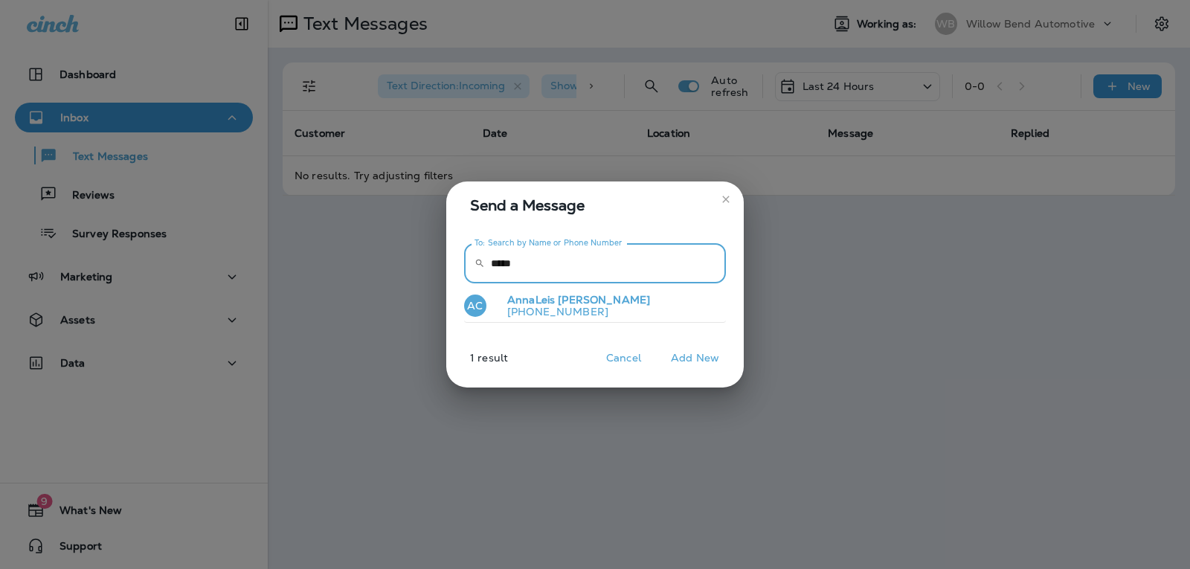
type input "*****"
click at [549, 297] on span "AnnaLeis" at bounding box center [531, 299] width 48 height 13
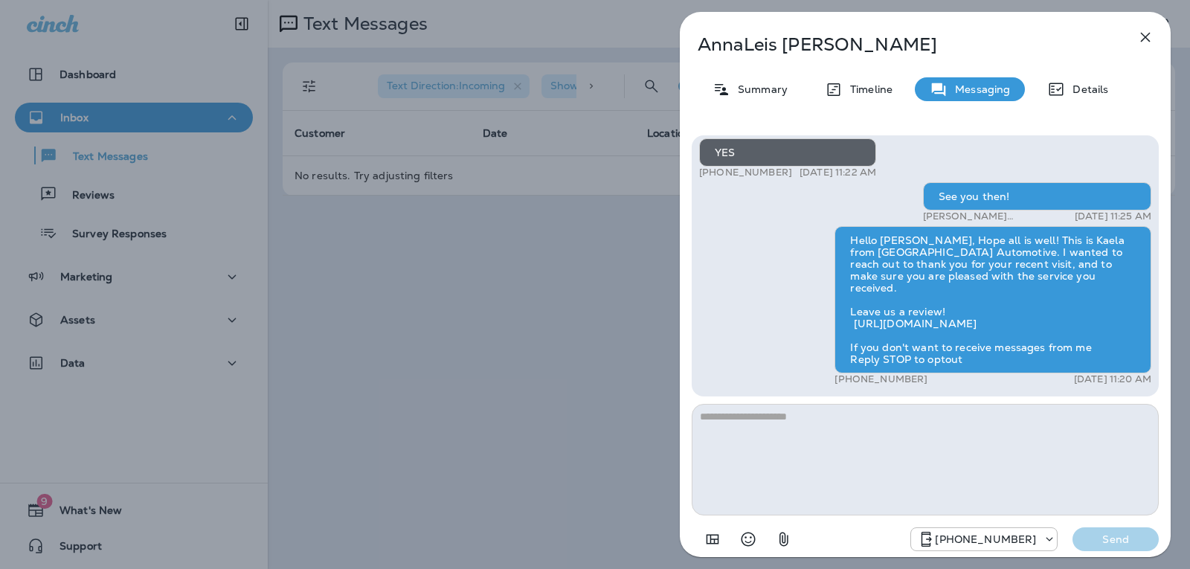
click at [877, 420] on textarea at bounding box center [925, 460] width 467 height 112
type textarea "**********"
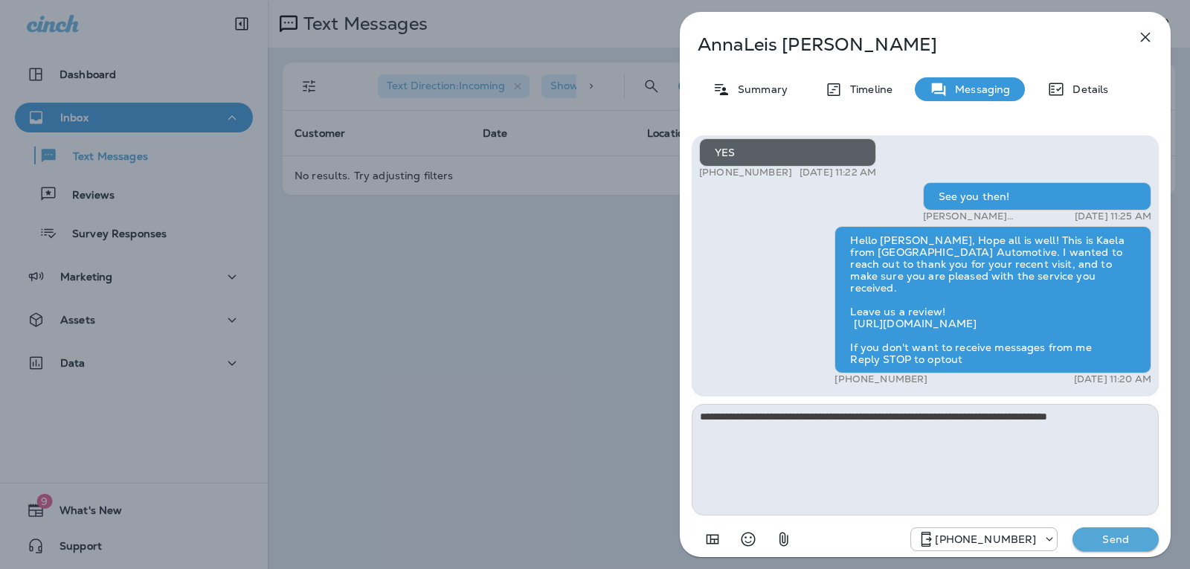
drag, startPoint x: 1131, startPoint y: 407, endPoint x: 458, endPoint y: 442, distance: 673.8
click at [458, 442] on div "[PERSON_NAME] Summary Timeline Messaging Details Hi [PERSON_NAME], this is [PER…" at bounding box center [595, 284] width 1190 height 569
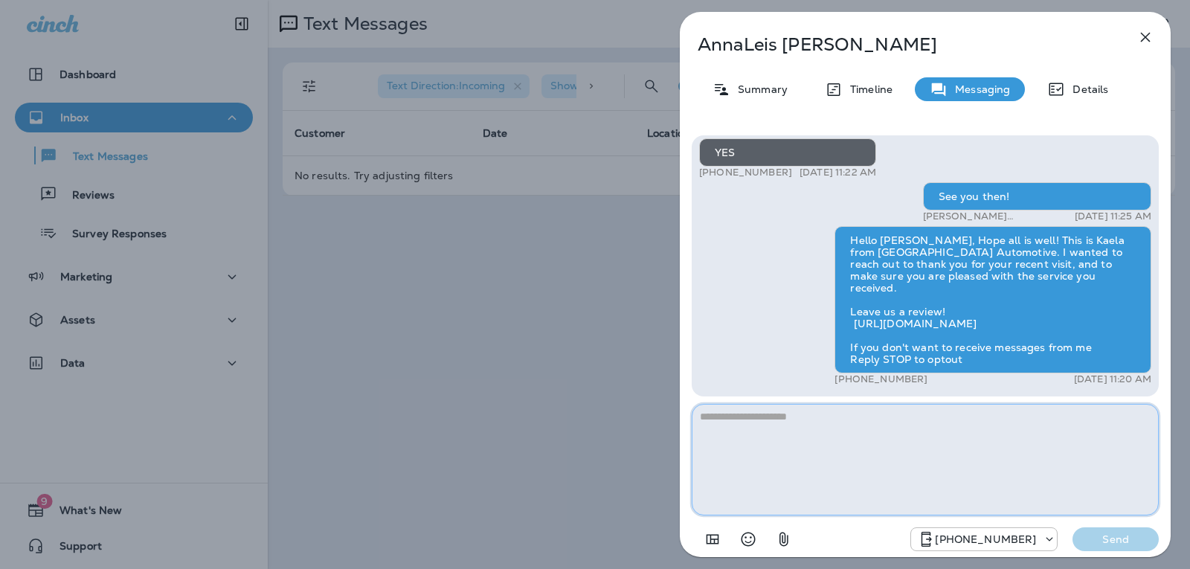
click at [756, 431] on textarea at bounding box center [925, 460] width 467 height 112
paste textarea "**********"
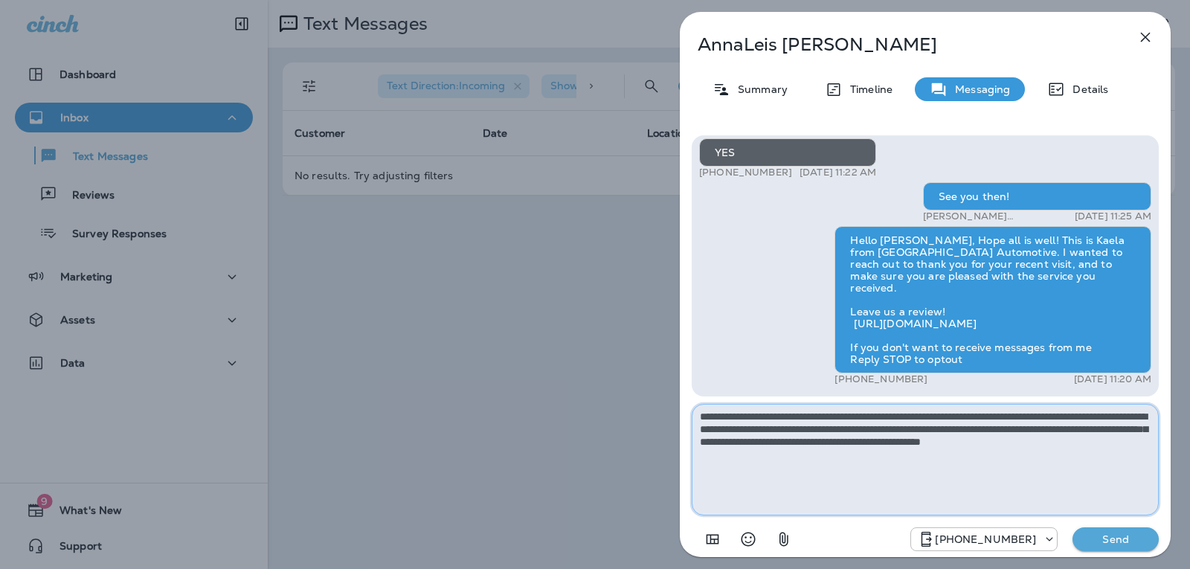
type textarea "**********"
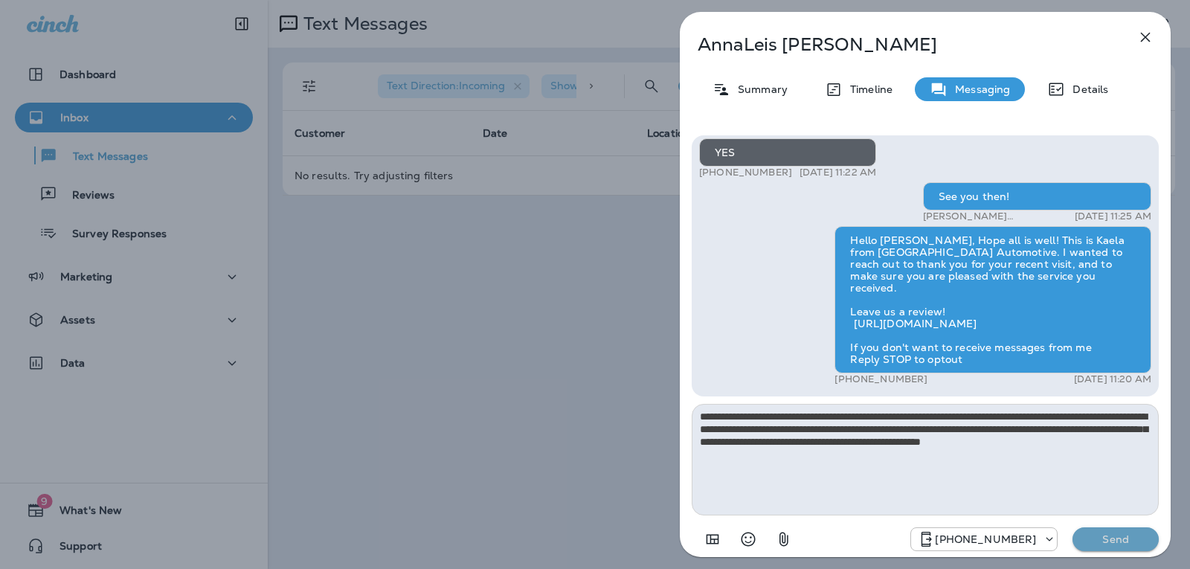
click at [1119, 539] on p "Send" at bounding box center [1115, 538] width 62 height 13
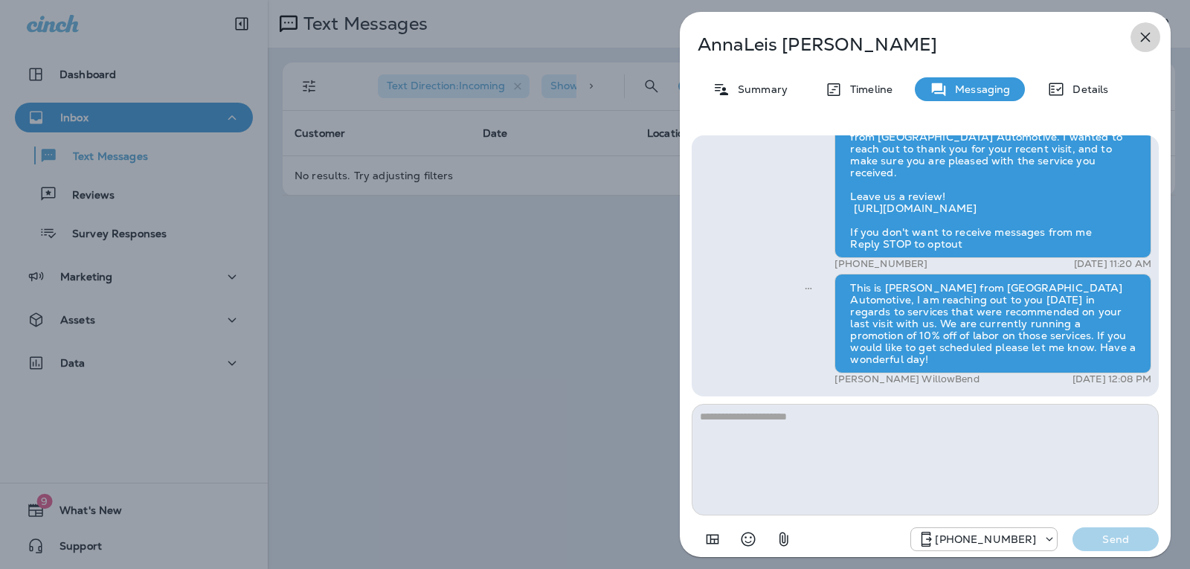
click at [1144, 38] on icon "button" at bounding box center [1146, 38] width 10 height 10
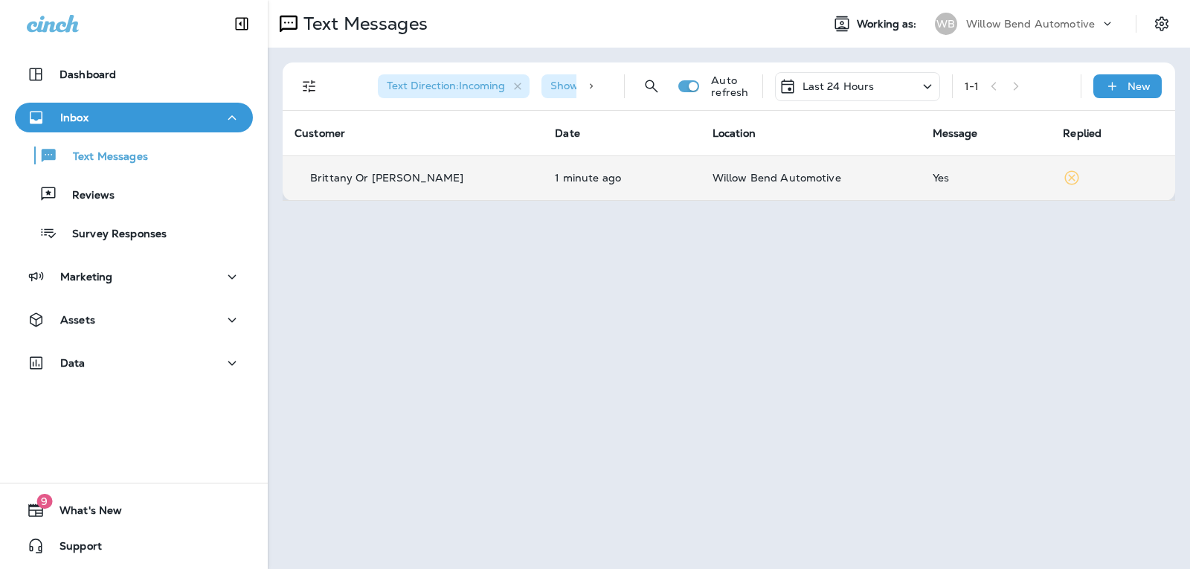
click at [976, 179] on div "Yes" at bounding box center [985, 178] width 107 height 12
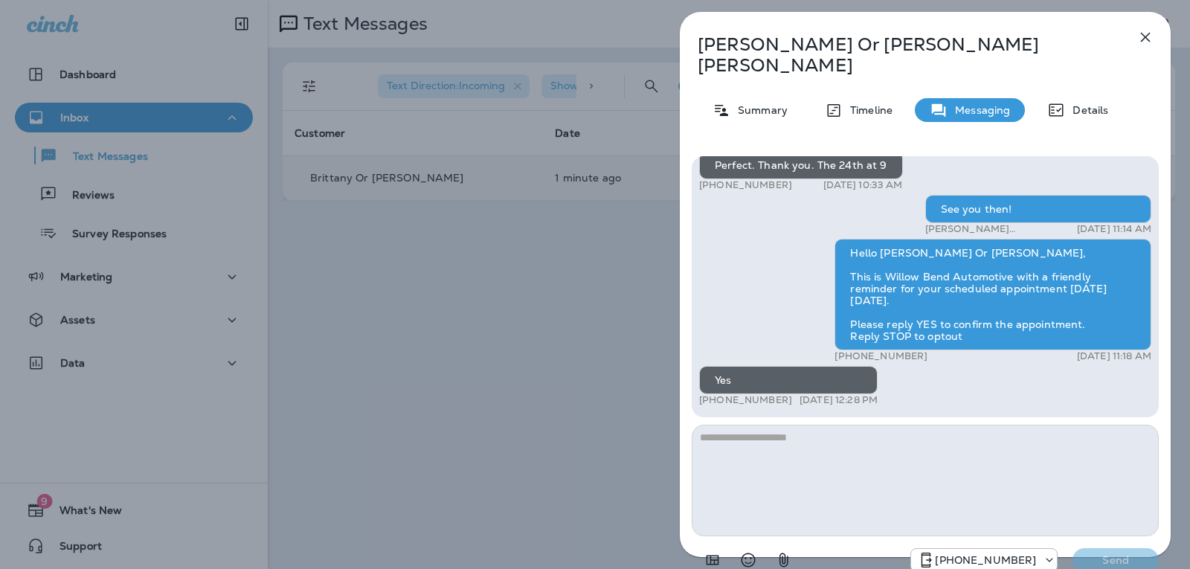
click at [832, 429] on textarea at bounding box center [925, 481] width 467 height 112
type textarea "*"
type textarea "**********"
click at [1090, 553] on p "Send" at bounding box center [1115, 559] width 62 height 13
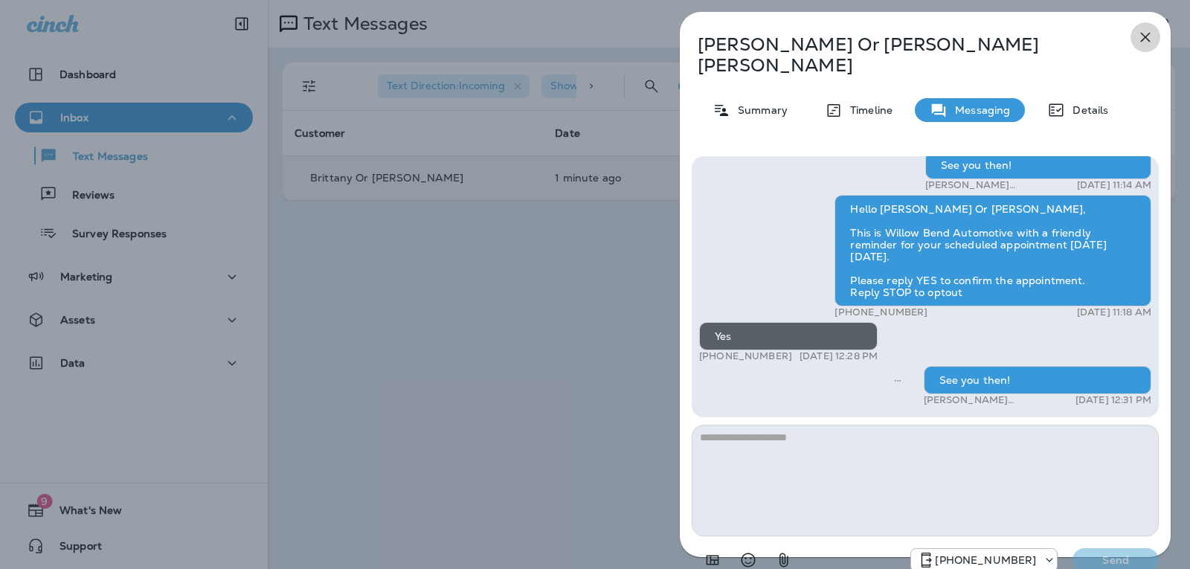
click at [1141, 30] on icon "button" at bounding box center [1145, 37] width 18 height 18
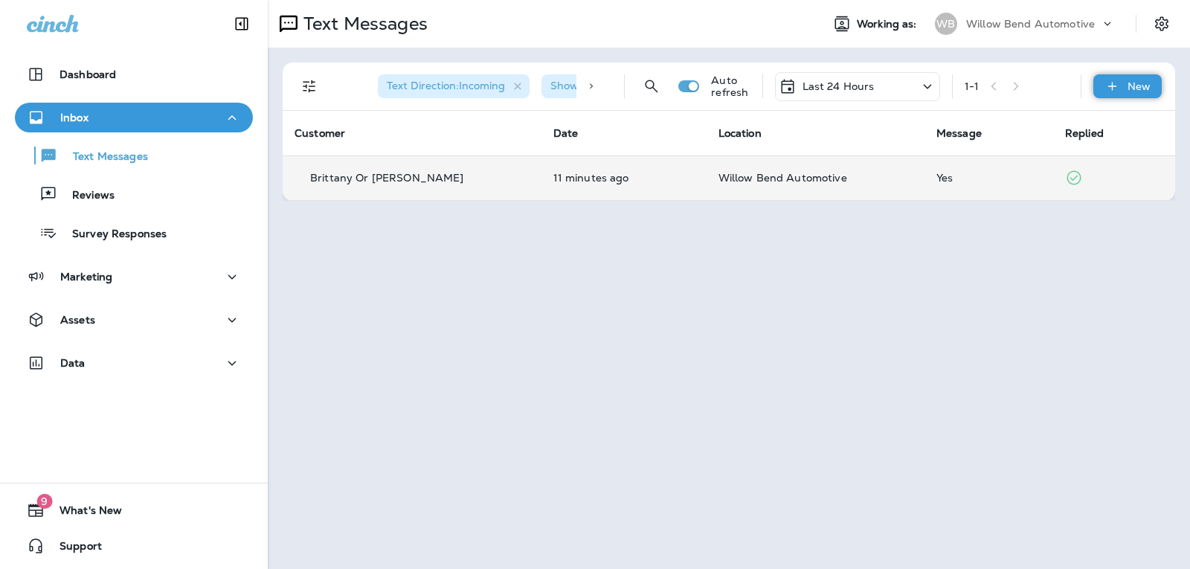
click at [1126, 86] on div "New" at bounding box center [1127, 86] width 68 height 24
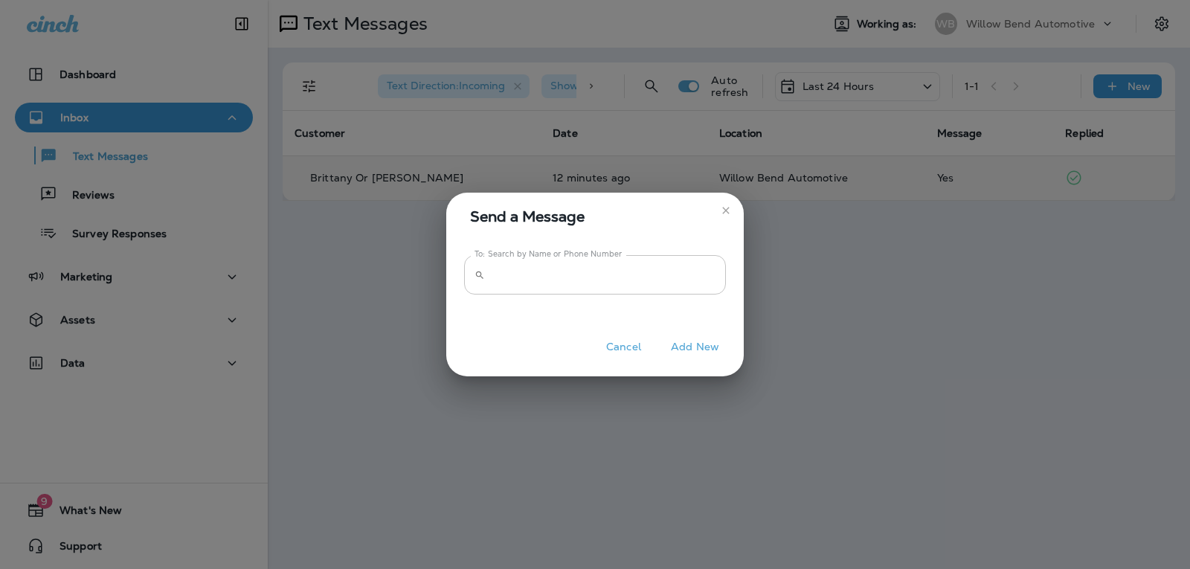
click at [665, 271] on input "To: Search by Name or Phone Number" at bounding box center [608, 274] width 235 height 39
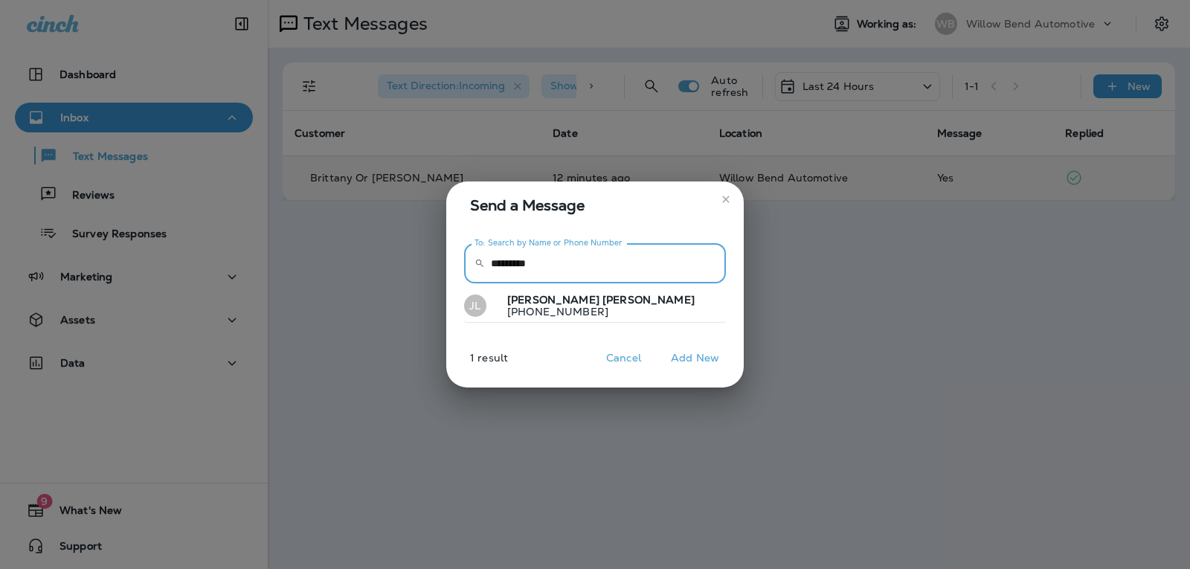
type input "*********"
click at [626, 302] on button "[PERSON_NAME] [PHONE_NUMBER]" at bounding box center [595, 306] width 262 height 34
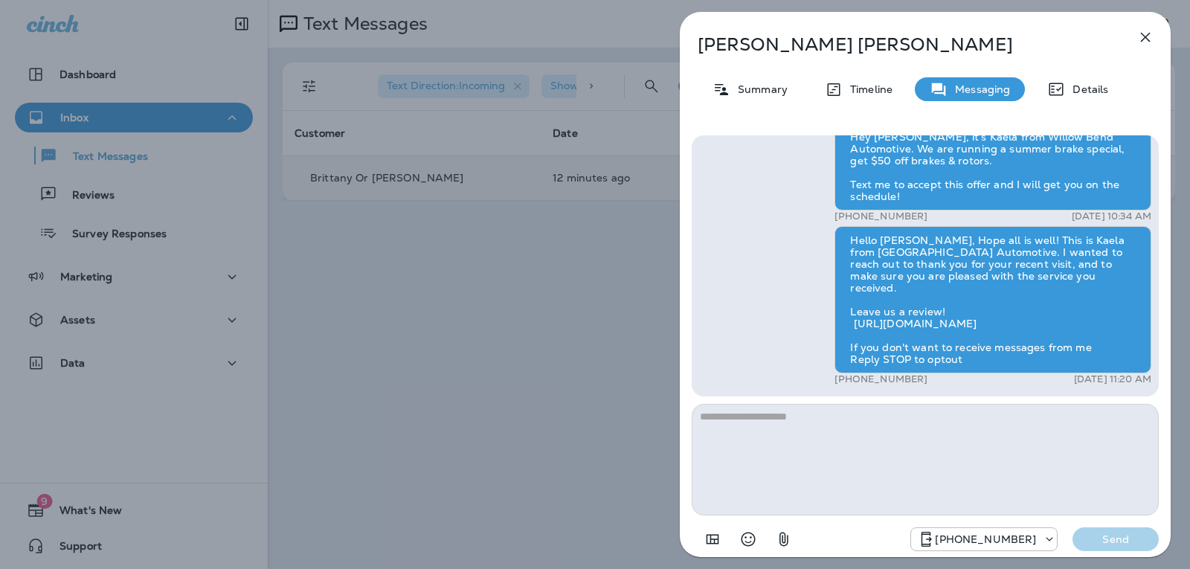
click at [753, 425] on textarea at bounding box center [925, 460] width 467 height 112
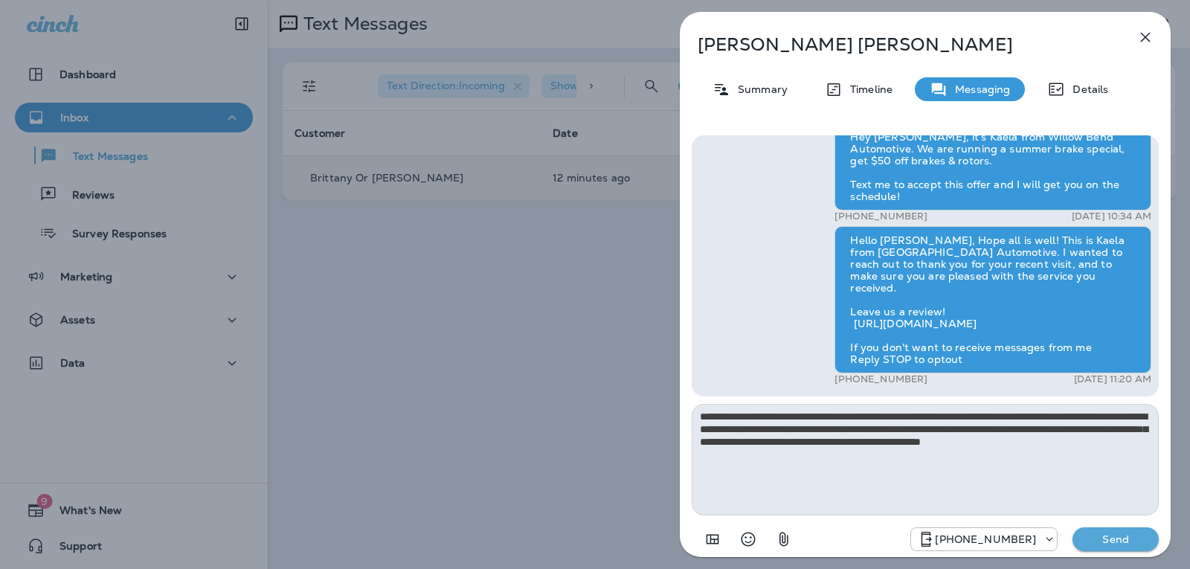
type textarea "**********"
click at [1103, 545] on p "Send" at bounding box center [1115, 538] width 62 height 13
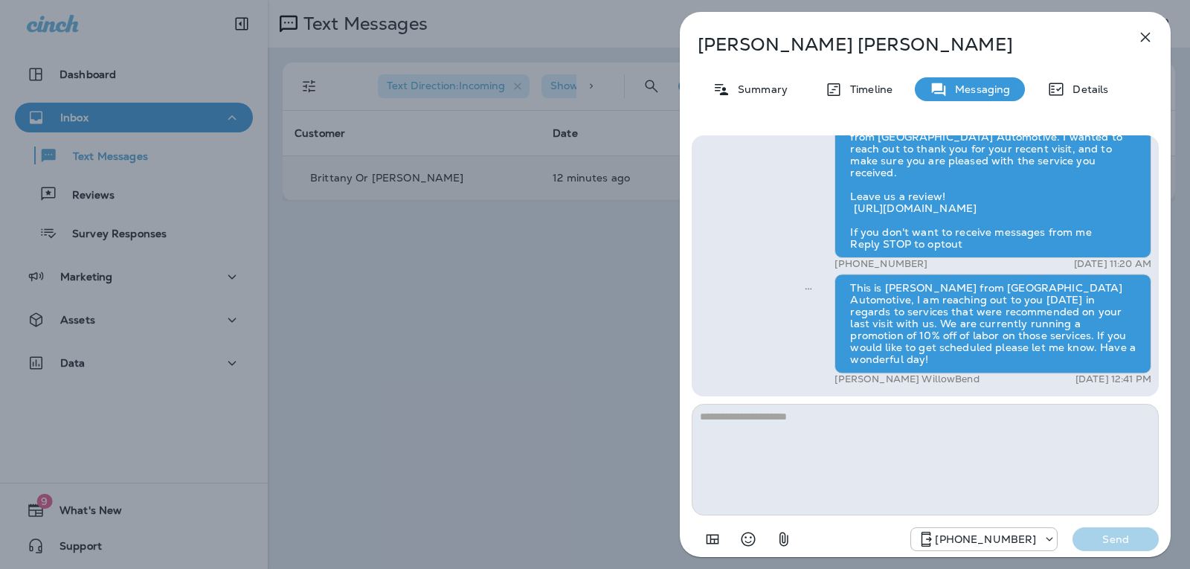
click at [1146, 35] on icon "button" at bounding box center [1145, 37] width 18 height 18
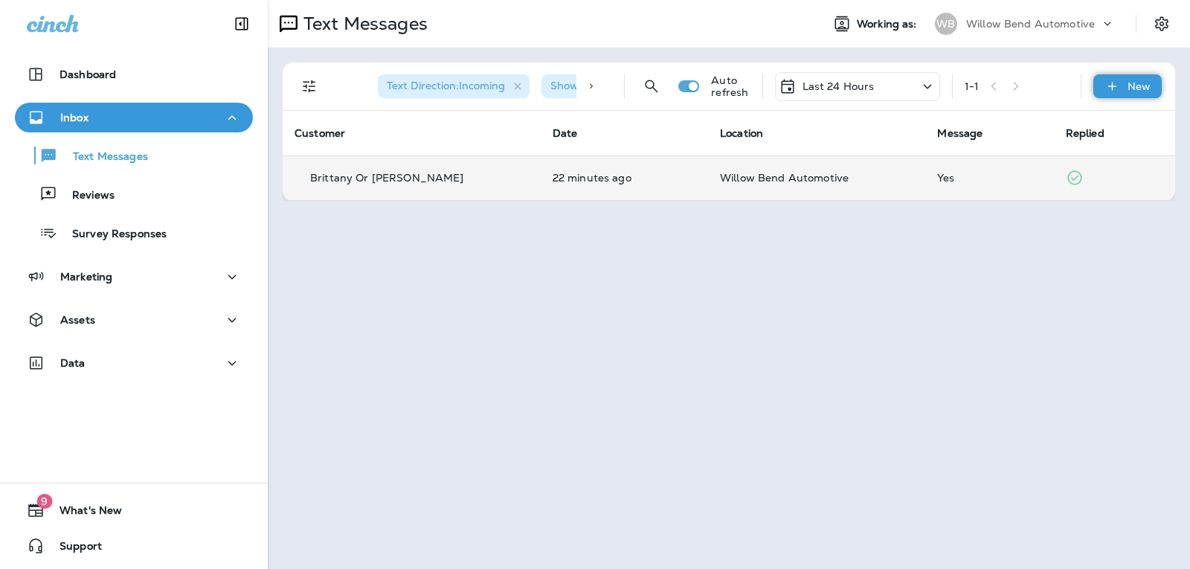
click at [1128, 88] on p "New" at bounding box center [1138, 86] width 23 height 12
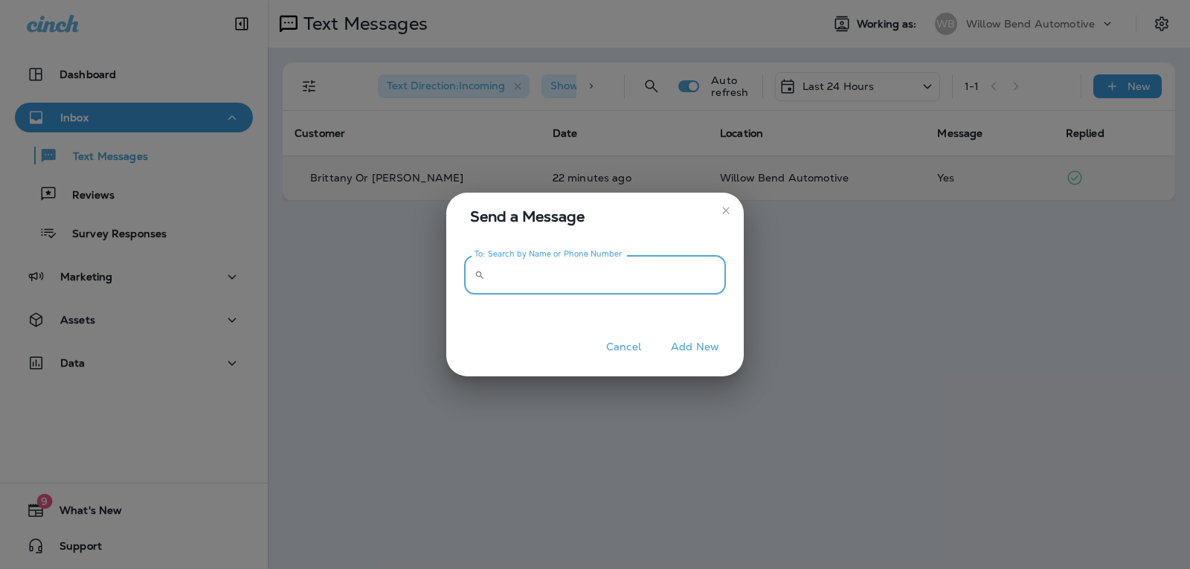
click at [636, 268] on input "To: Search by Name or Phone Number" at bounding box center [608, 274] width 235 height 39
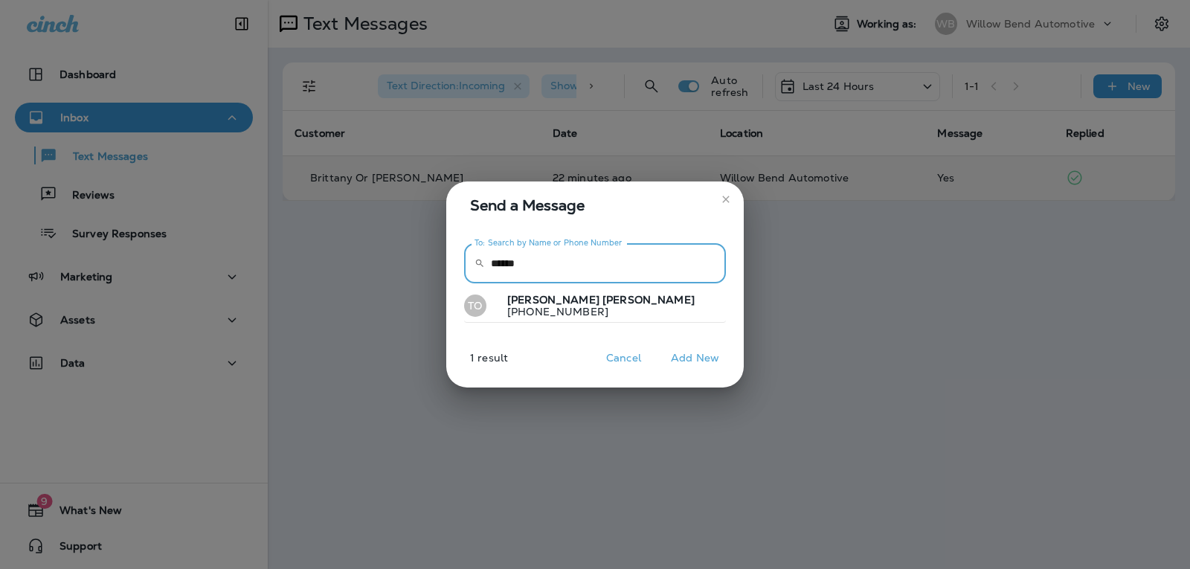
type input "******"
click at [619, 305] on button "TO [PERSON_NAME] [PHONE_NUMBER]" at bounding box center [595, 306] width 262 height 34
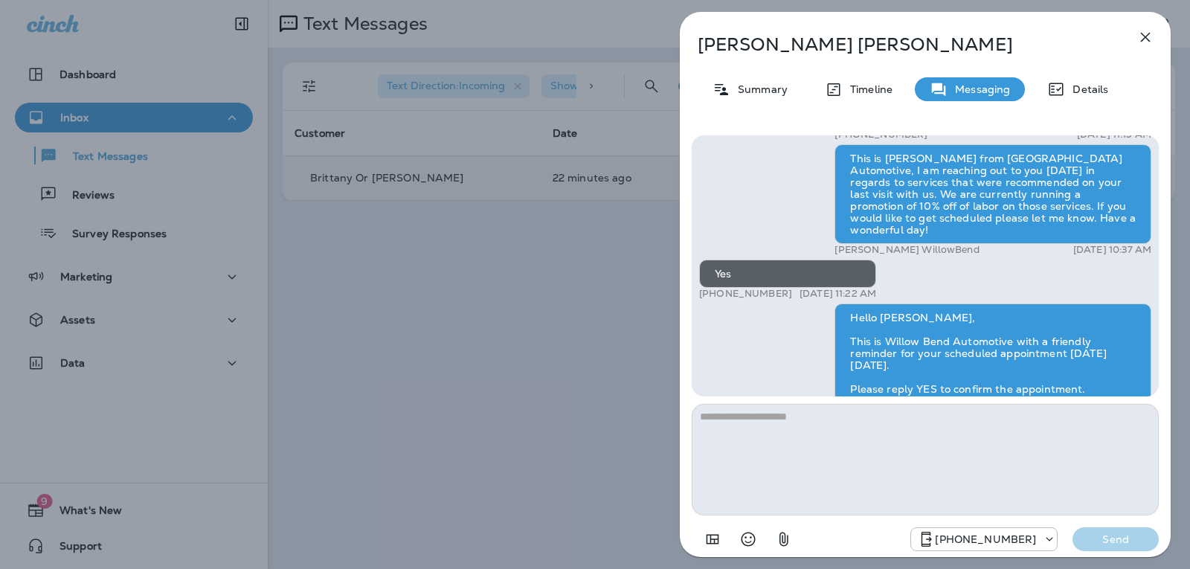
scroll to position [-74, 0]
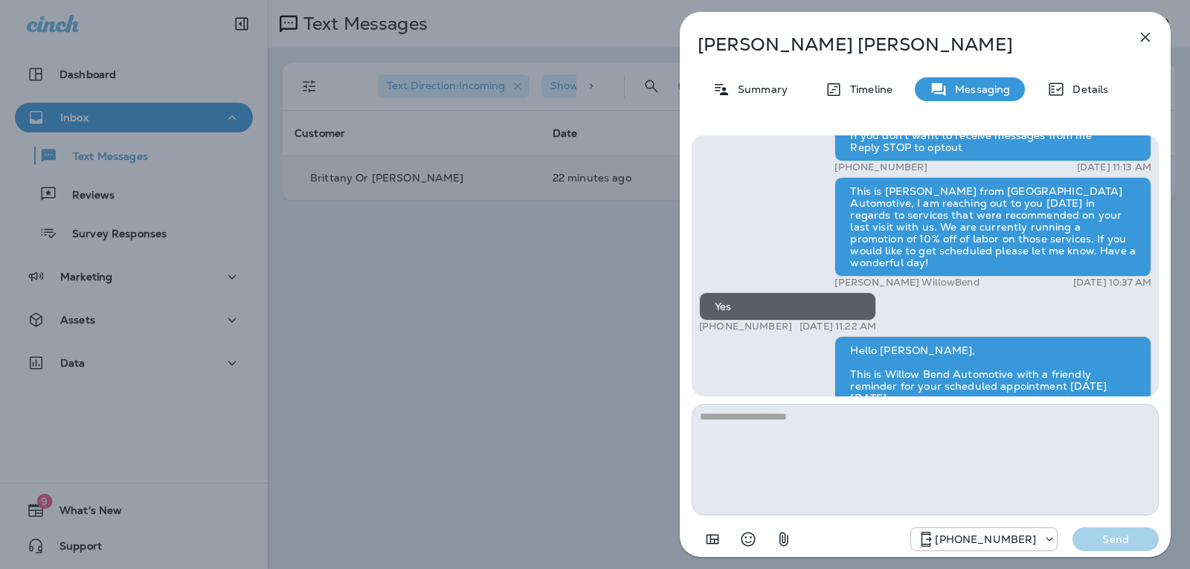
click at [1144, 30] on icon "button" at bounding box center [1145, 37] width 18 height 18
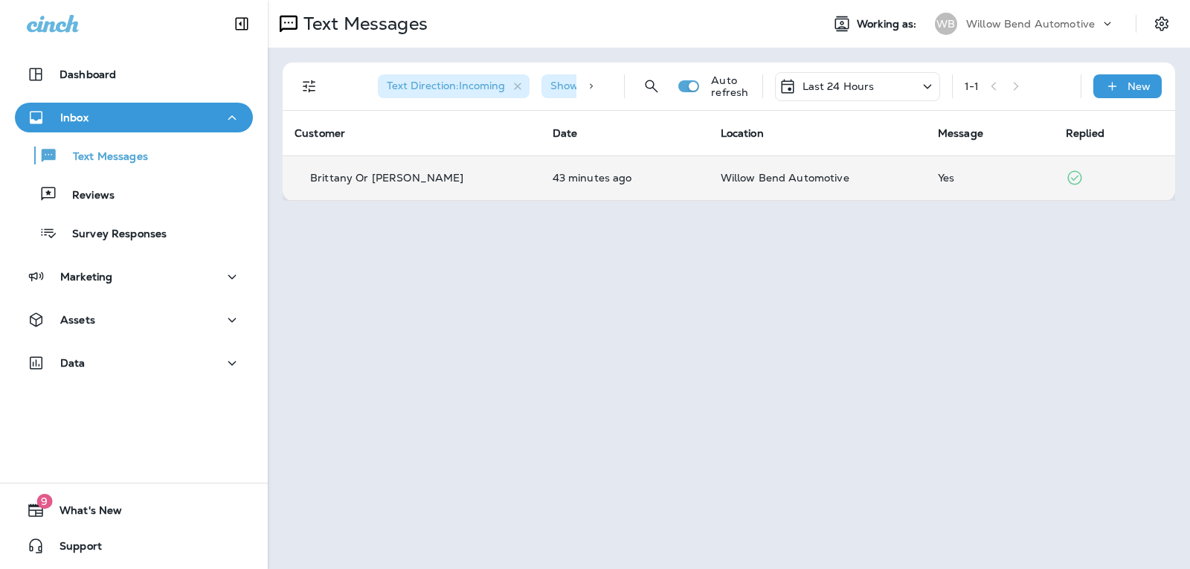
click at [857, 88] on p "Last 24 Hours" at bounding box center [838, 86] width 72 height 12
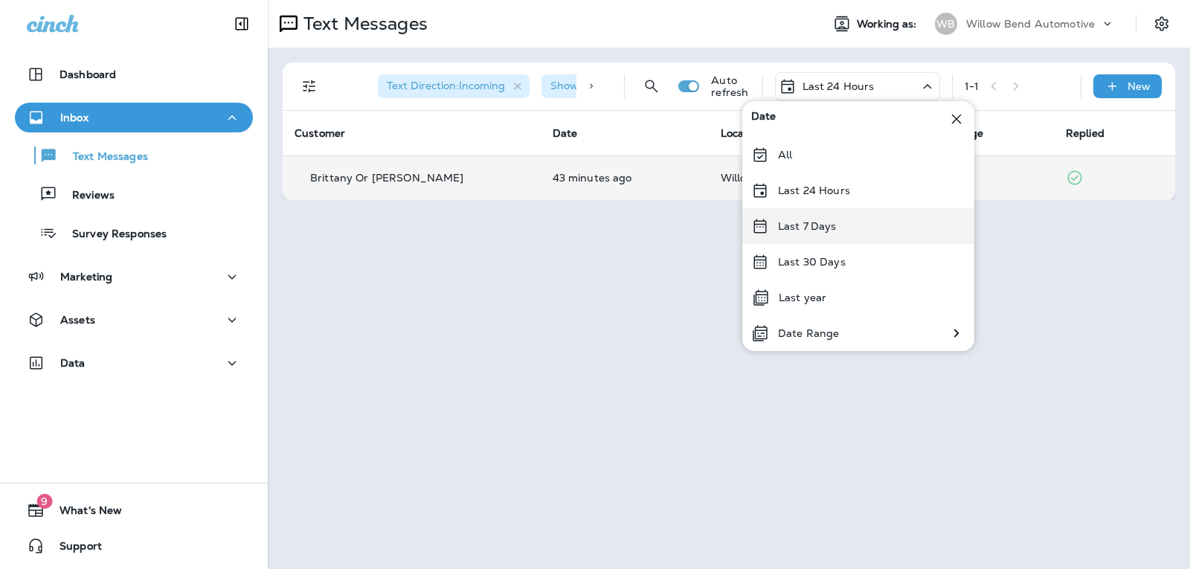
click at [831, 227] on p "Last 7 Days" at bounding box center [807, 226] width 59 height 12
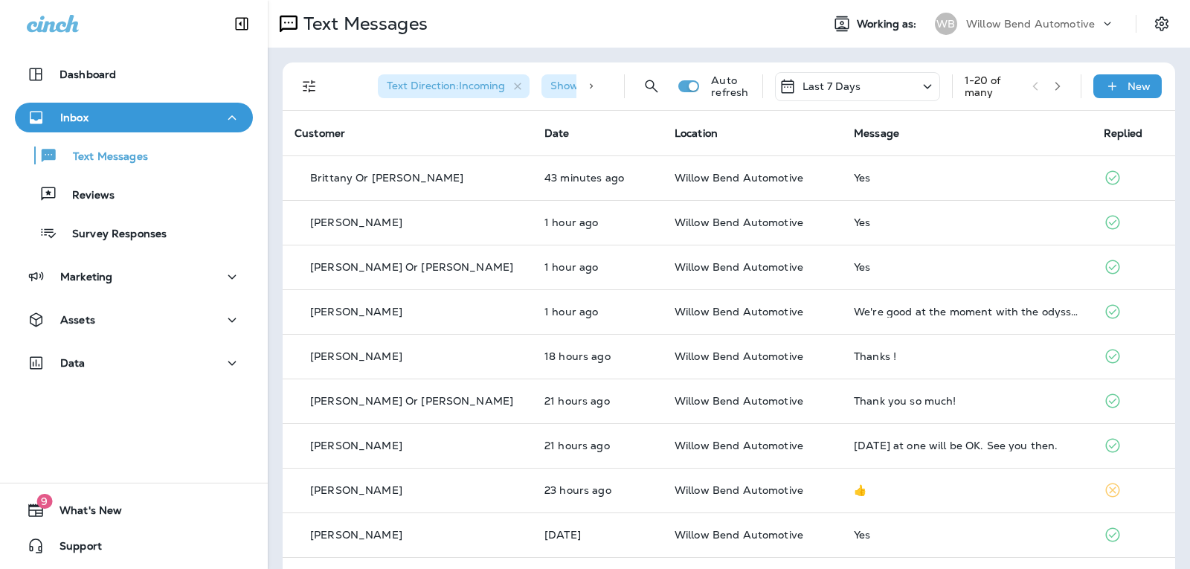
click at [850, 85] on div "Last 7 Days" at bounding box center [857, 86] width 165 height 29
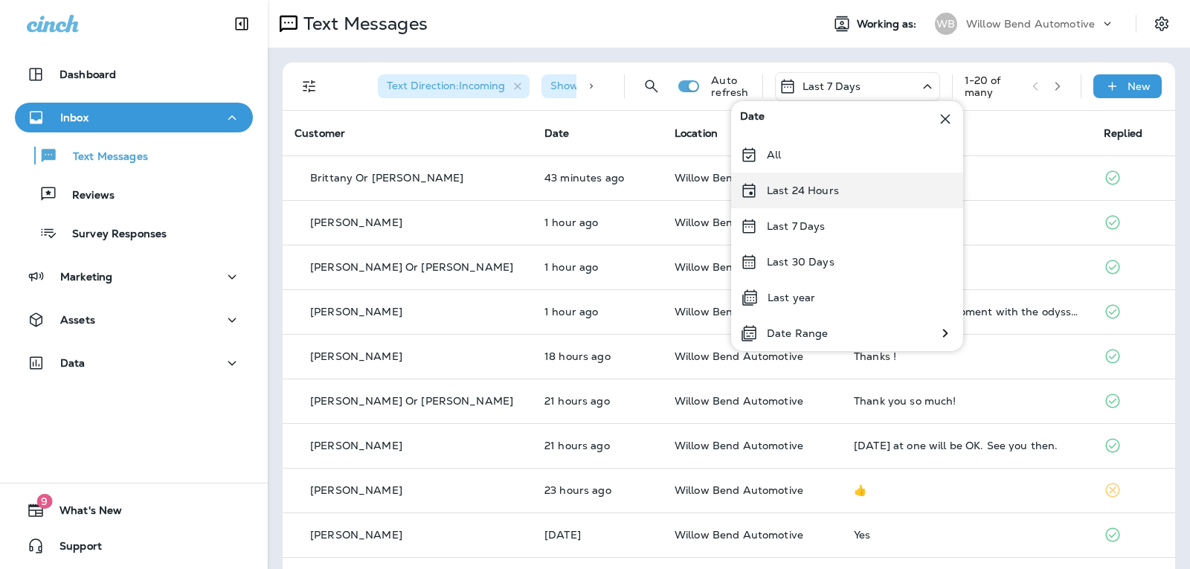
click at [791, 196] on p "Last 24 Hours" at bounding box center [803, 190] width 72 height 12
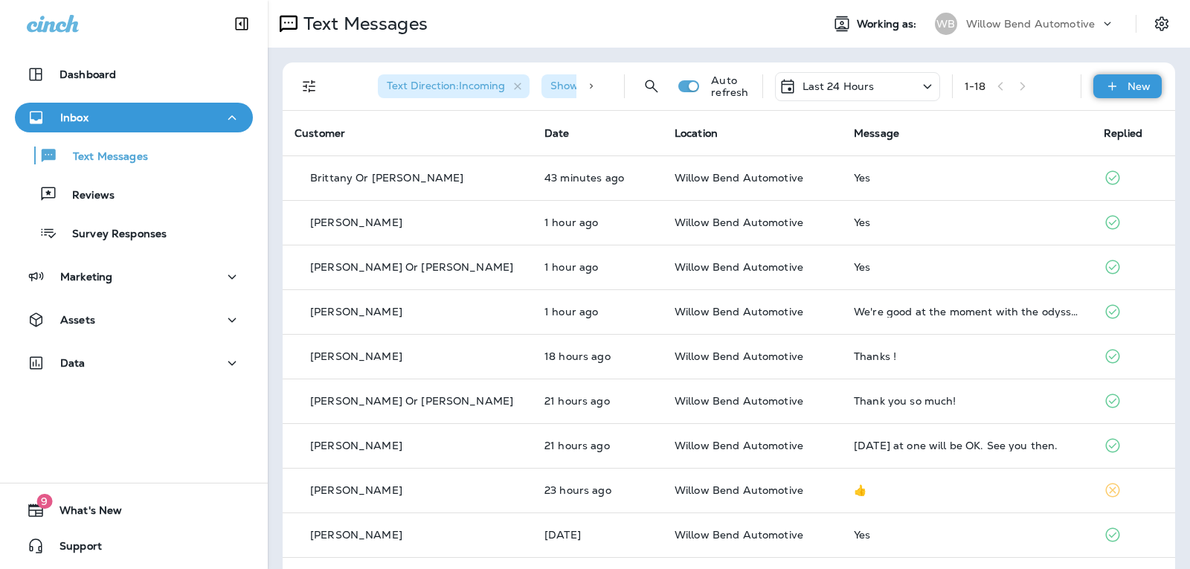
click at [1114, 85] on div "New" at bounding box center [1127, 86] width 68 height 24
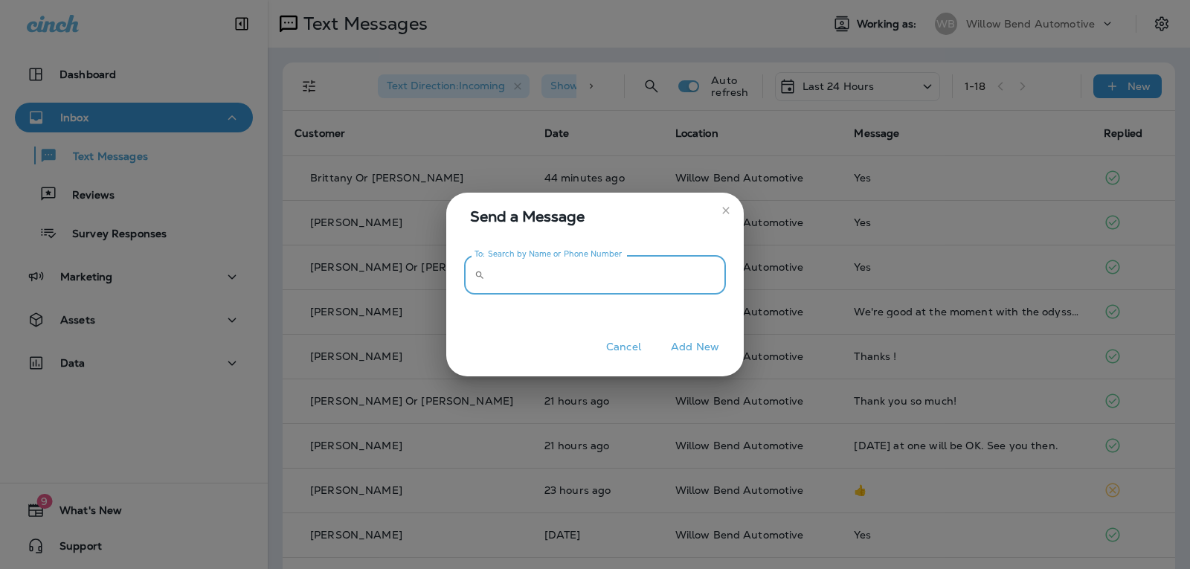
click at [595, 283] on input "To: Search by Name or Phone Number" at bounding box center [608, 274] width 235 height 39
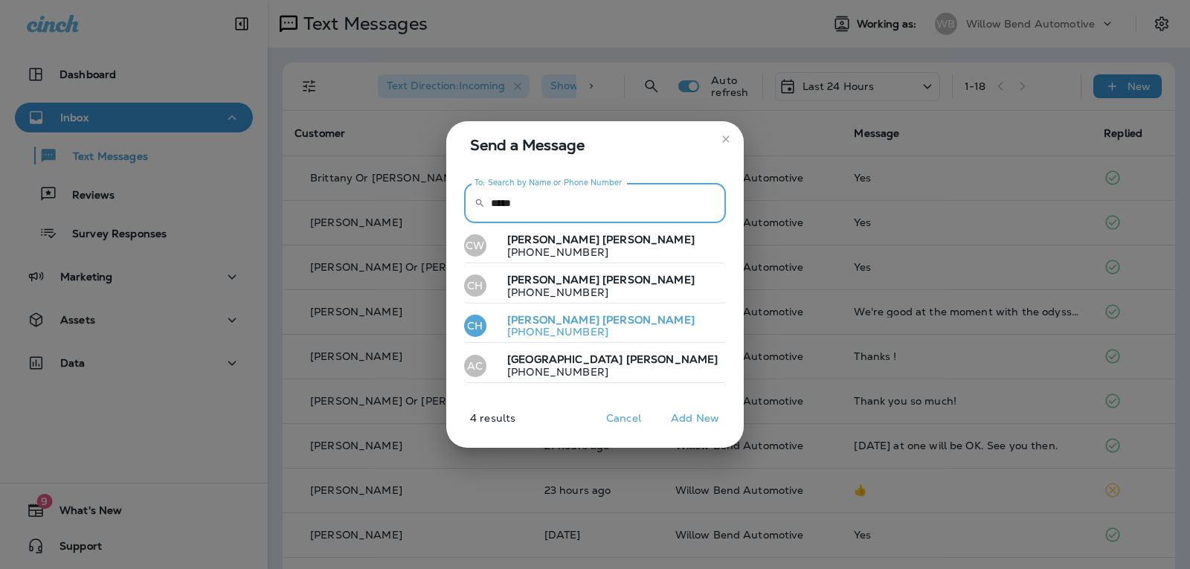
type input "*****"
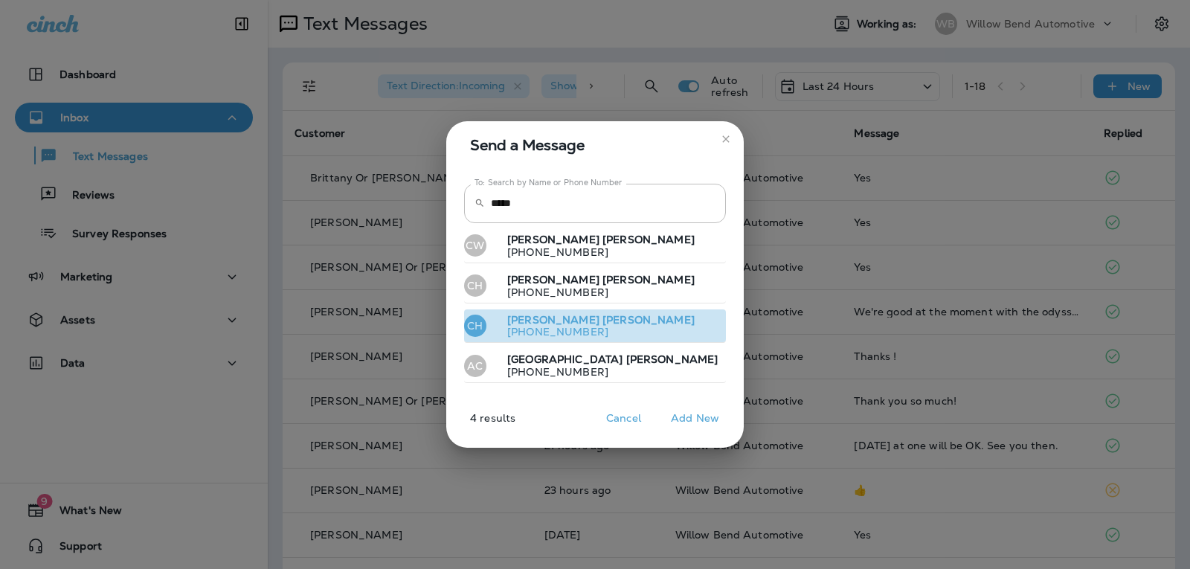
click at [602, 318] on span "[PERSON_NAME]" at bounding box center [648, 319] width 92 height 13
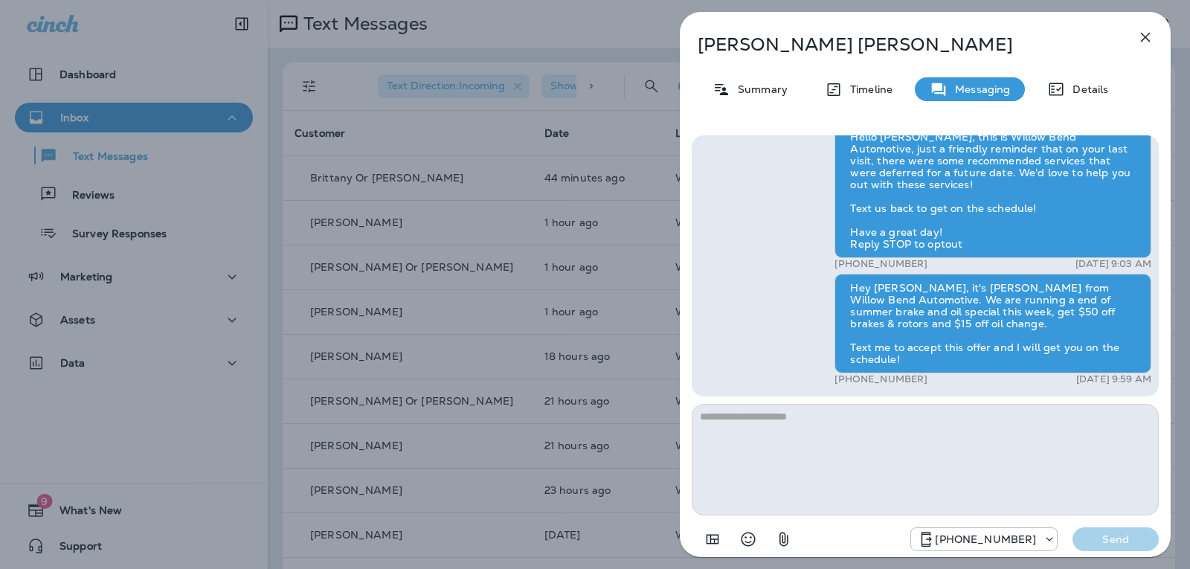
click at [1145, 34] on icon "button" at bounding box center [1145, 37] width 18 height 18
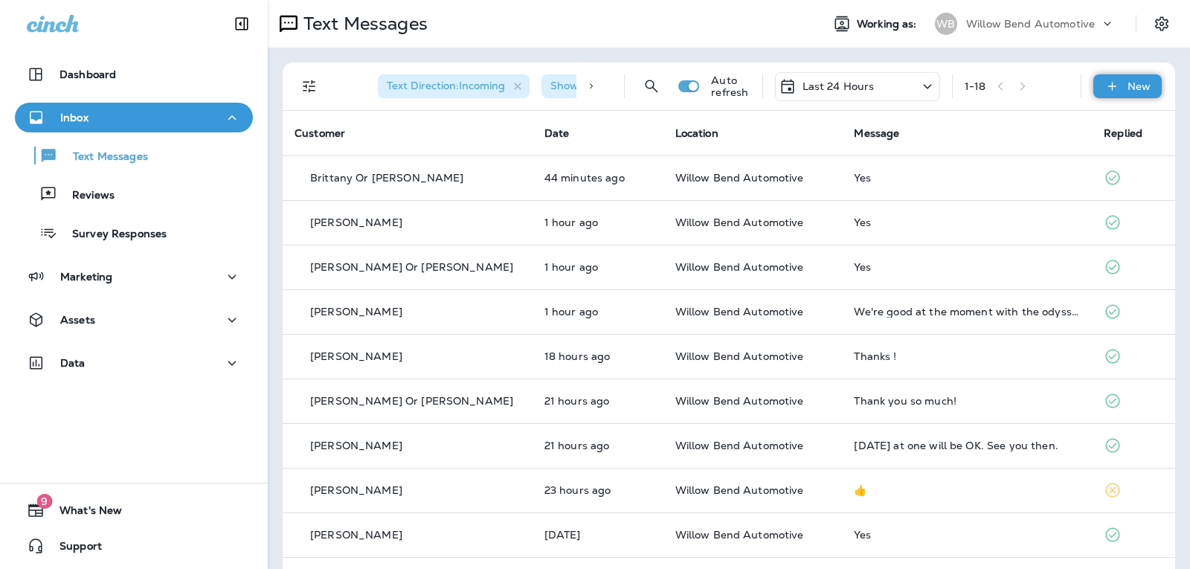
click at [1108, 84] on icon at bounding box center [1112, 86] width 16 height 15
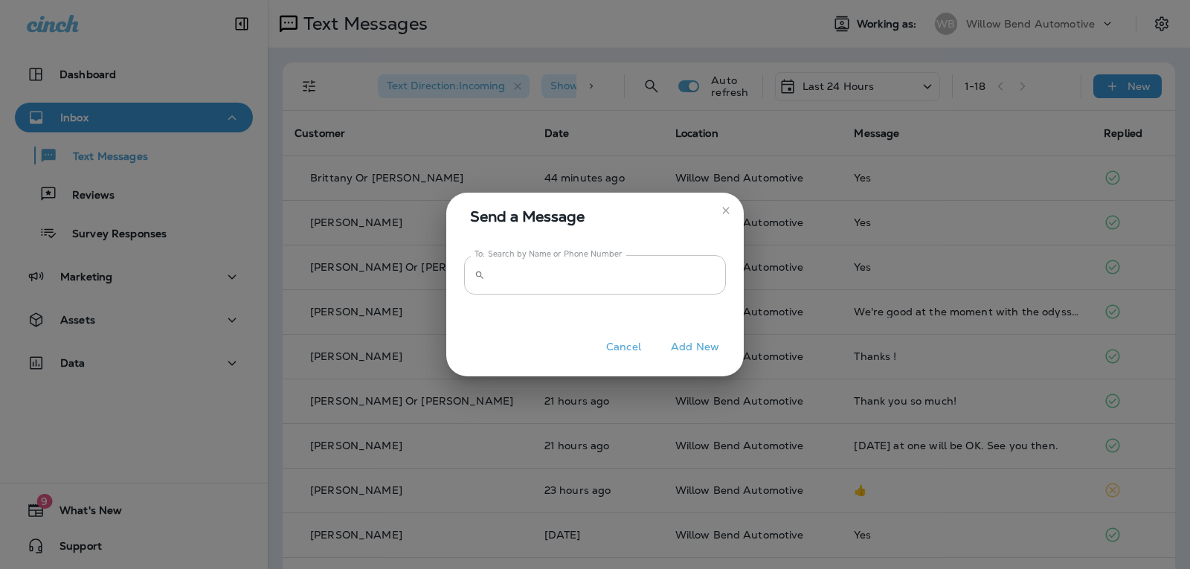
click at [660, 274] on input "To: Search by Name or Phone Number" at bounding box center [608, 274] width 235 height 39
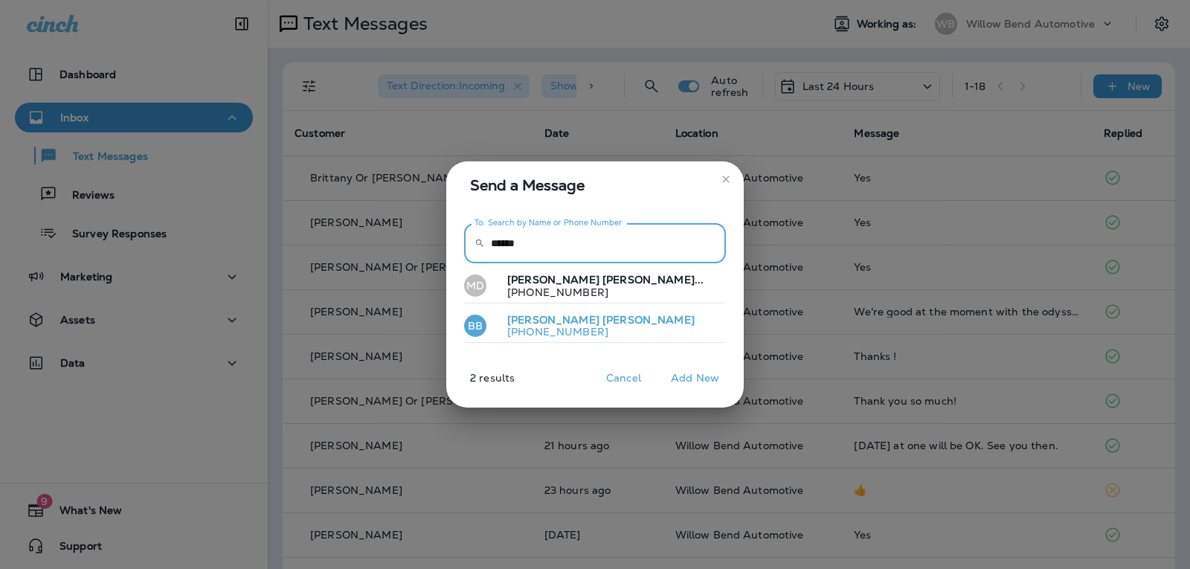
type input "******"
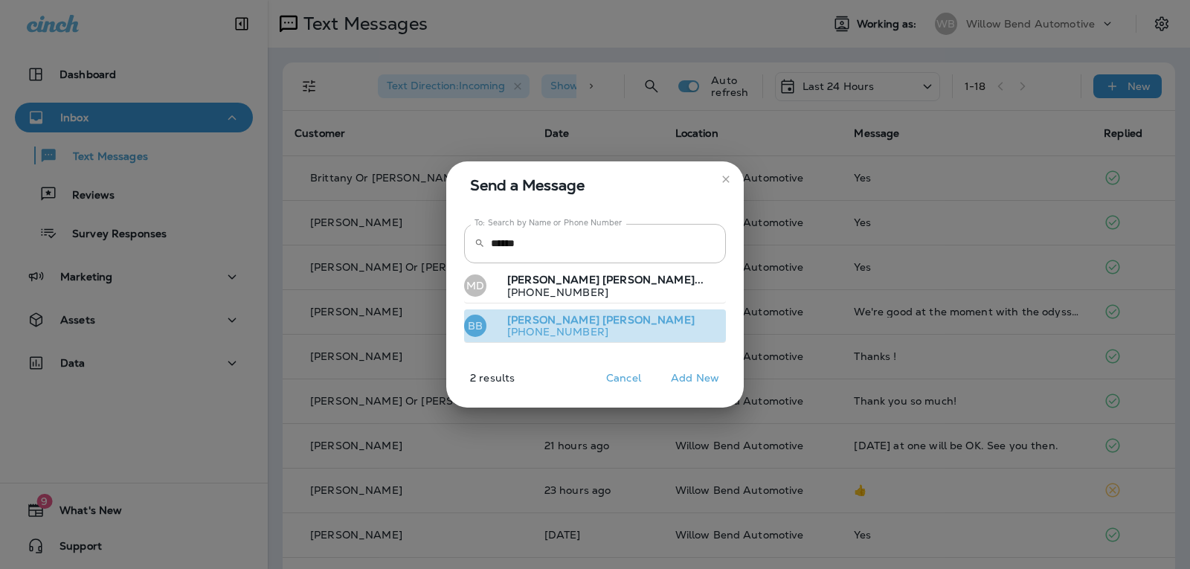
click at [619, 320] on button "BB [PERSON_NAME] [PHONE_NUMBER]" at bounding box center [595, 326] width 262 height 34
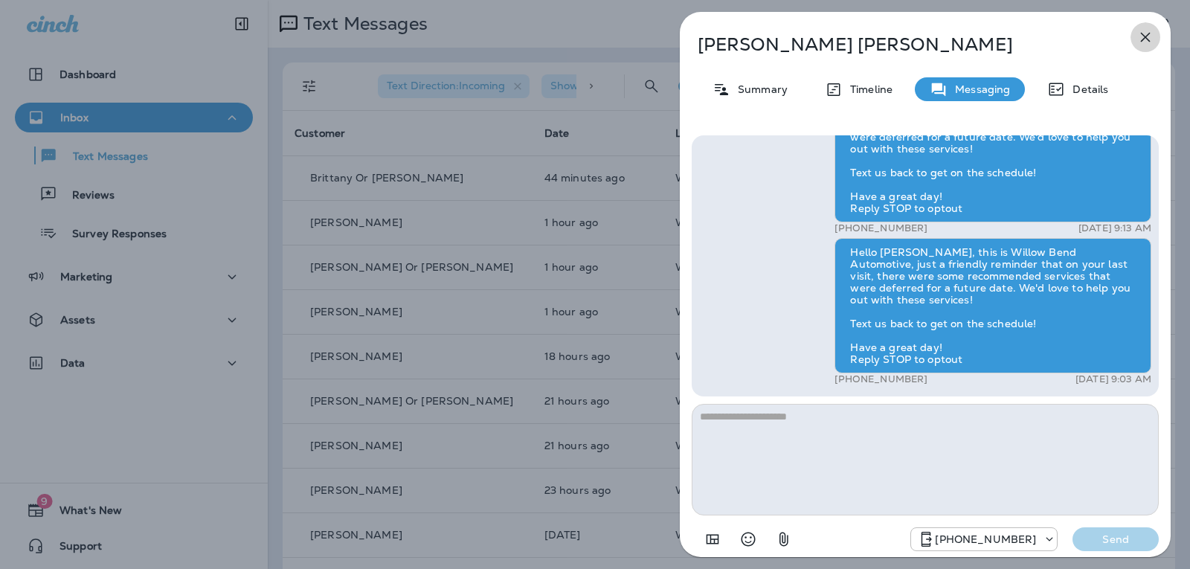
click at [1147, 35] on icon "button" at bounding box center [1146, 38] width 10 height 10
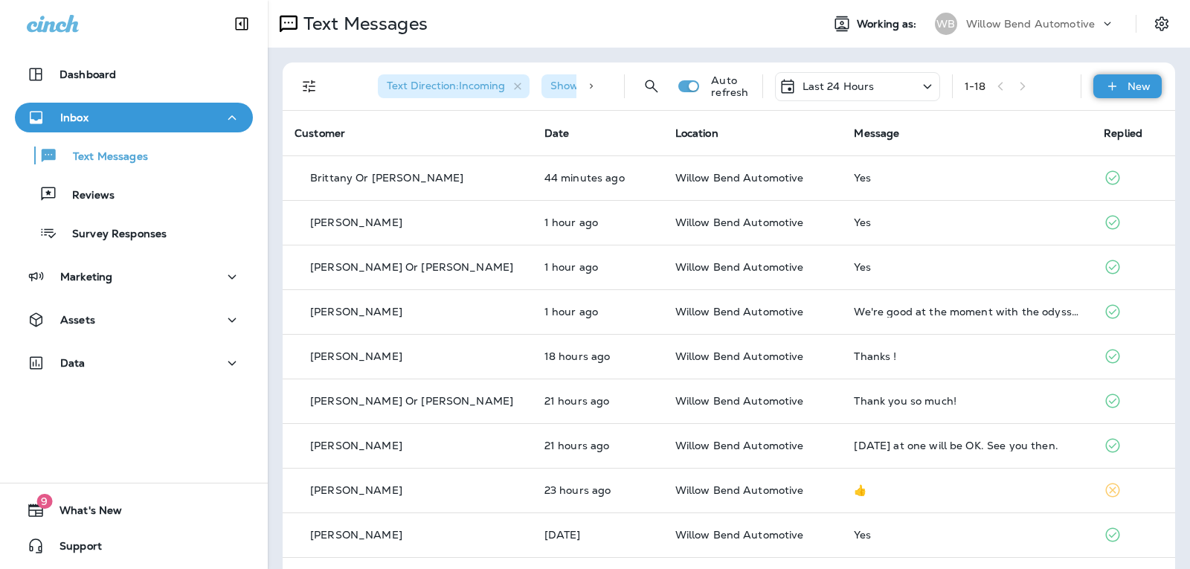
click at [1122, 79] on div "New" at bounding box center [1127, 86] width 68 height 24
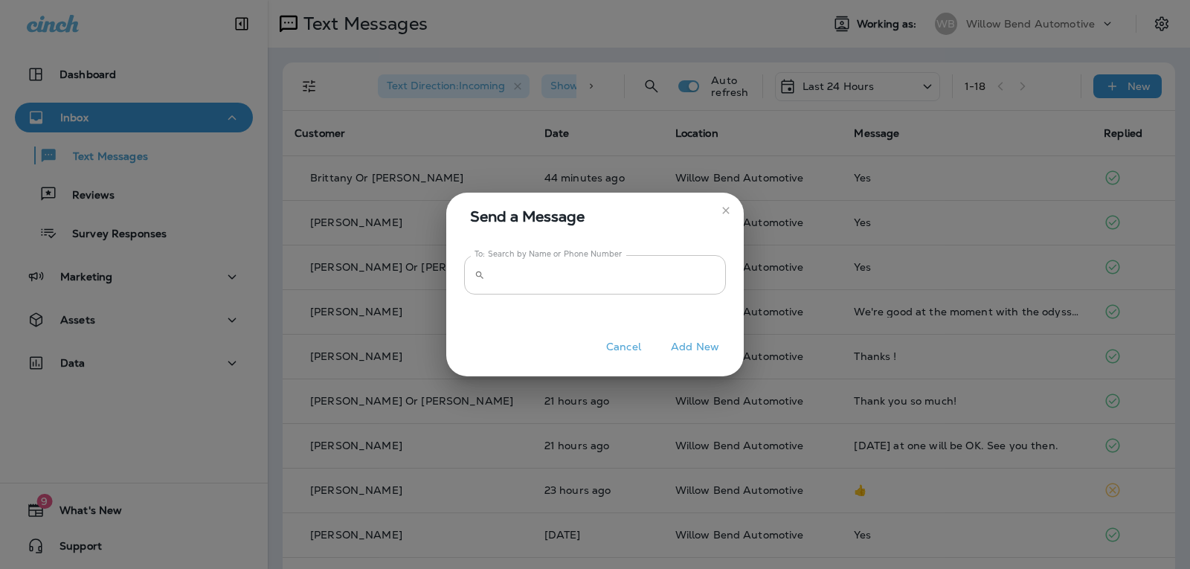
click at [709, 277] on input "To: Search by Name or Phone Number" at bounding box center [608, 274] width 235 height 39
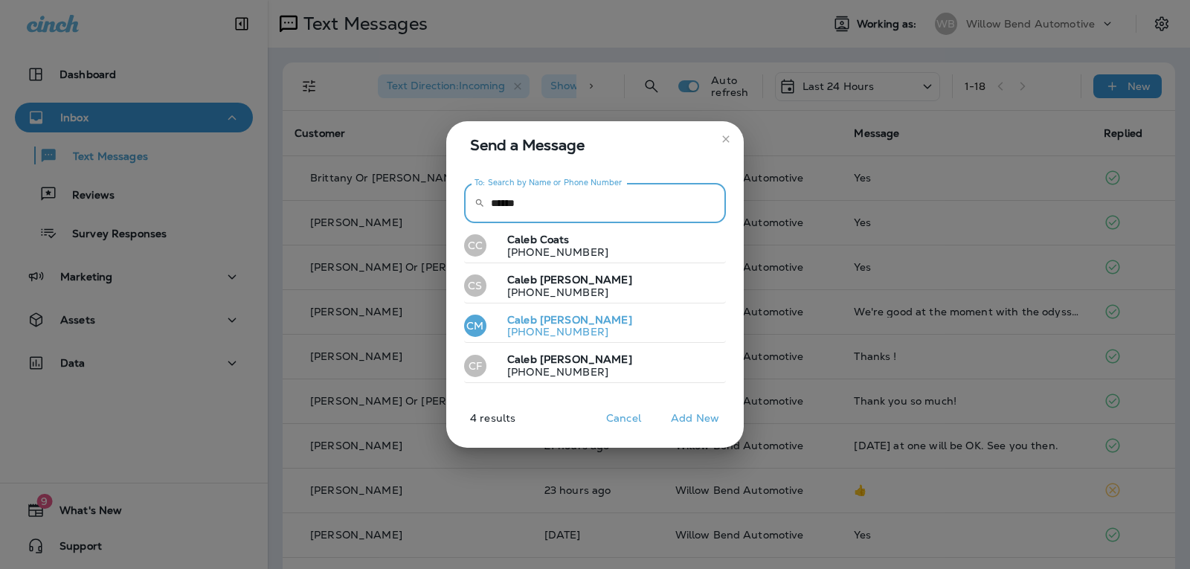
type input "*****"
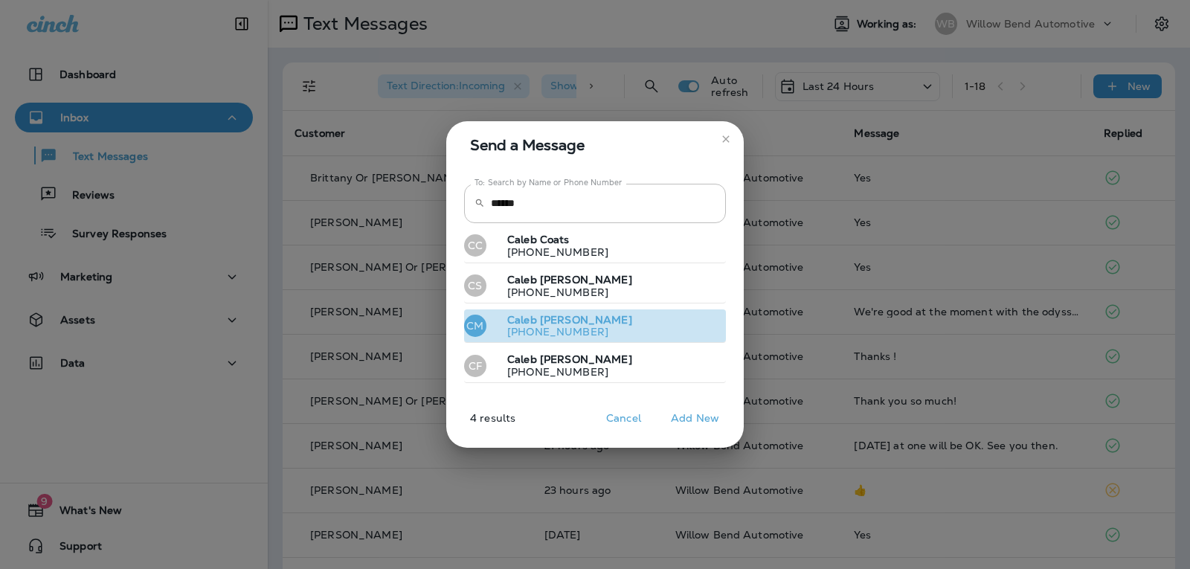
click at [642, 321] on button "CM [PERSON_NAME] [PHONE_NUMBER]" at bounding box center [595, 326] width 262 height 34
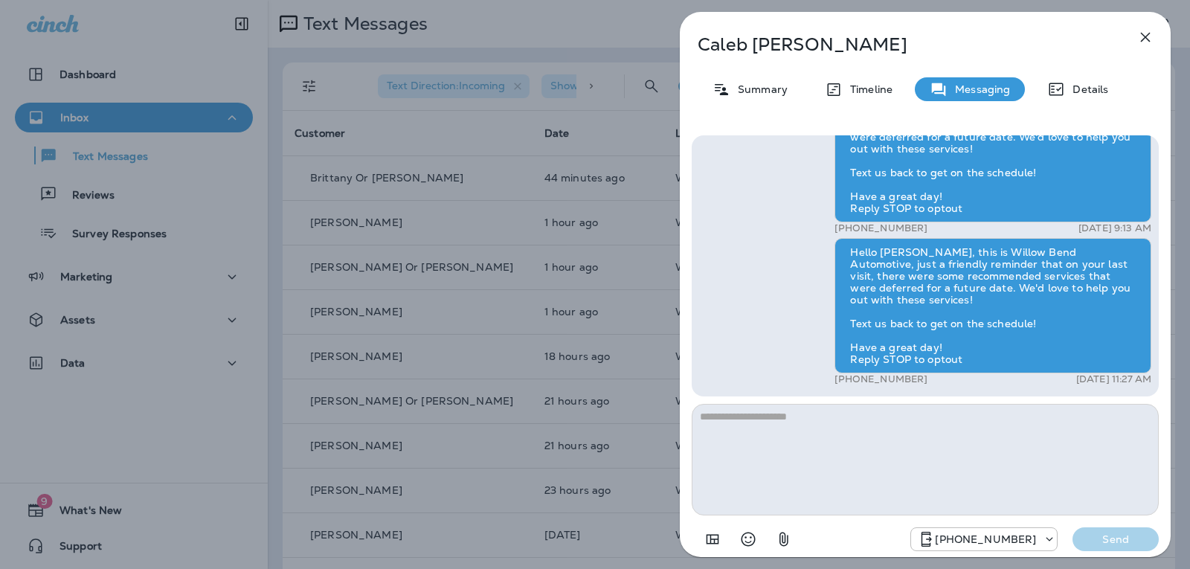
click at [1145, 36] on icon "button" at bounding box center [1146, 38] width 10 height 10
